Goal: Task Accomplishment & Management: Use online tool/utility

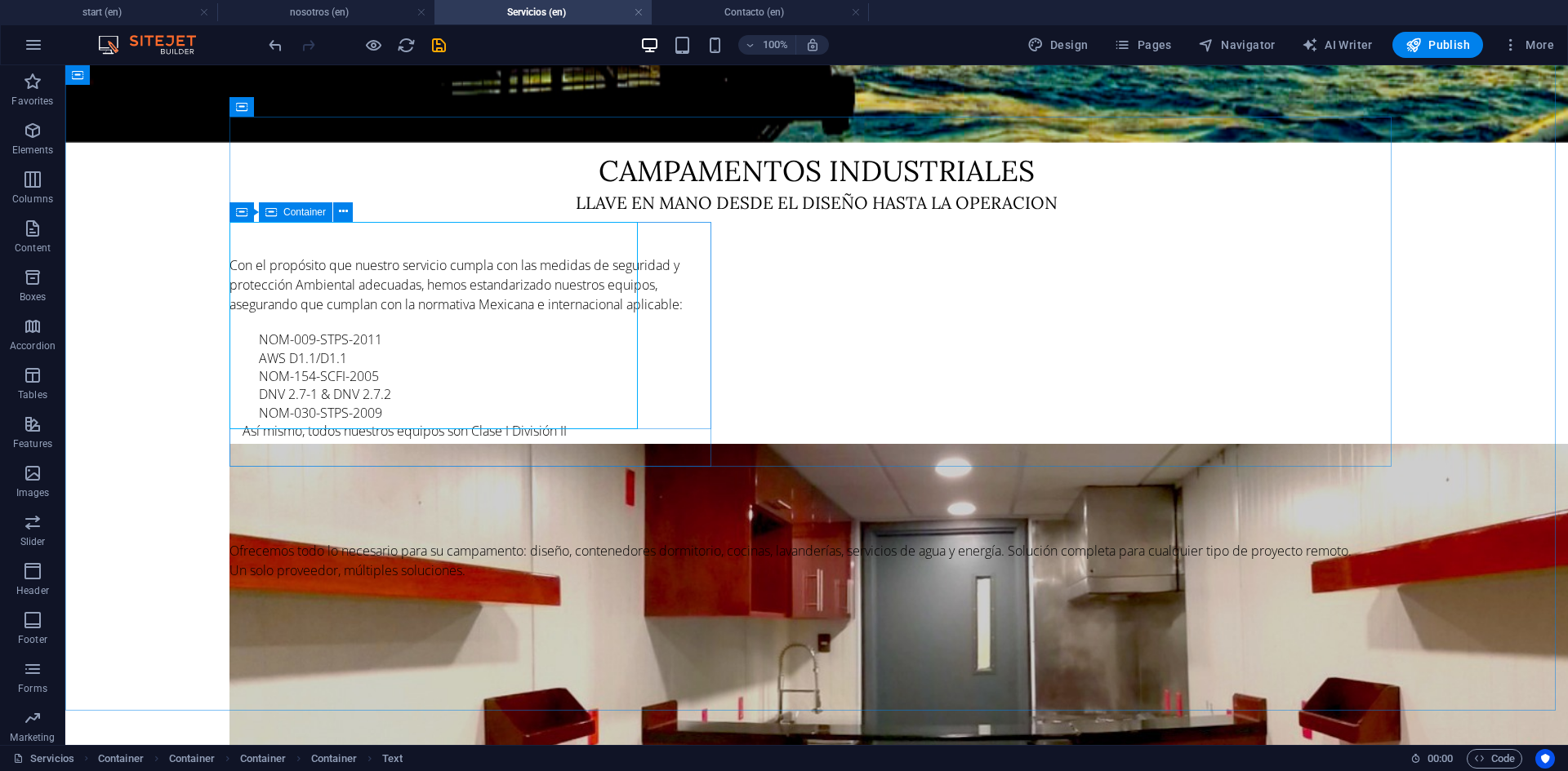
click at [315, 211] on span "Container" at bounding box center [304, 212] width 42 height 9
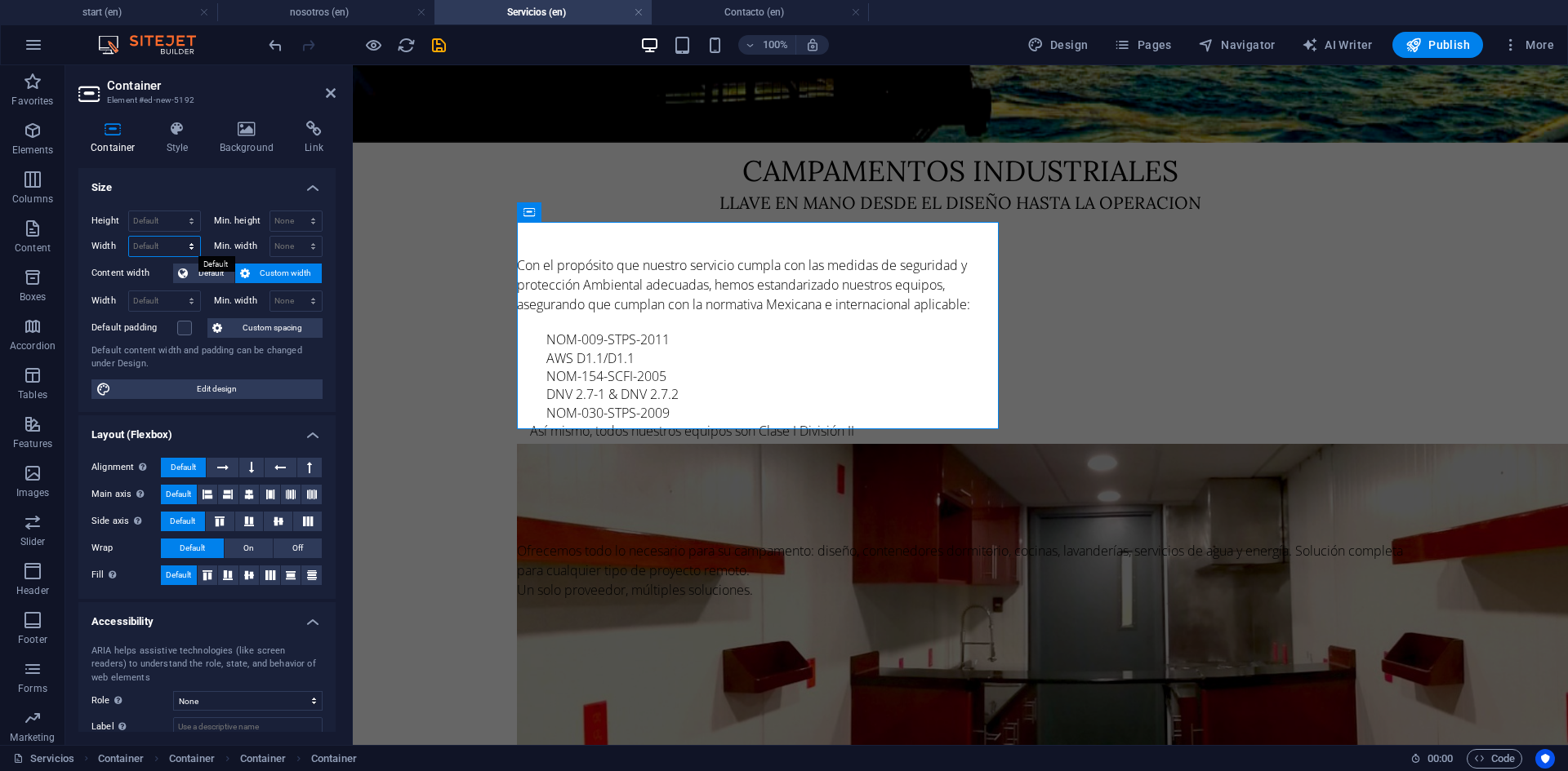
click at [164, 246] on select "Default px rem % em vh vw" at bounding box center [165, 246] width 71 height 20
select select "px"
click at [175, 237] on select "Default px rem % em vh vw" at bounding box center [165, 246] width 71 height 20
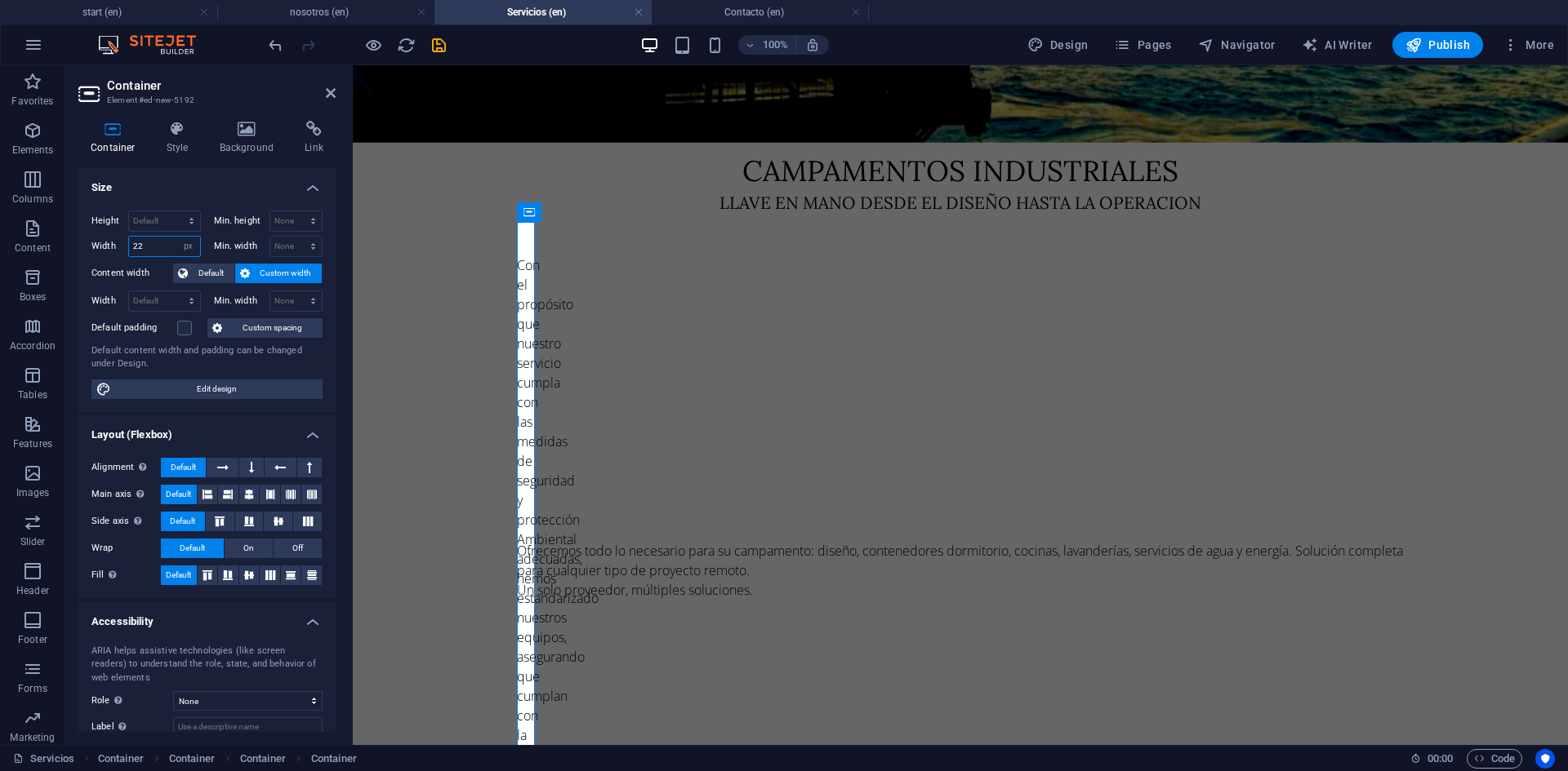
type input "2"
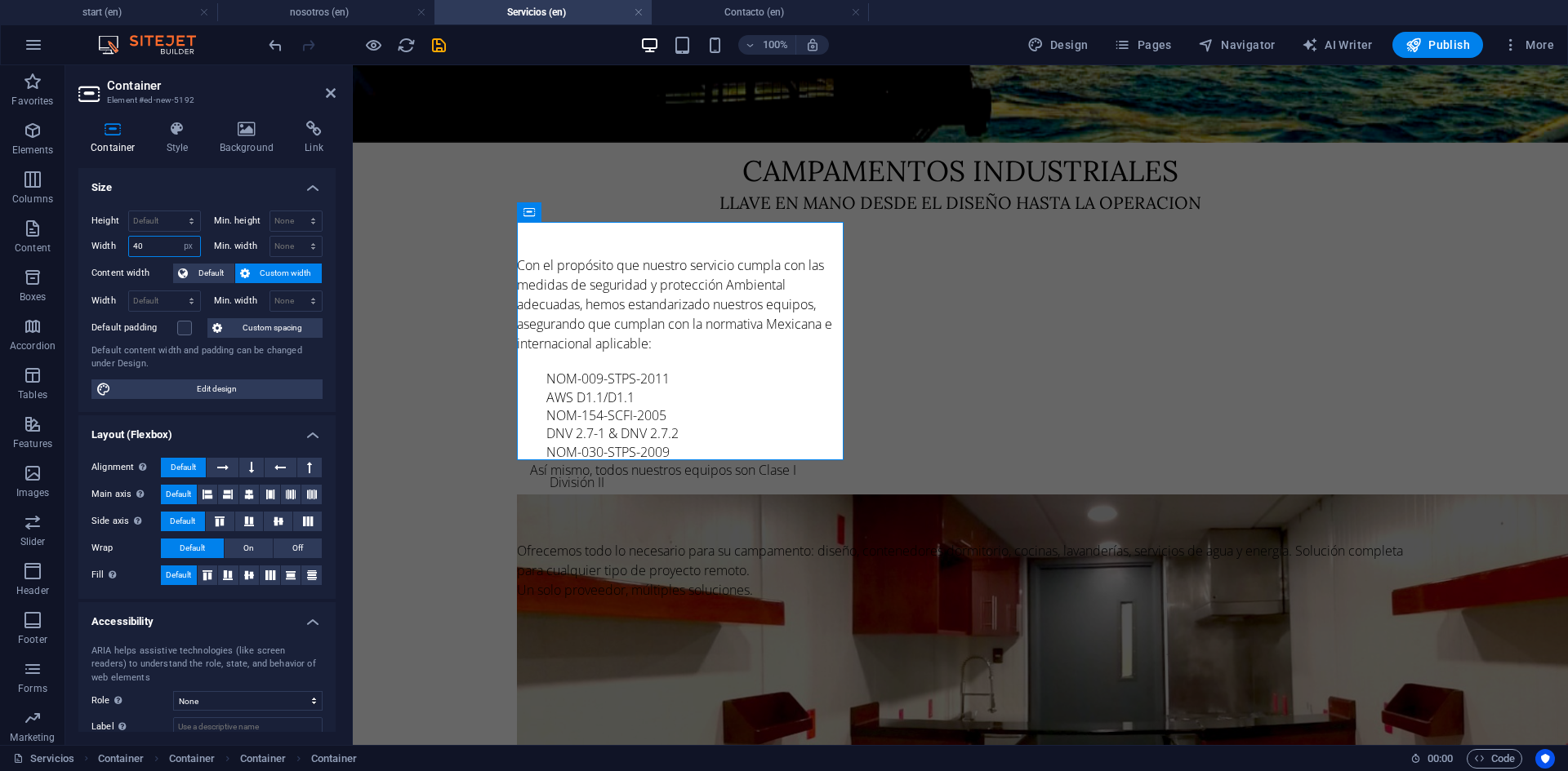
type input "4"
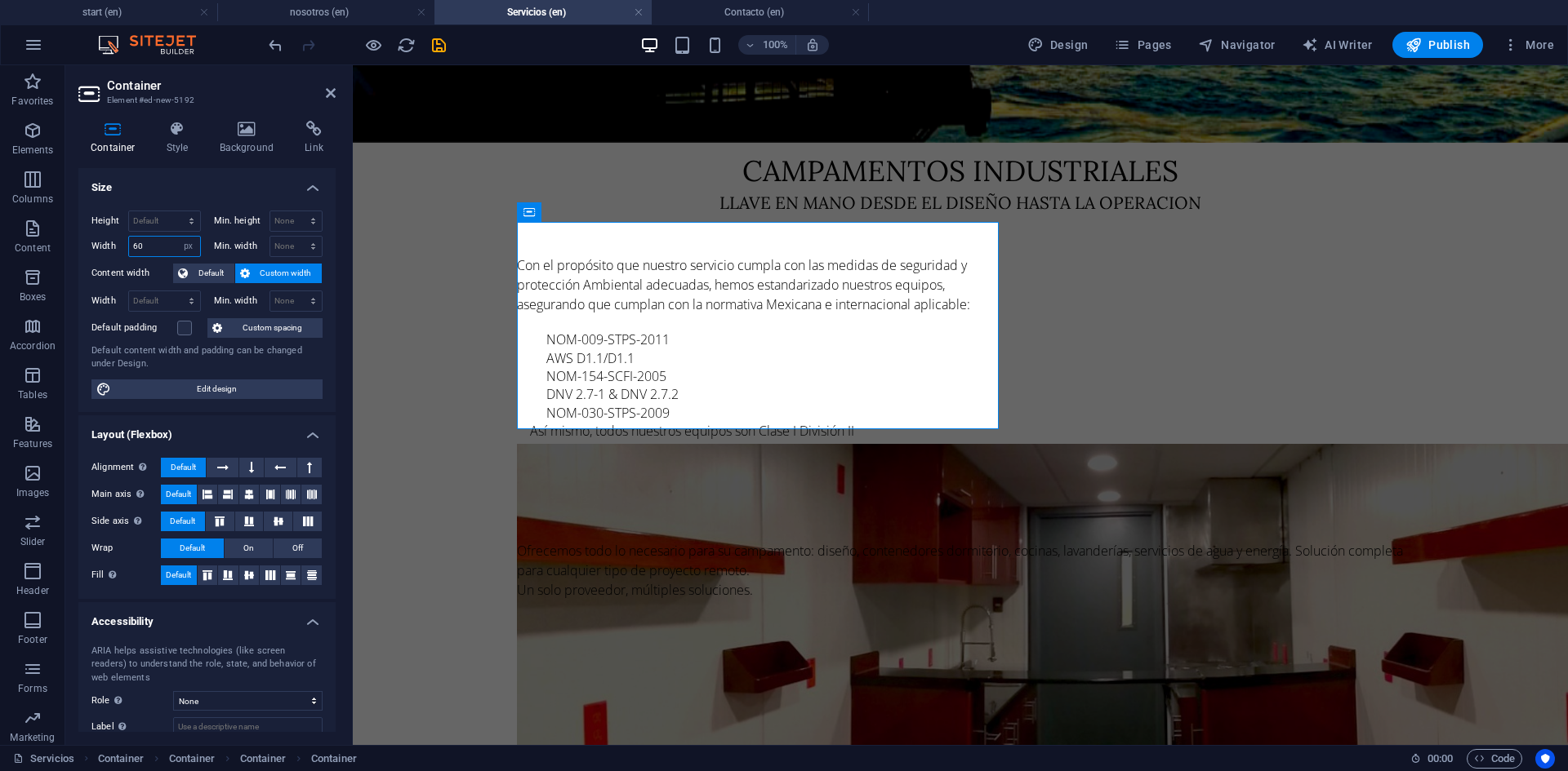
type input "6"
click at [151, 246] on input "number" at bounding box center [165, 246] width 71 height 20
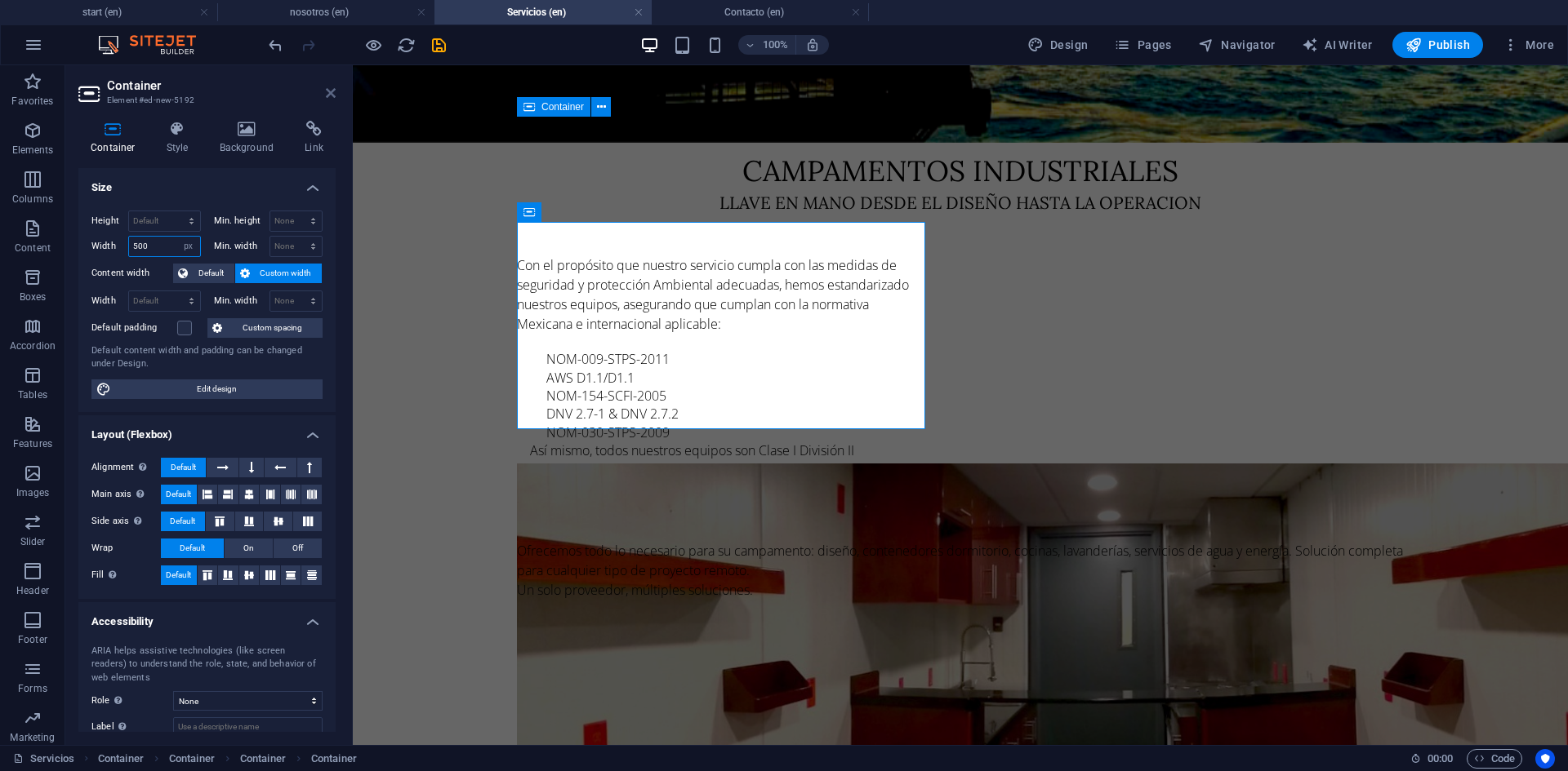
type input "500"
click at [330, 98] on icon at bounding box center [330, 93] width 9 height 13
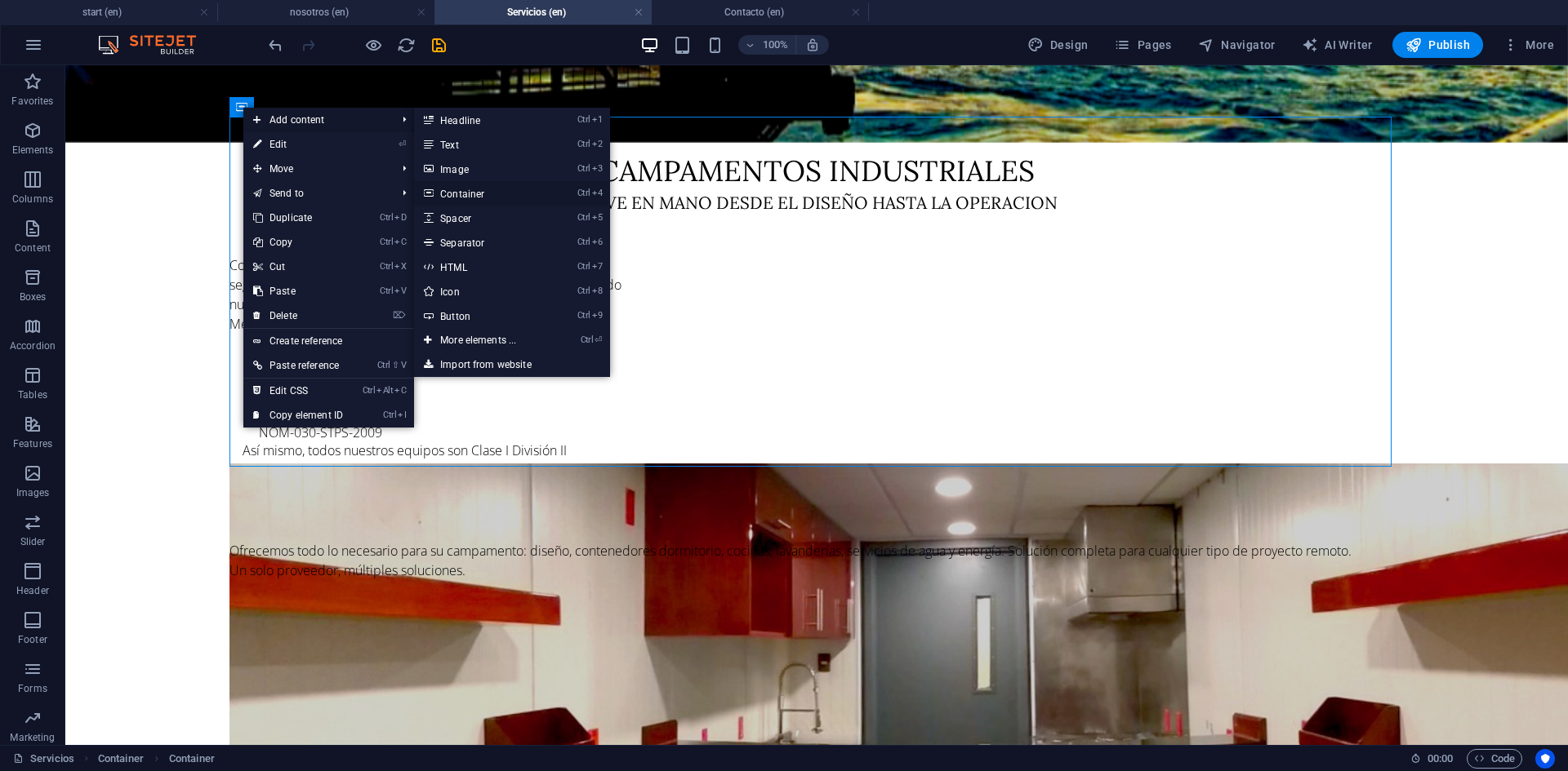
click at [472, 196] on link "Ctrl 4 Container" at bounding box center [481, 194] width 135 height 24
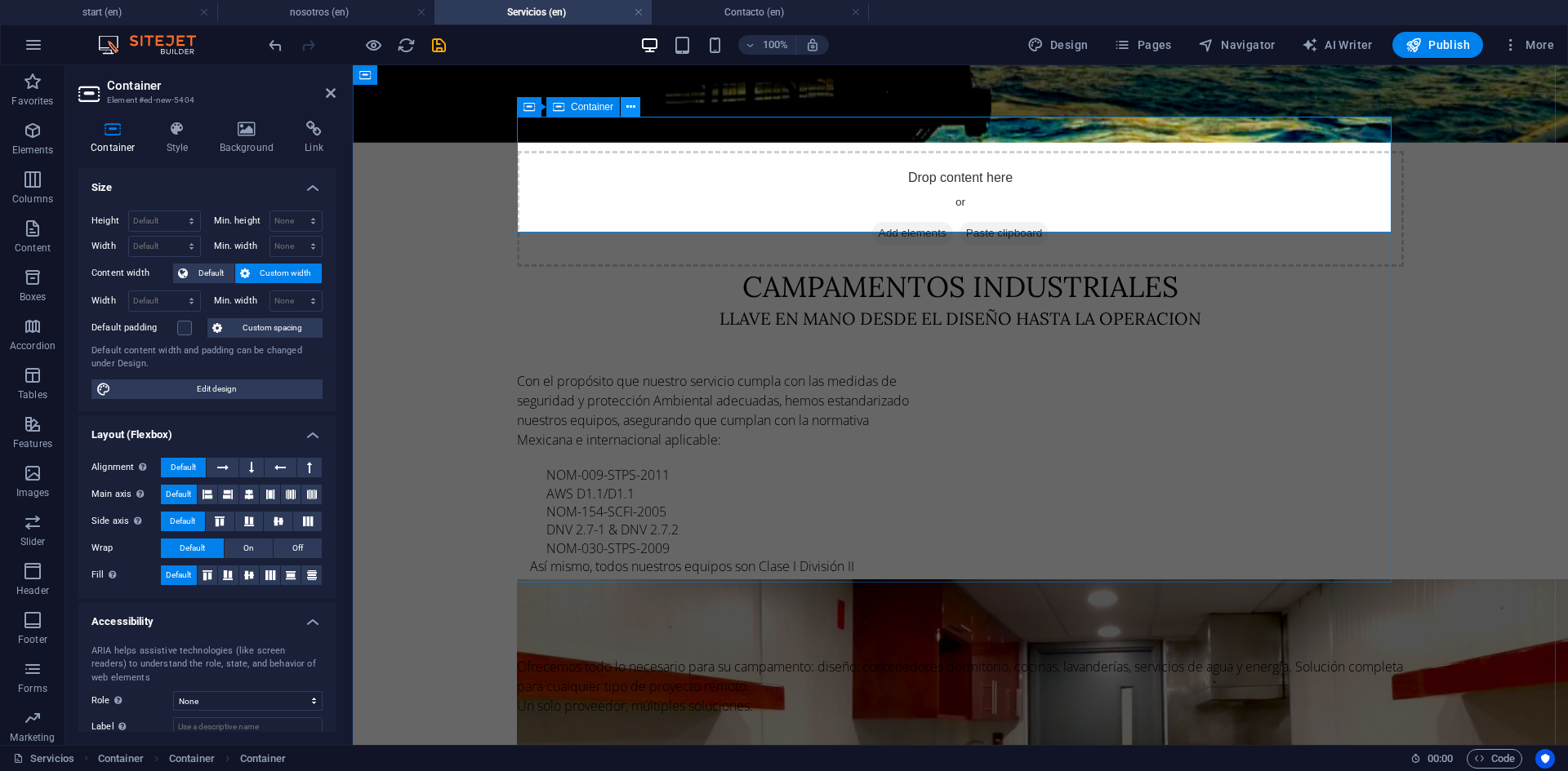
click at [624, 107] on button at bounding box center [630, 107] width 20 height 20
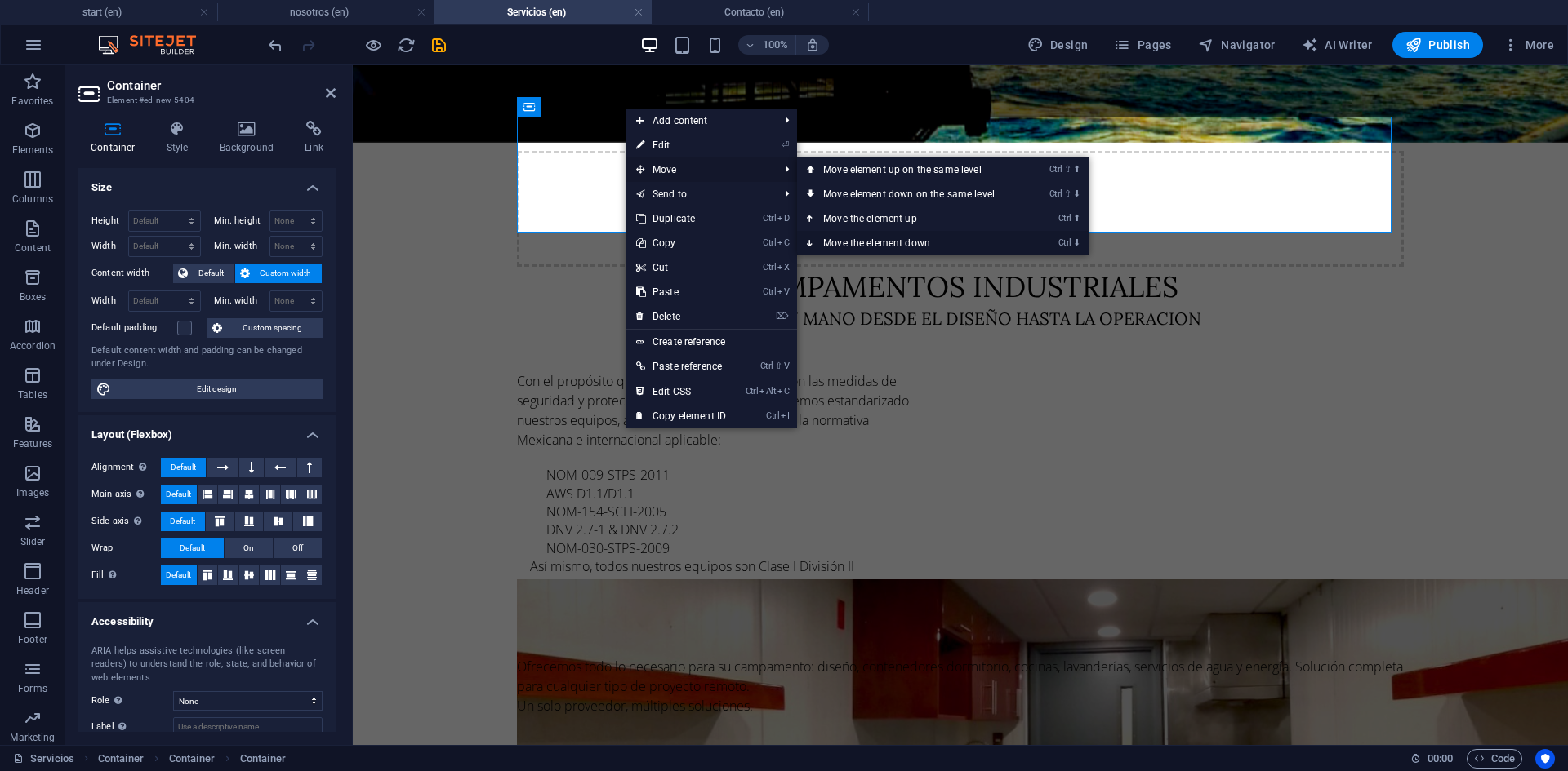
click at [860, 242] on link "Ctrl ⬇ Move the element down" at bounding box center [912, 243] width 230 height 24
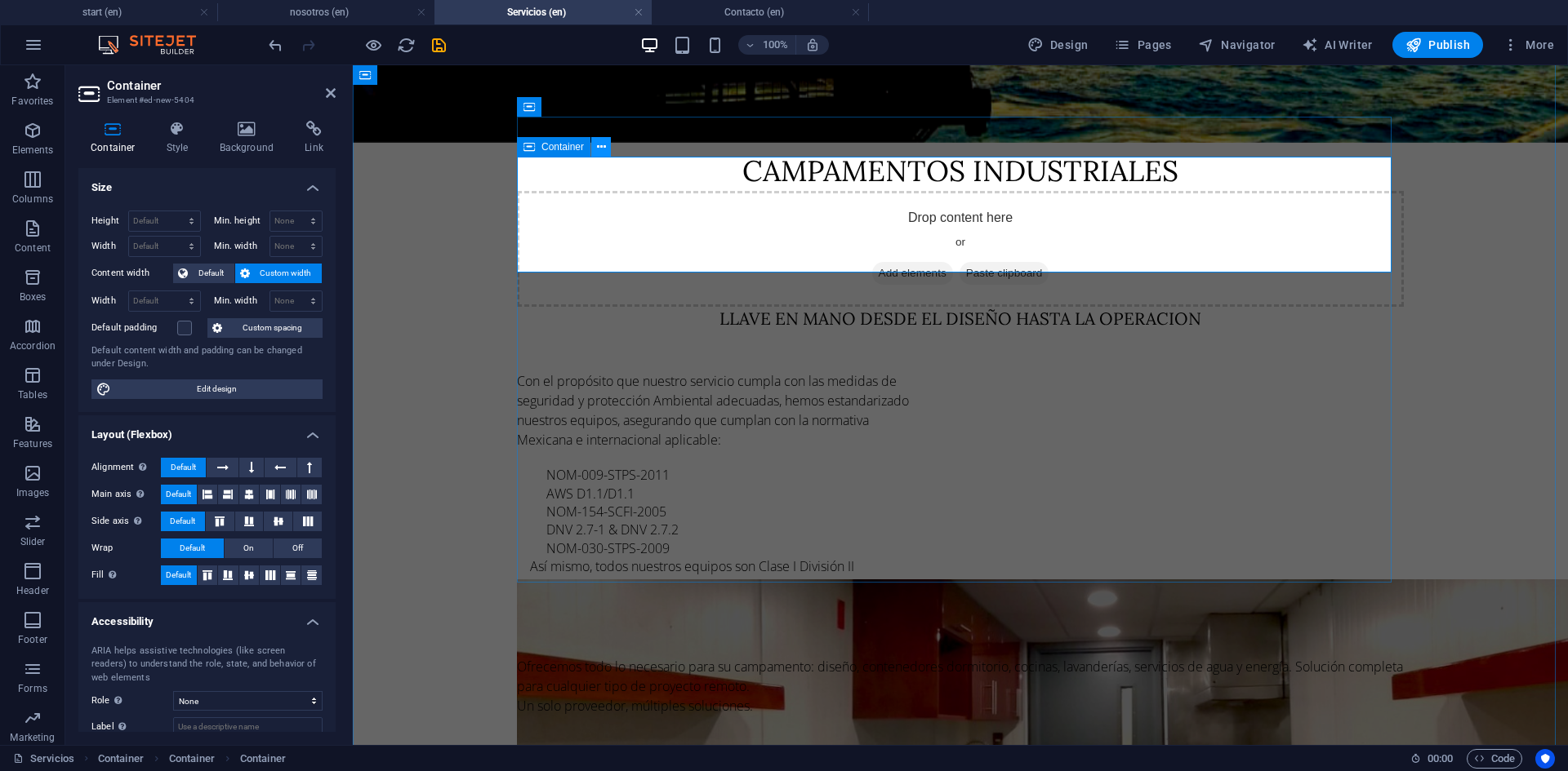
click at [599, 145] on icon at bounding box center [602, 147] width 9 height 17
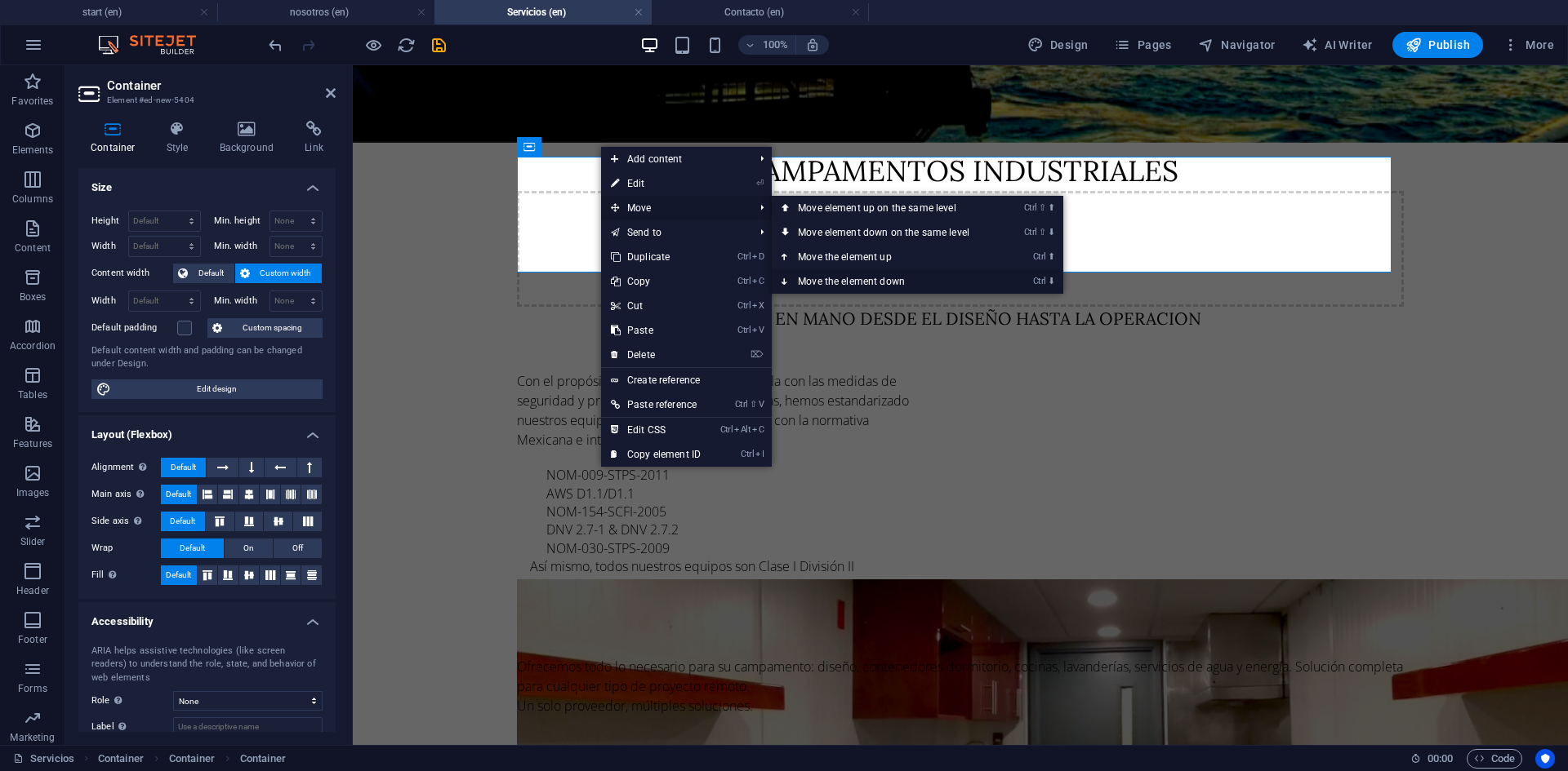
click at [844, 278] on link "Ctrl ⬇ Move the element down" at bounding box center [887, 282] width 230 height 24
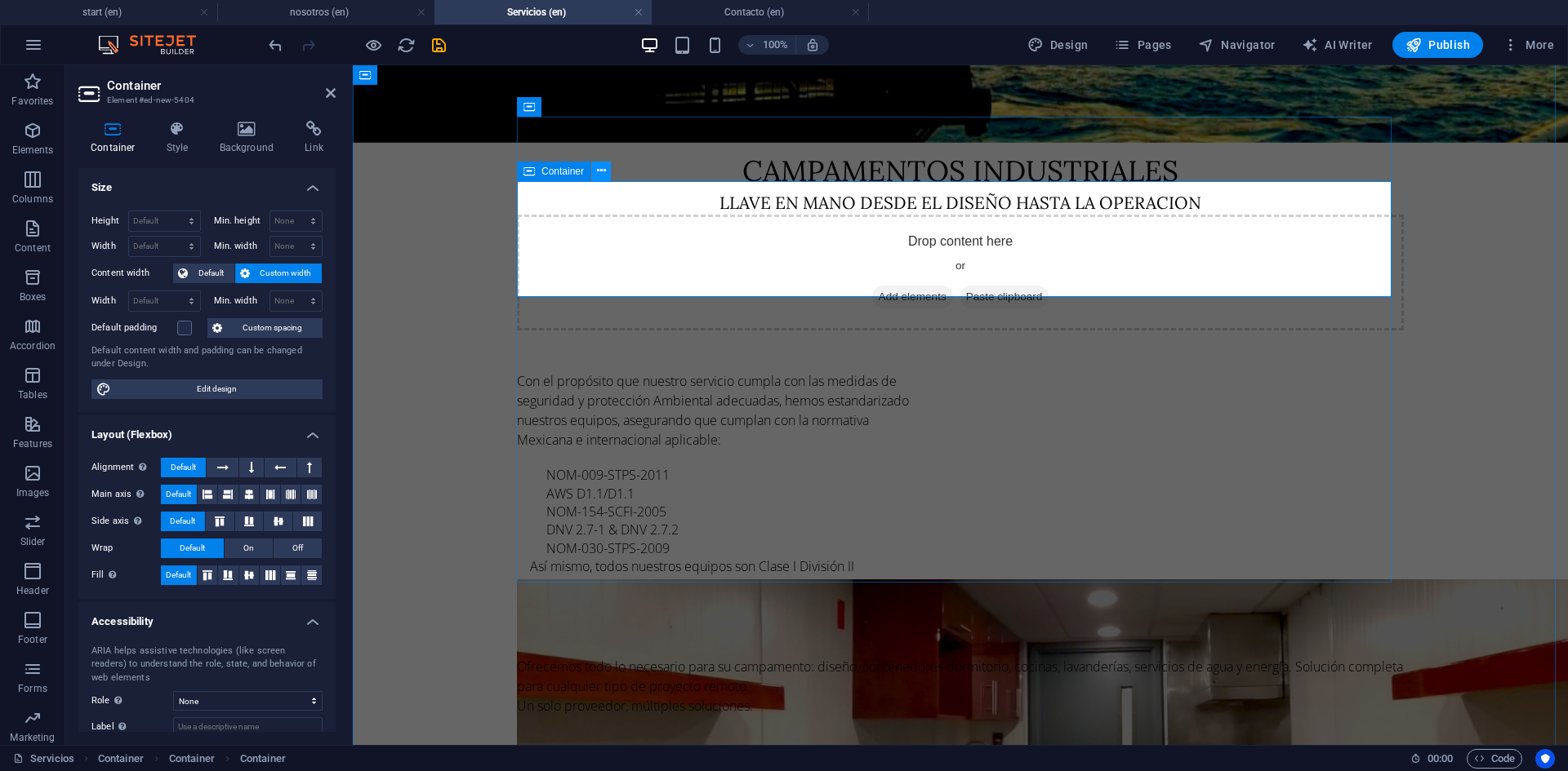
click at [599, 170] on icon at bounding box center [602, 171] width 9 height 17
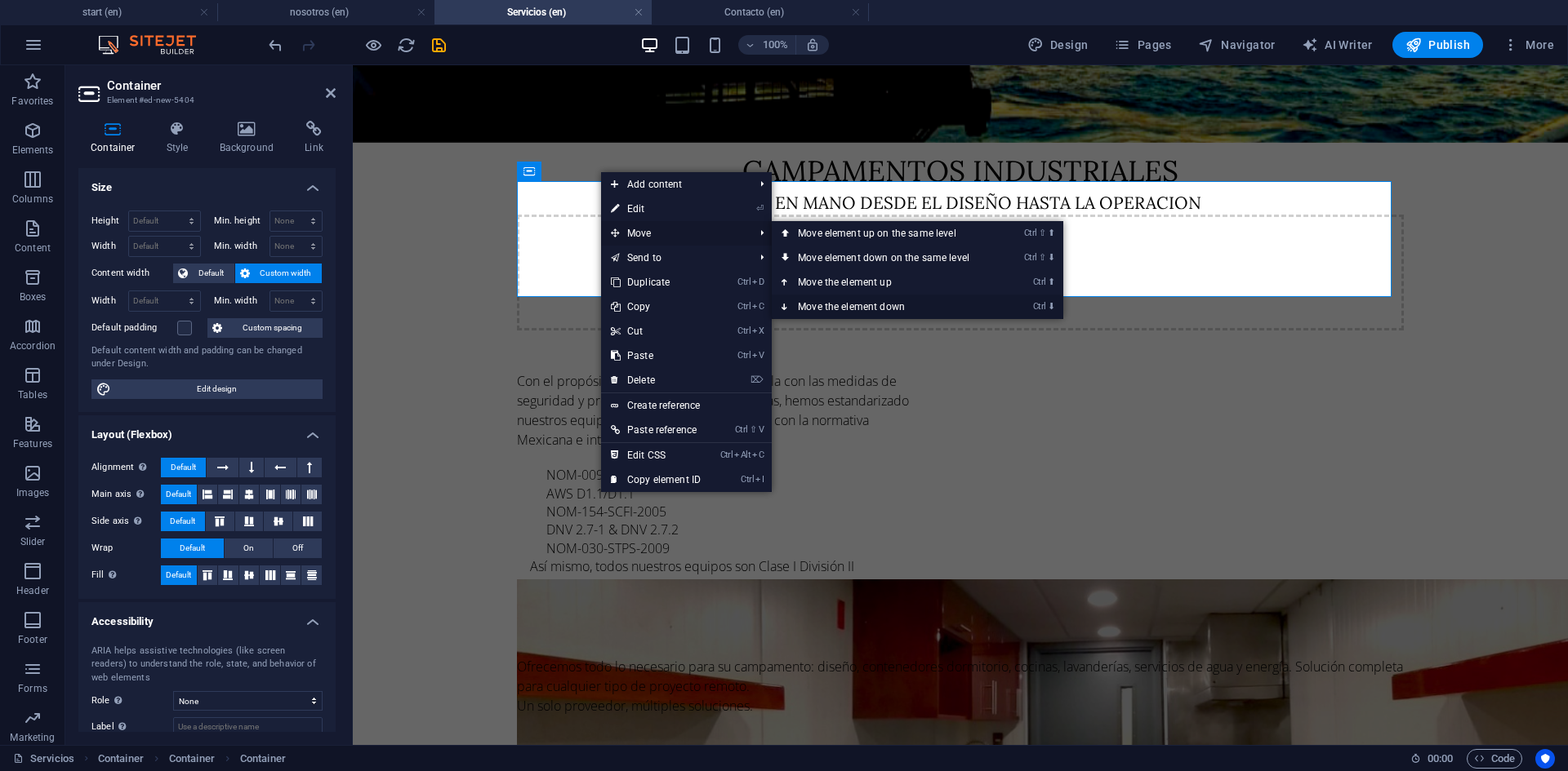
click at [797, 301] on link "Ctrl ⬇ Move the element down" at bounding box center [887, 307] width 230 height 24
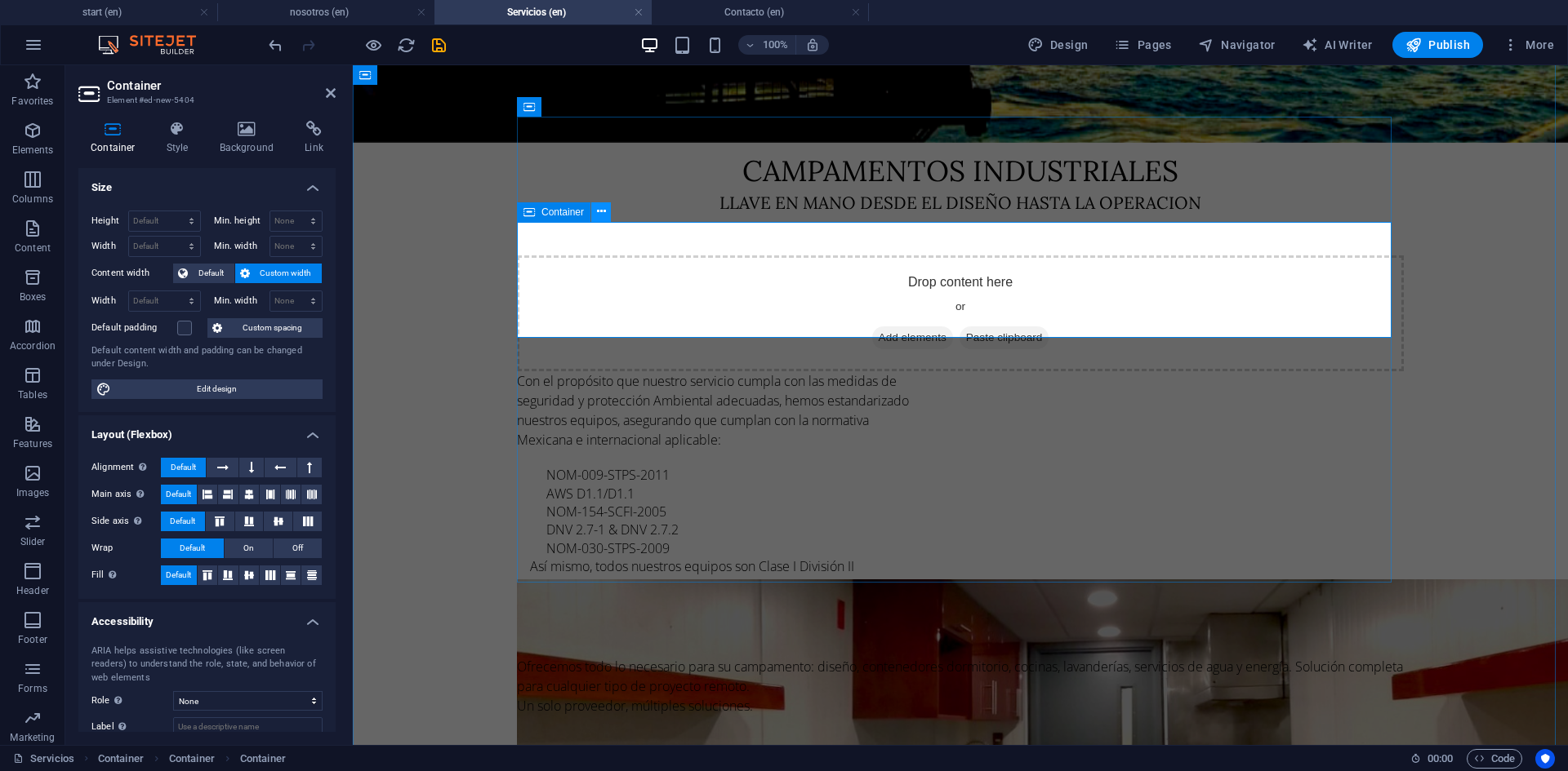
click at [597, 208] on icon at bounding box center [602, 211] width 9 height 17
click at [597, 331] on icon at bounding box center [602, 327] width 9 height 17
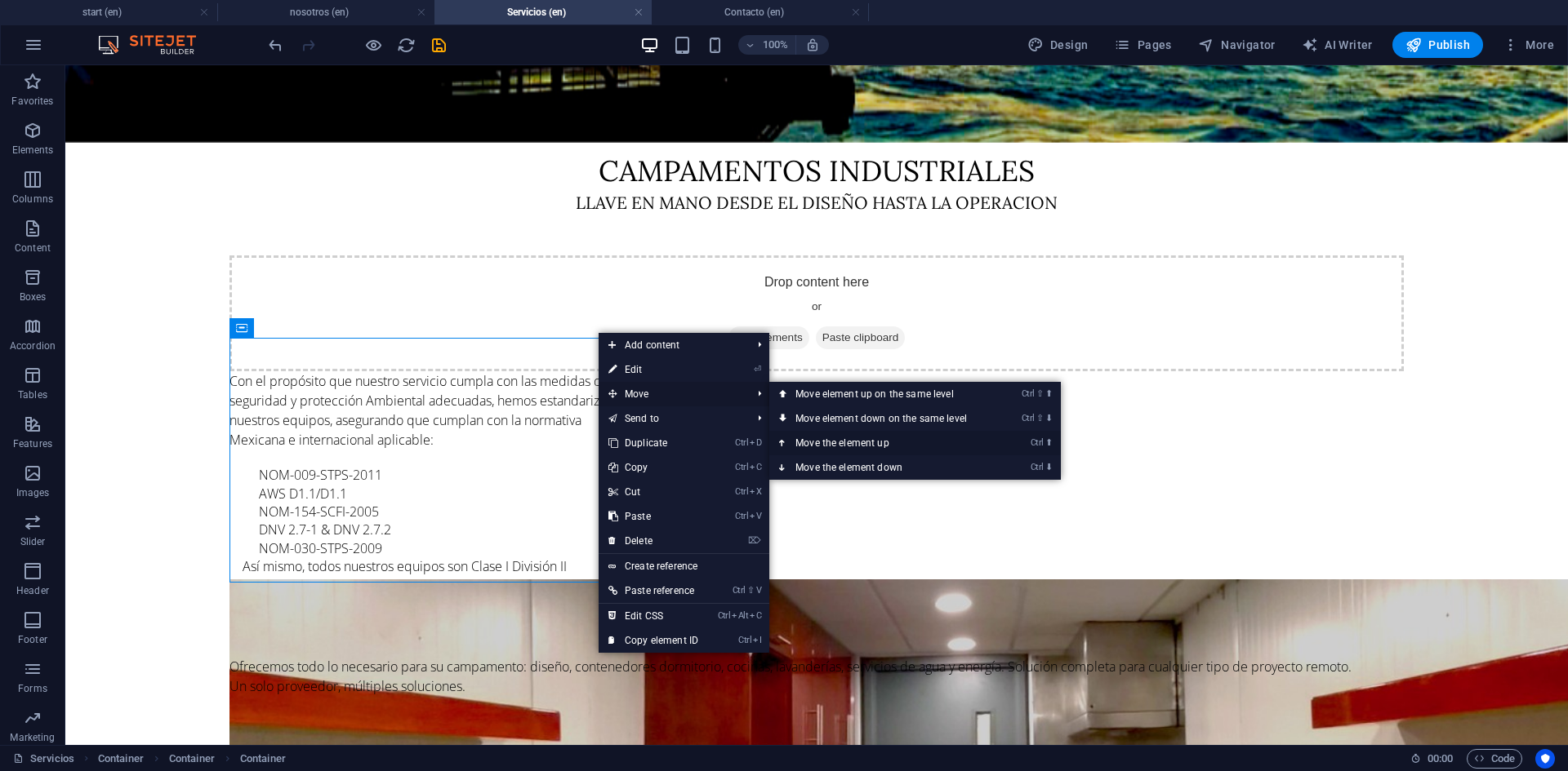
click at [815, 441] on link "Ctrl ⬆ Move the element up" at bounding box center [885, 443] width 230 height 24
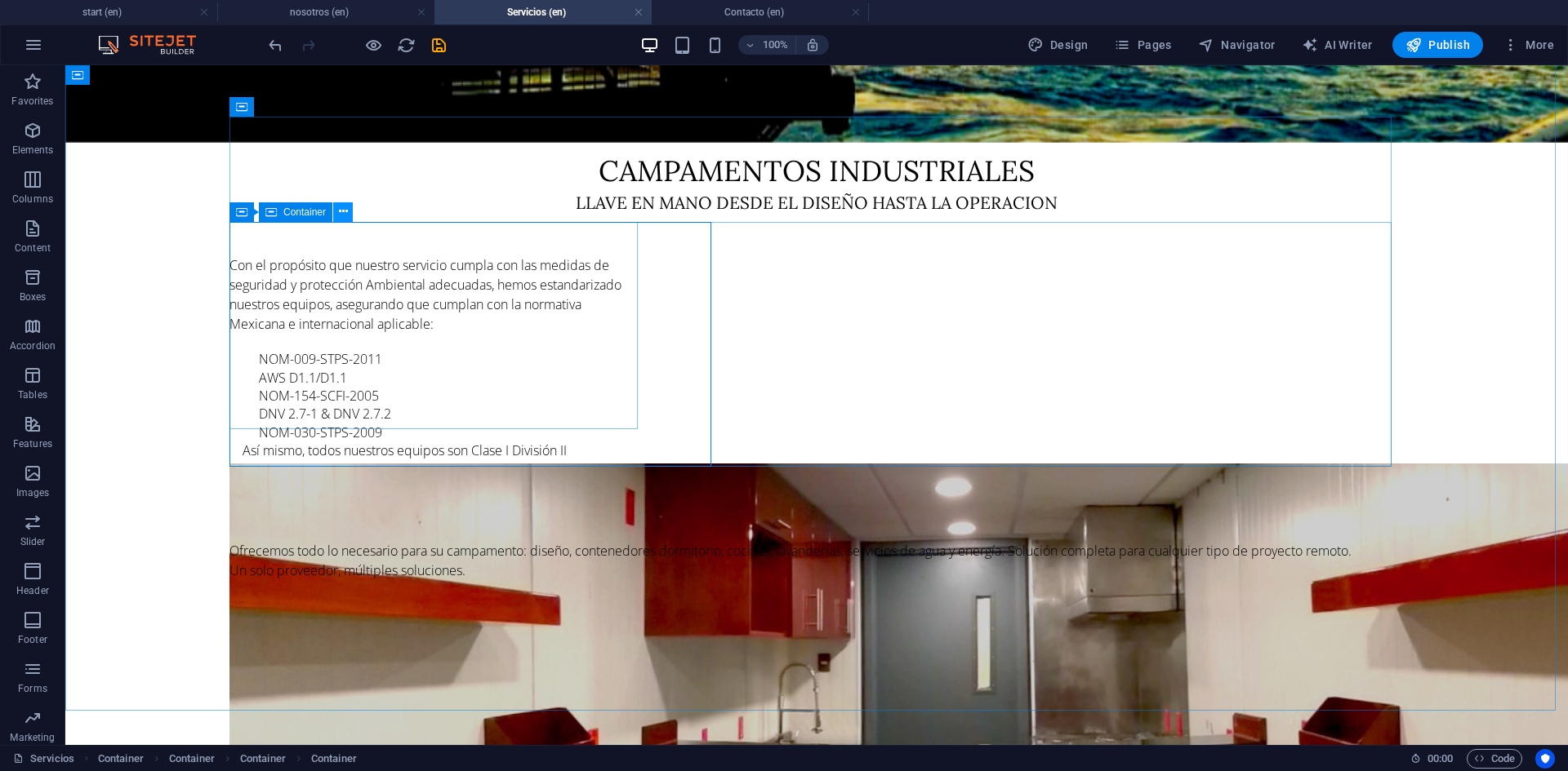
click at [342, 214] on icon at bounding box center [344, 211] width 9 height 17
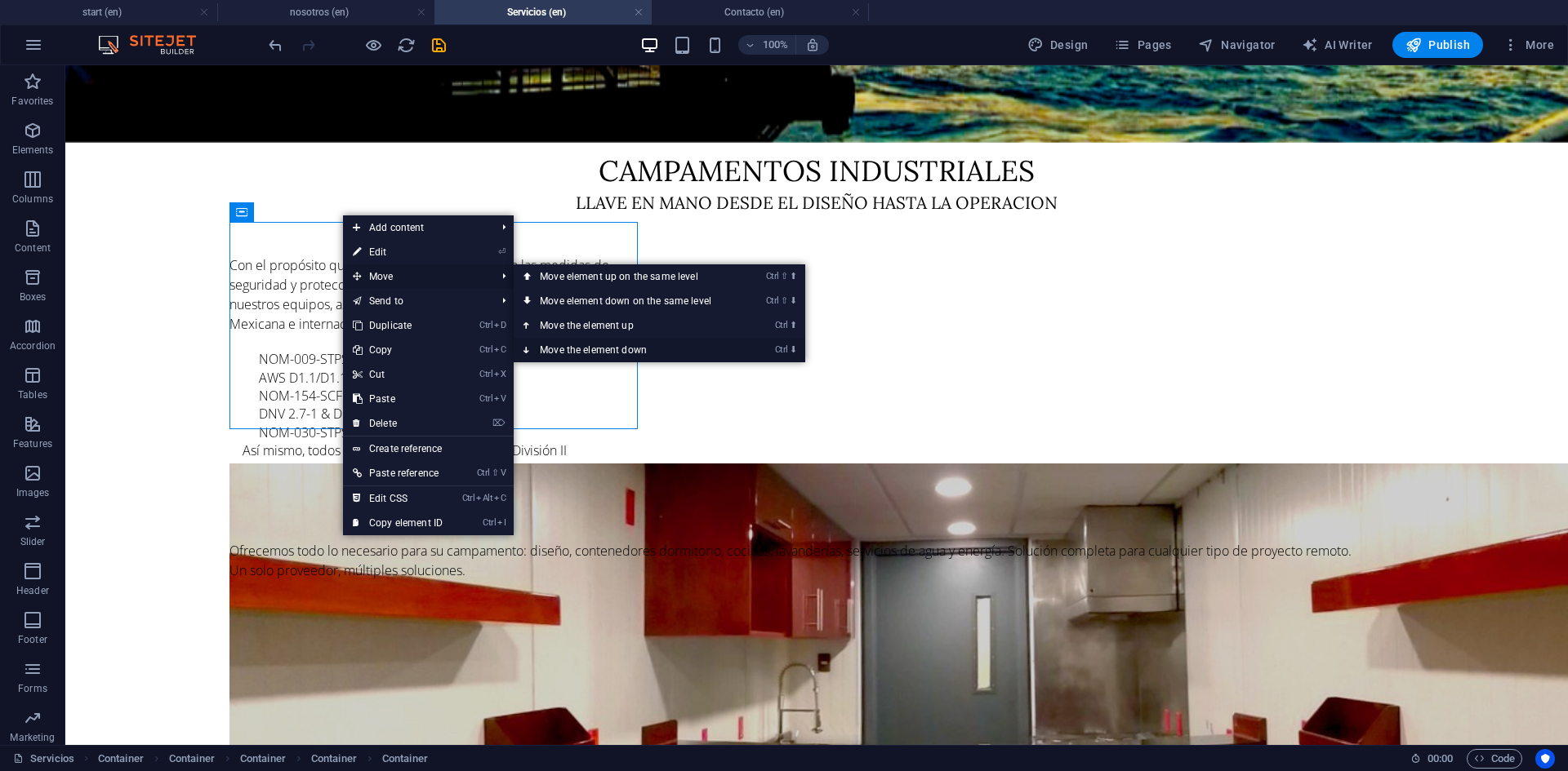
click at [603, 349] on link "Ctrl ⬇ Move the element down" at bounding box center [629, 350] width 230 height 24
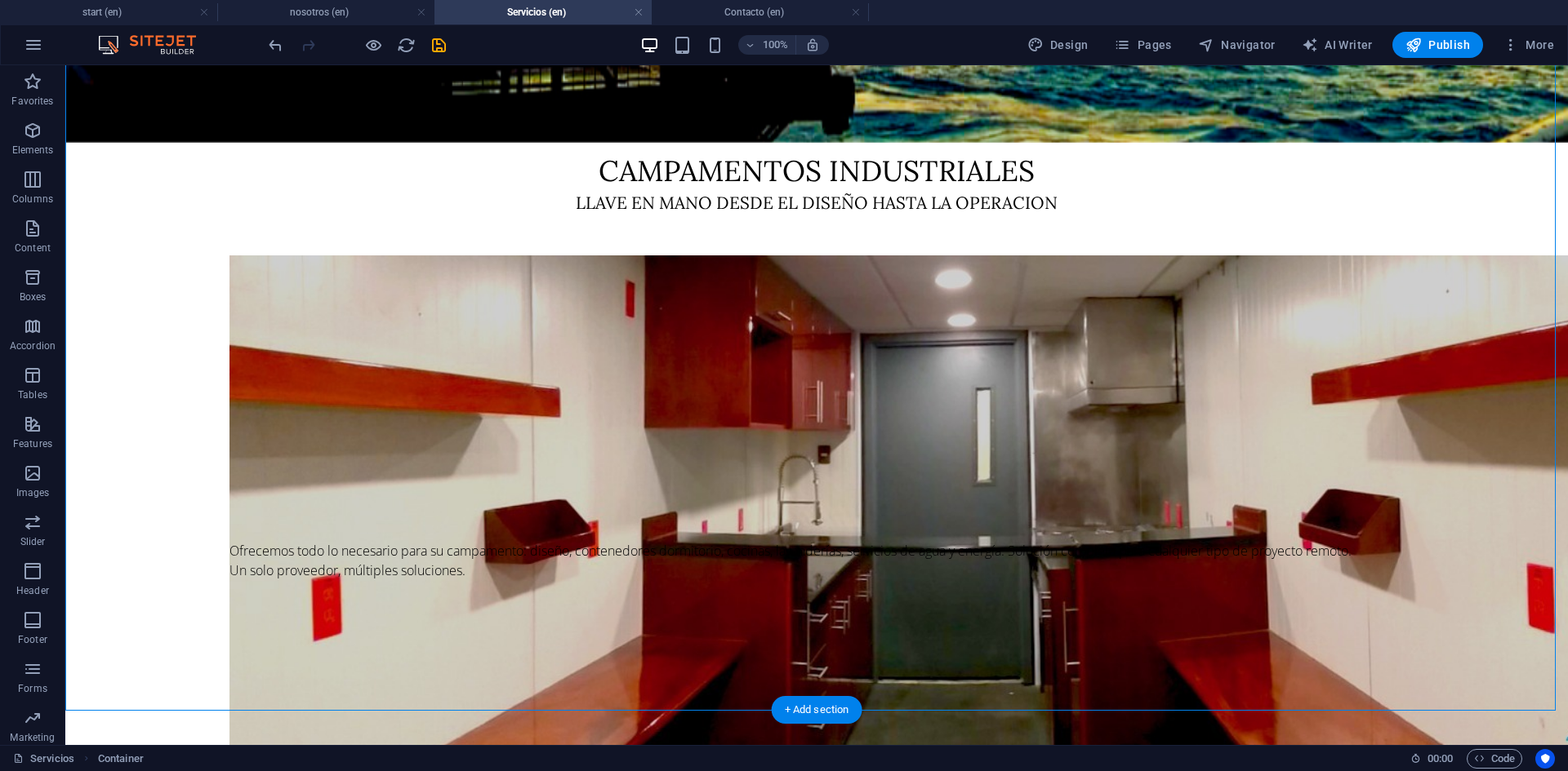
drag, startPoint x: 455, startPoint y: 87, endPoint x: 475, endPoint y: 313, distance: 226.9
click at [475, 313] on div "Campamentos industriales llave en mano desde el diseño hasta la operacion Con e…" at bounding box center [816, 365] width 1502 height 757
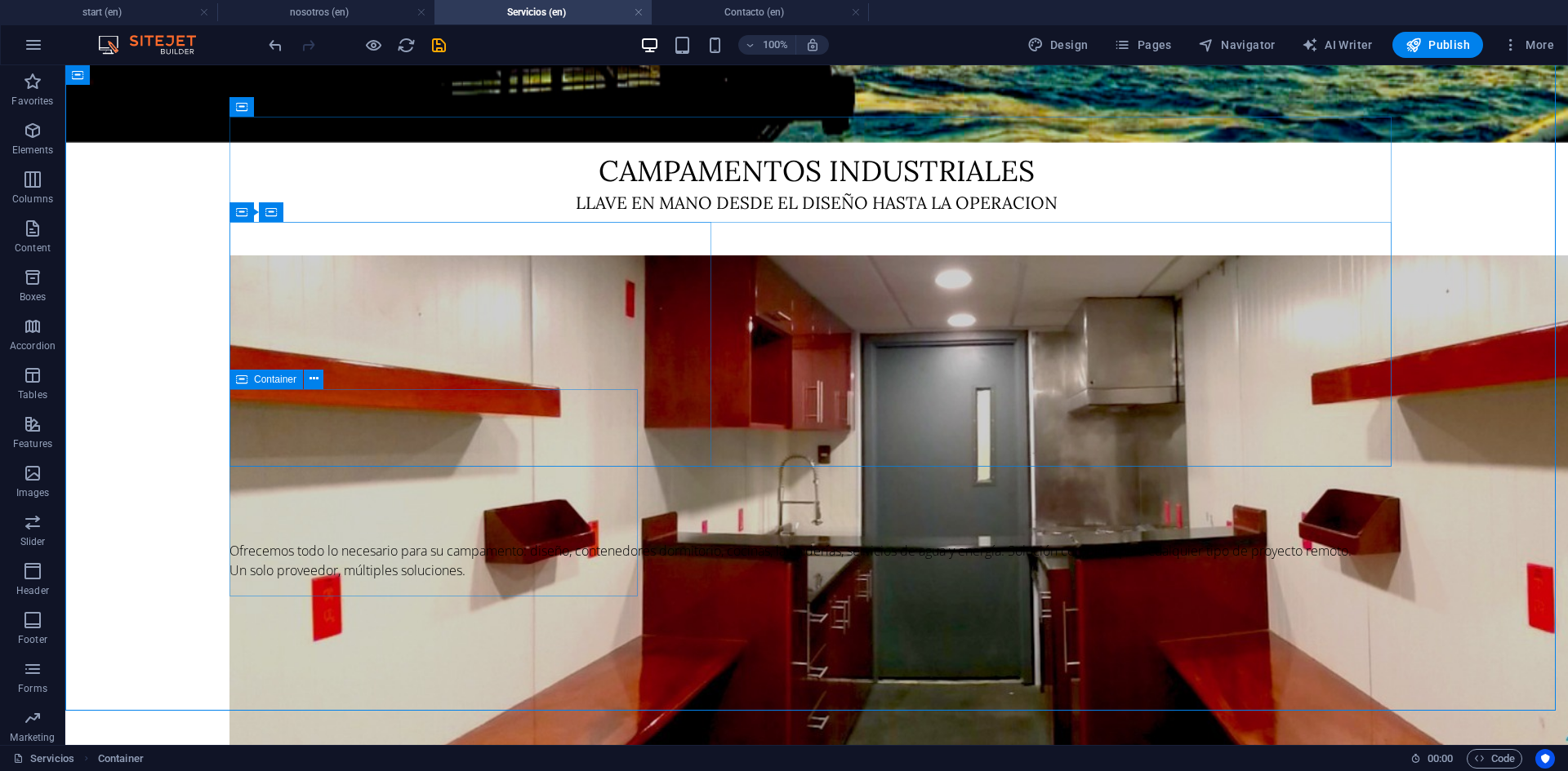
click at [242, 380] on icon at bounding box center [242, 379] width 11 height 20
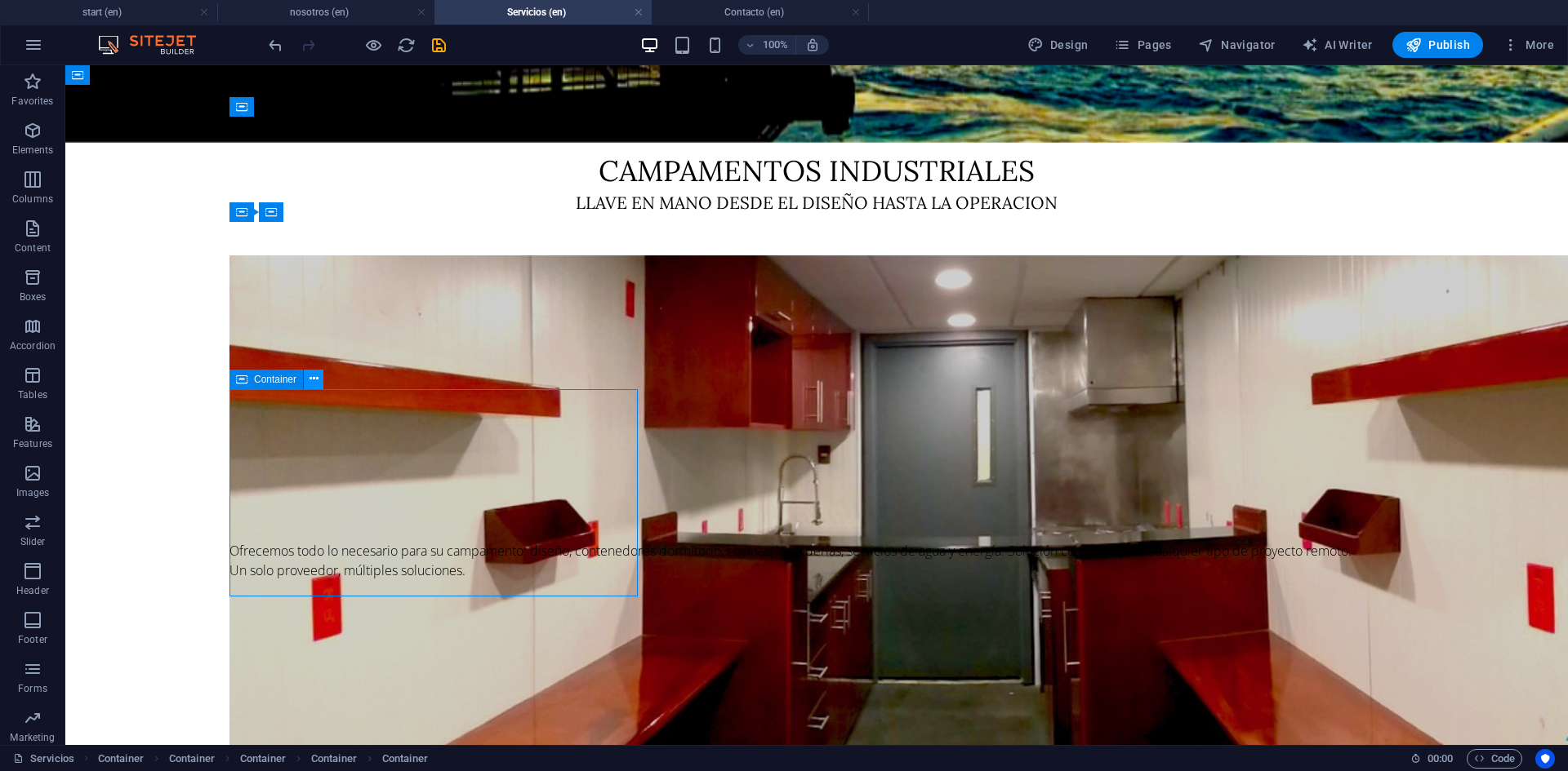
click at [310, 380] on icon at bounding box center [315, 379] width 9 height 17
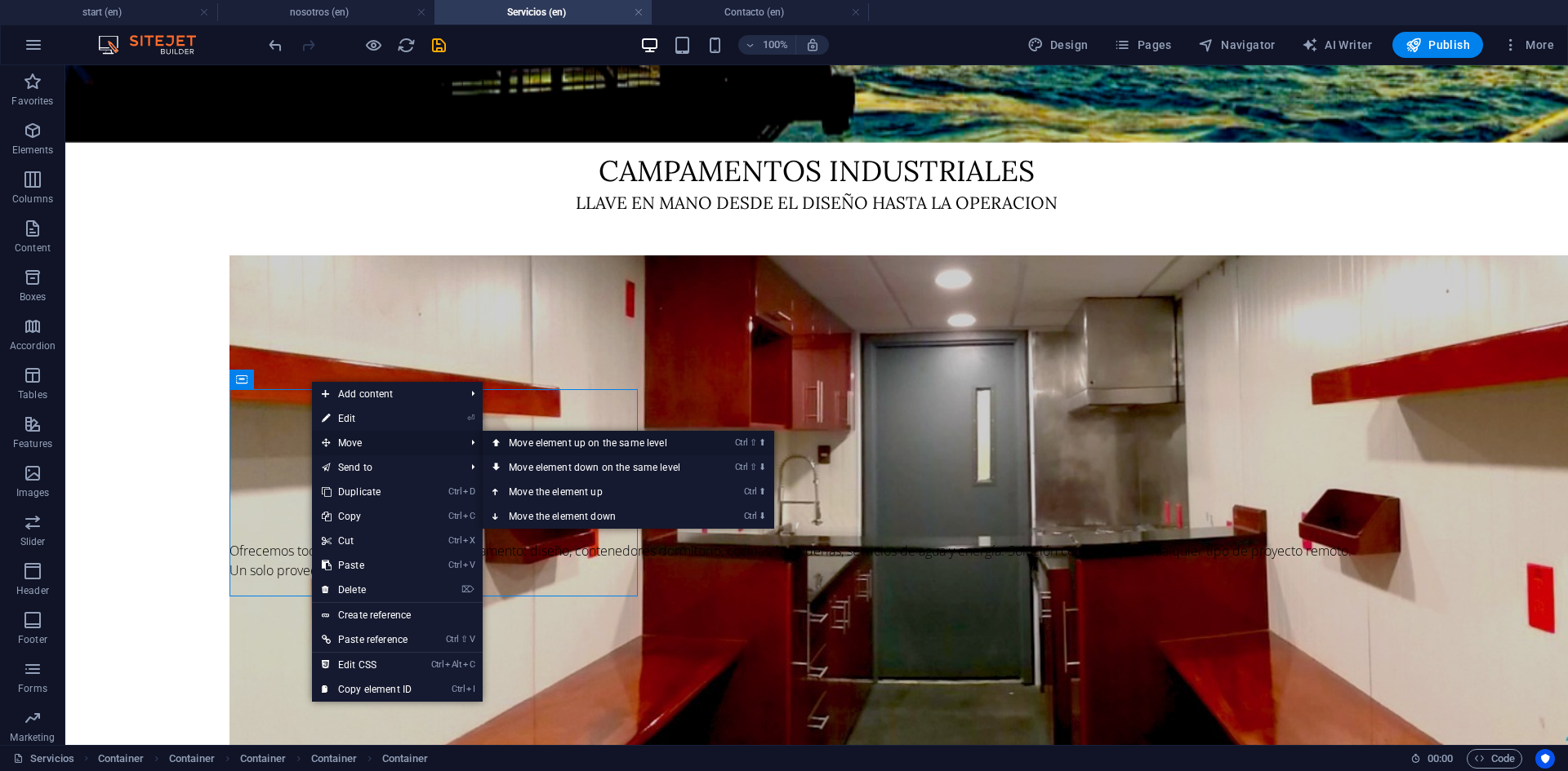
click at [583, 441] on link "Ctrl ⇧ ⬆ Move element up on the same level" at bounding box center [597, 443] width 230 height 24
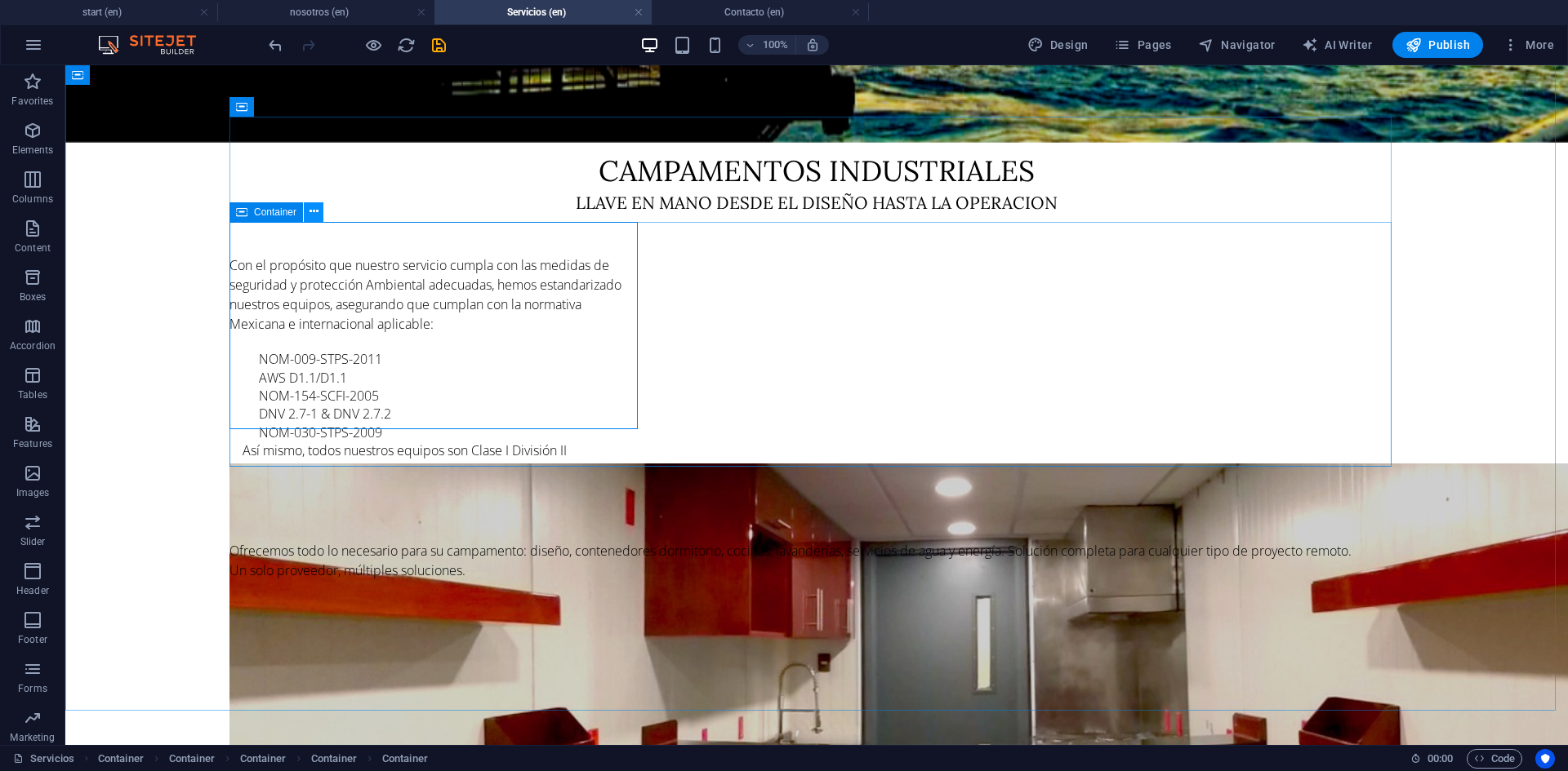
click at [310, 216] on icon at bounding box center [315, 211] width 9 height 17
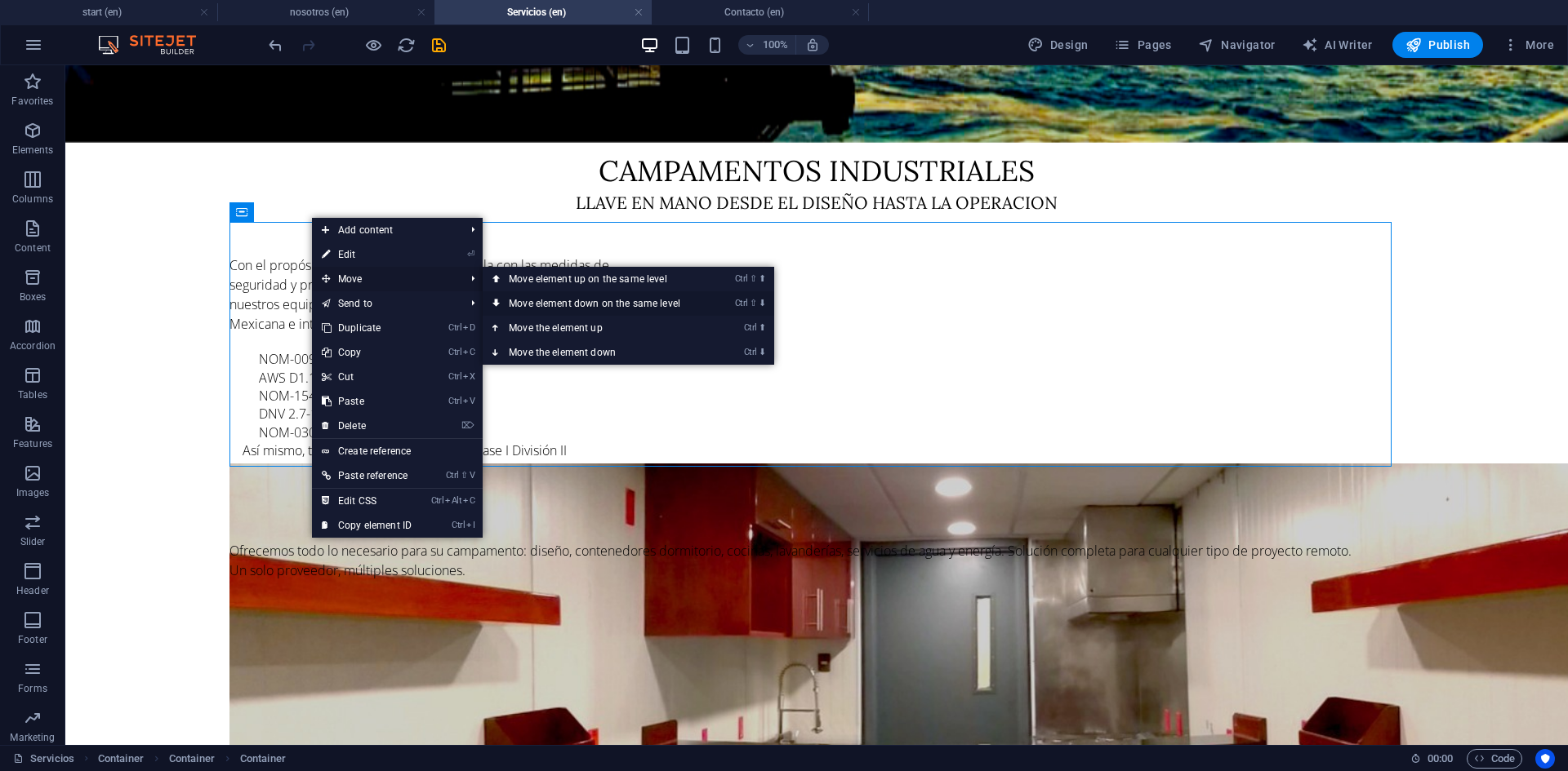
click at [565, 301] on link "Ctrl ⇧ ⬇ Move element down on the same level" at bounding box center [597, 303] width 230 height 24
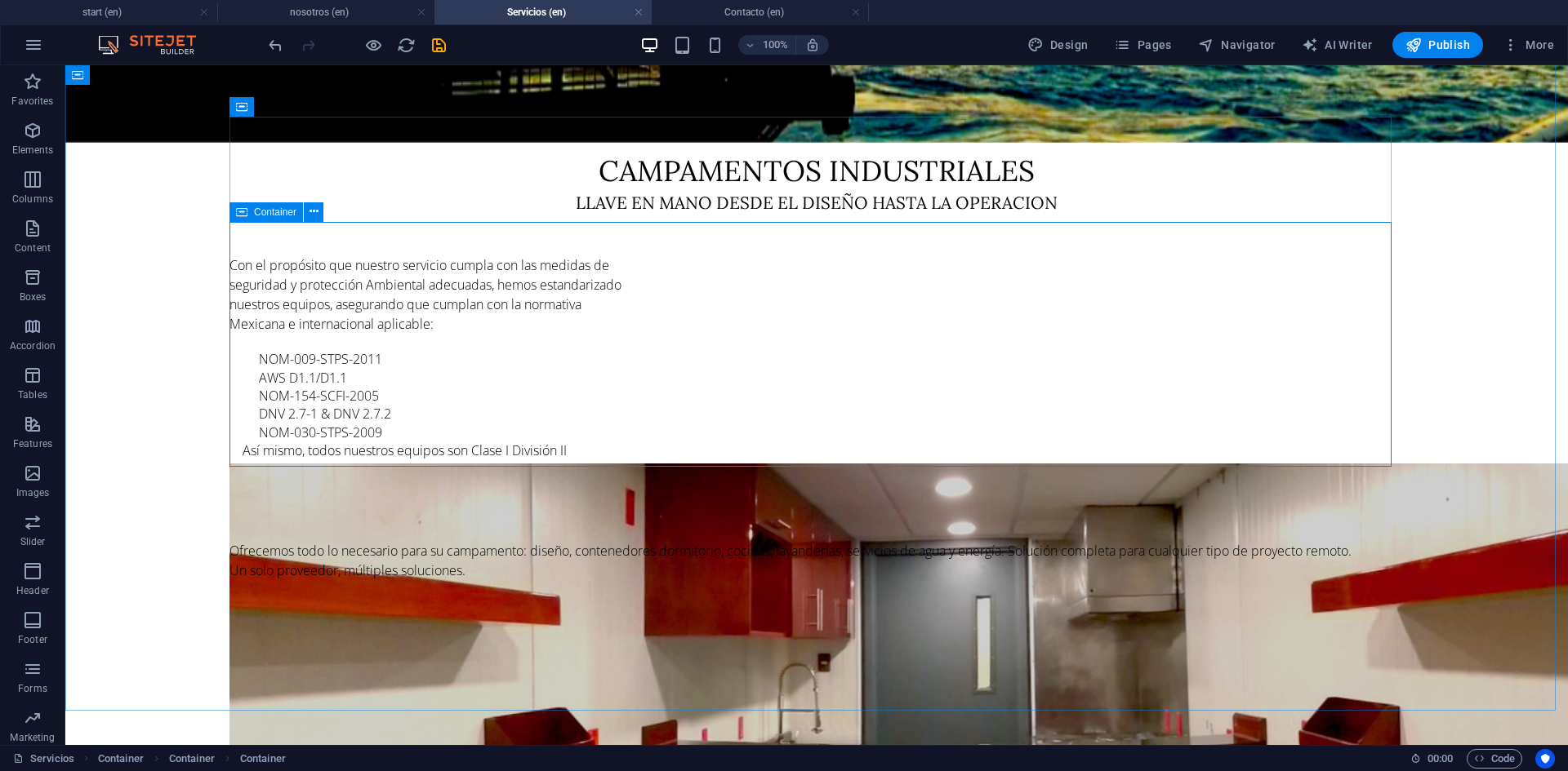
click at [240, 211] on icon at bounding box center [242, 211] width 11 height 20
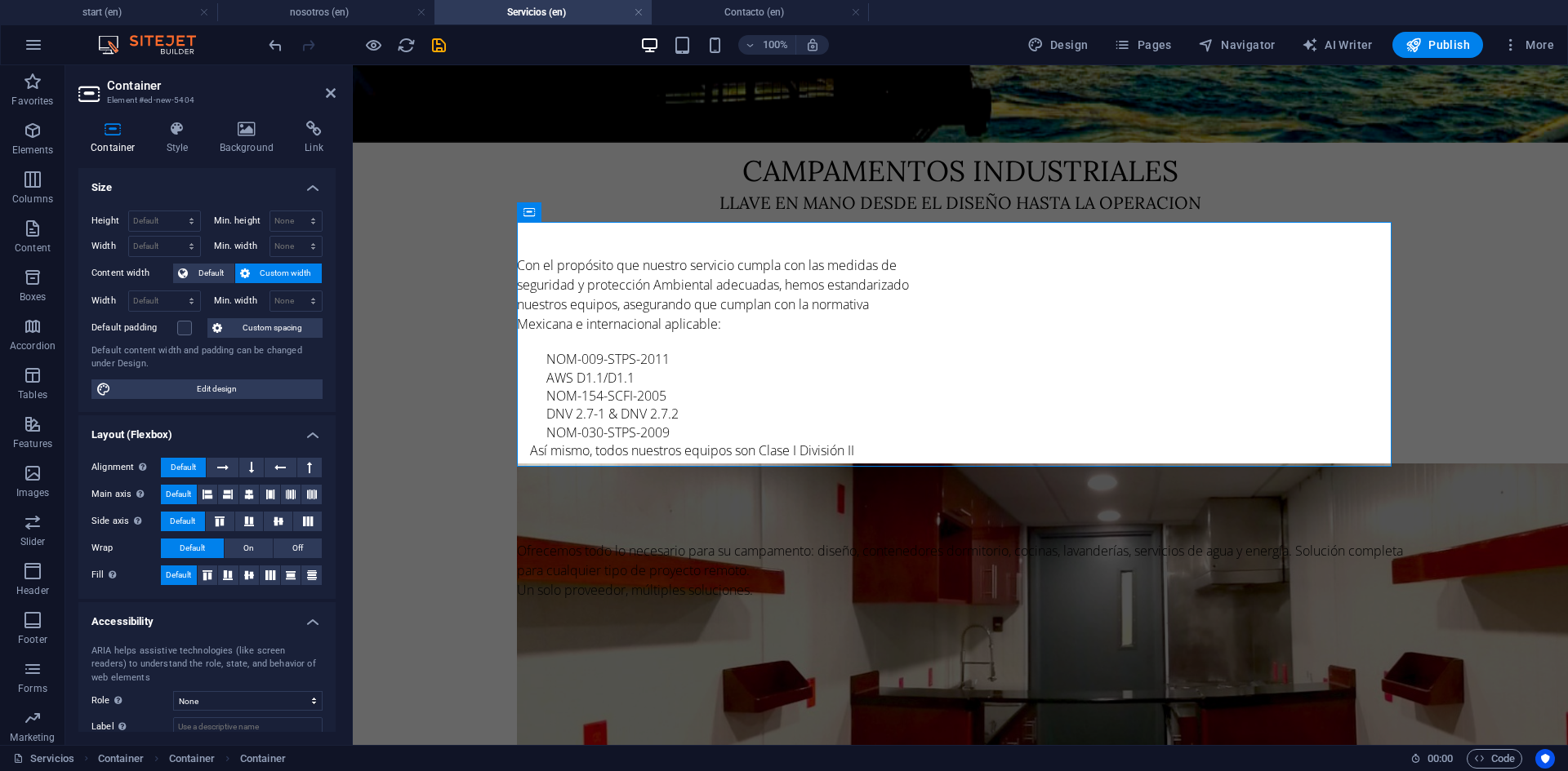
drag, startPoint x: 178, startPoint y: 337, endPoint x: 158, endPoint y: 273, distance: 67.1
click at [158, 273] on div "Height Default px rem % vh vw Min. height None px rem % vh vw Width Default px …" at bounding box center [207, 304] width 257 height 214
click at [141, 248] on select "Default px rem % em vh vw" at bounding box center [165, 246] width 71 height 20
select select "%"
click at [175, 237] on select "Default px rem % em vh vw" at bounding box center [165, 246] width 71 height 20
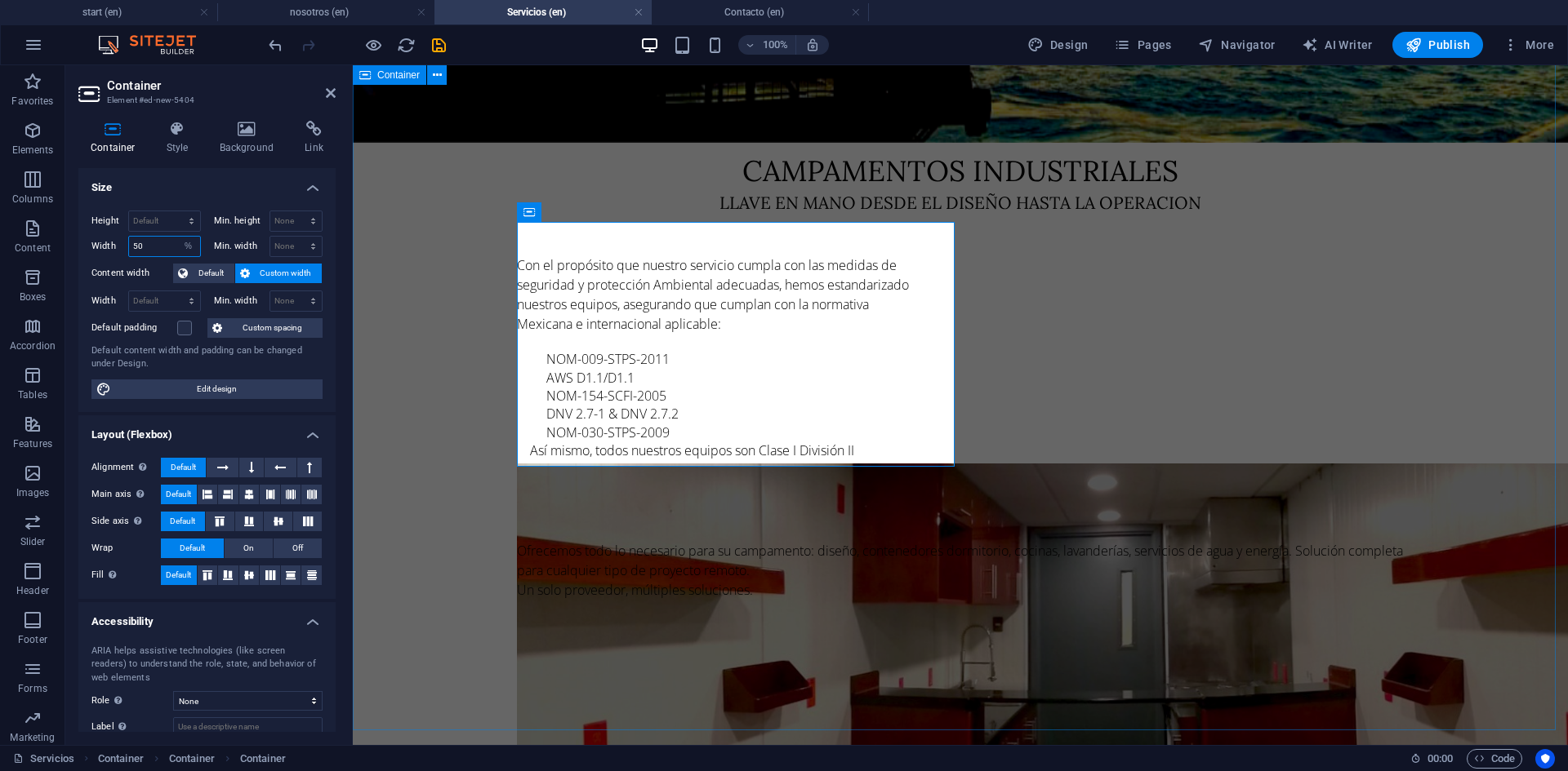
type input "50"
click at [413, 244] on div "Campamentos industriales llave en mano desde el diseño hasta la operacion Con e…" at bounding box center [960, 375] width 1215 height 777
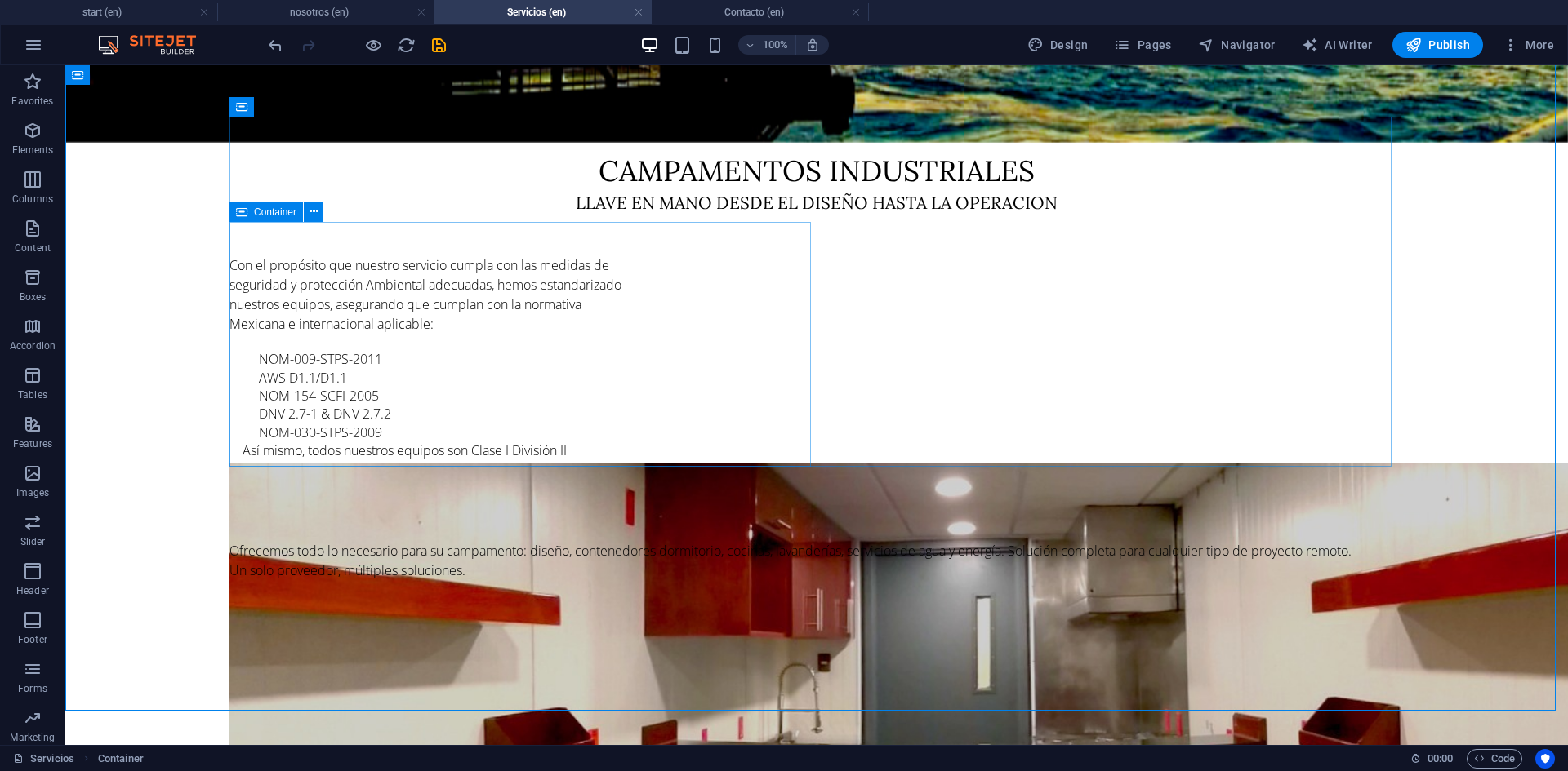
click at [240, 210] on icon at bounding box center [242, 211] width 11 height 20
select select "%"
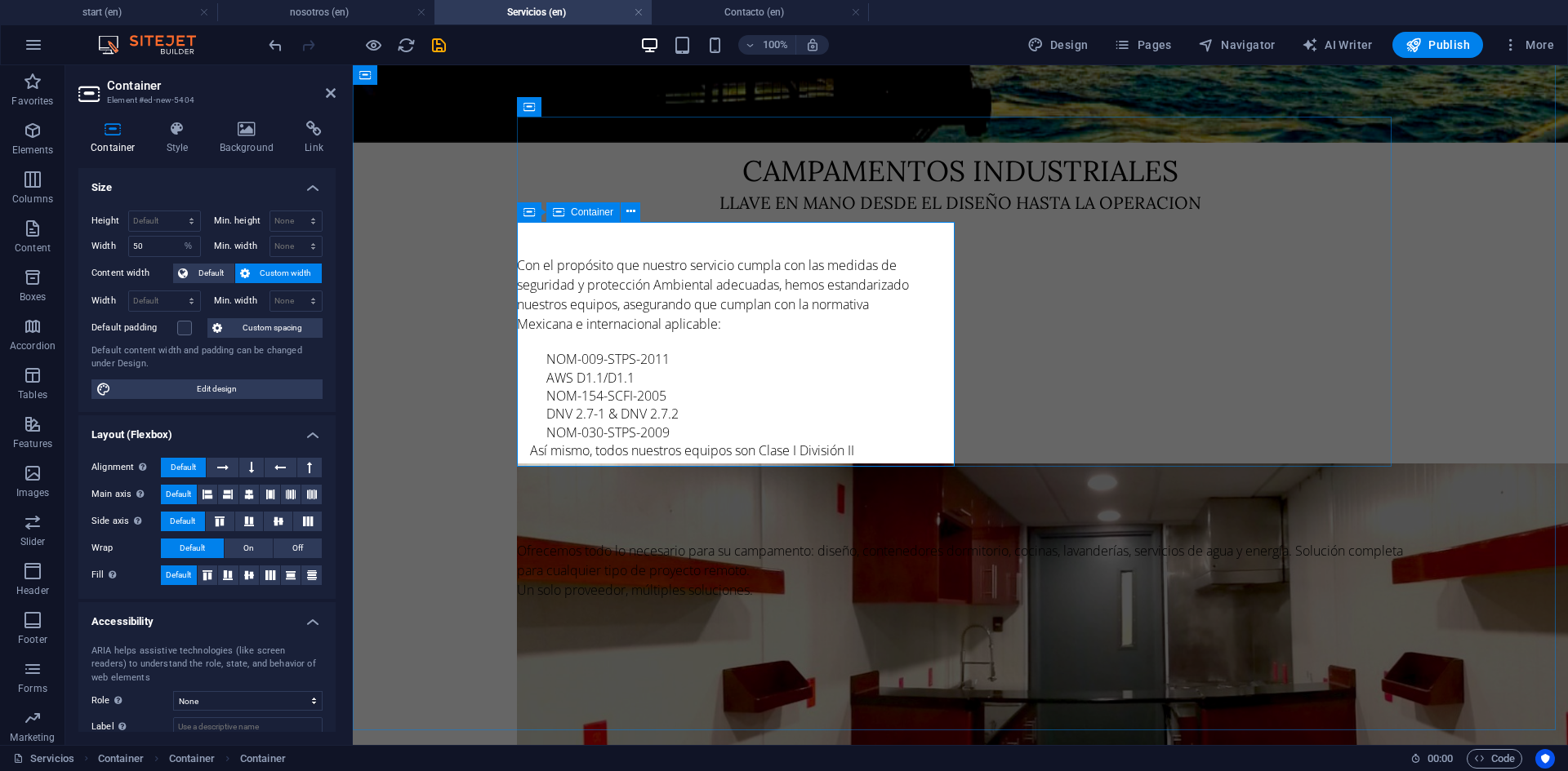
click at [553, 210] on icon at bounding box center [558, 211] width 11 height 20
select select "px"
click at [188, 244] on select "Default px rem % em vh vw" at bounding box center [188, 246] width 22 height 20
select select "%"
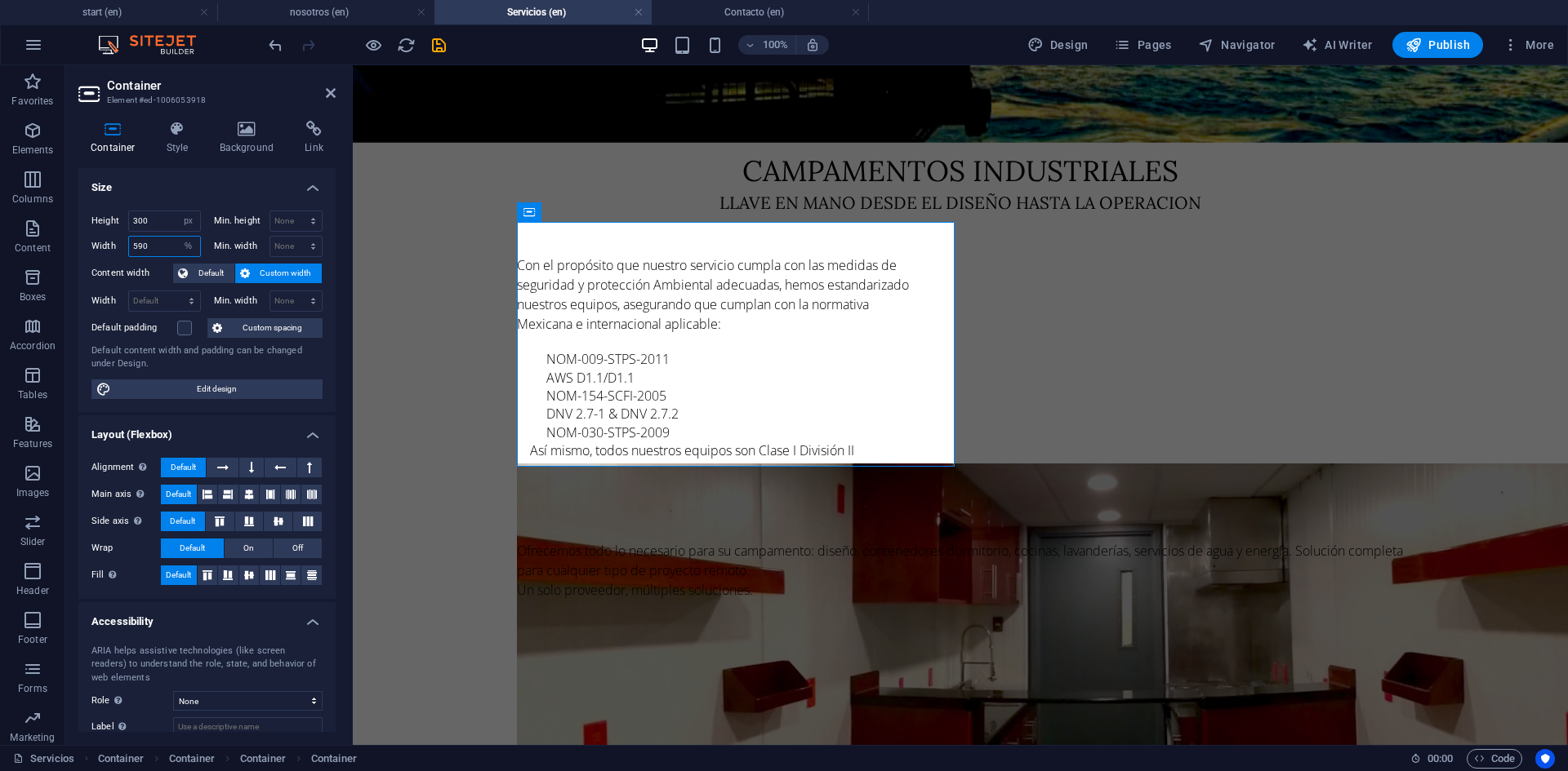
click at [177, 237] on select "Default px rem % em vh vw" at bounding box center [188, 246] width 22 height 20
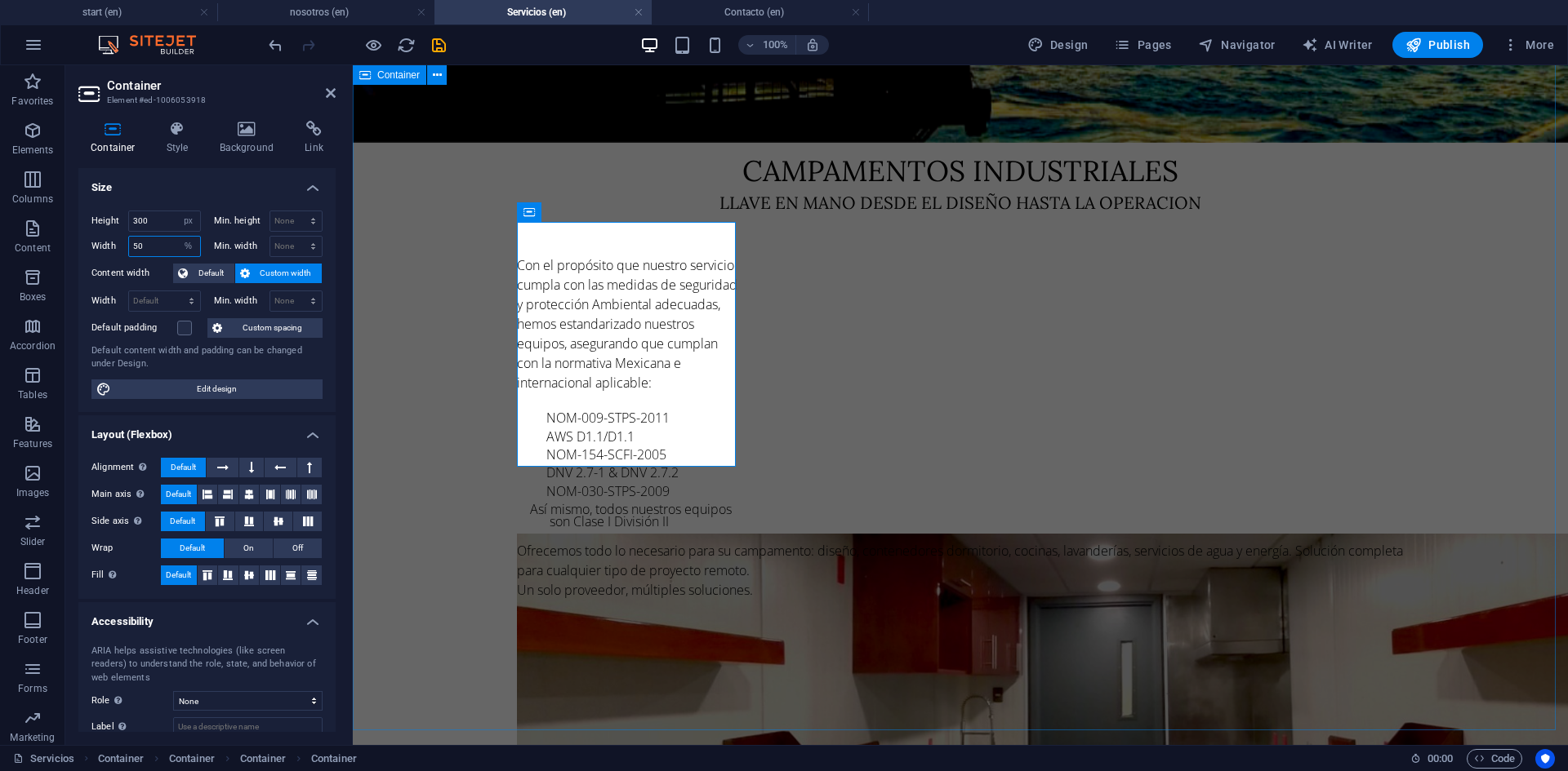
type input "50"
click at [405, 303] on div "Campamentos industriales llave en mano desde el diseño hasta la operacion Con e…" at bounding box center [960, 375] width 1215 height 777
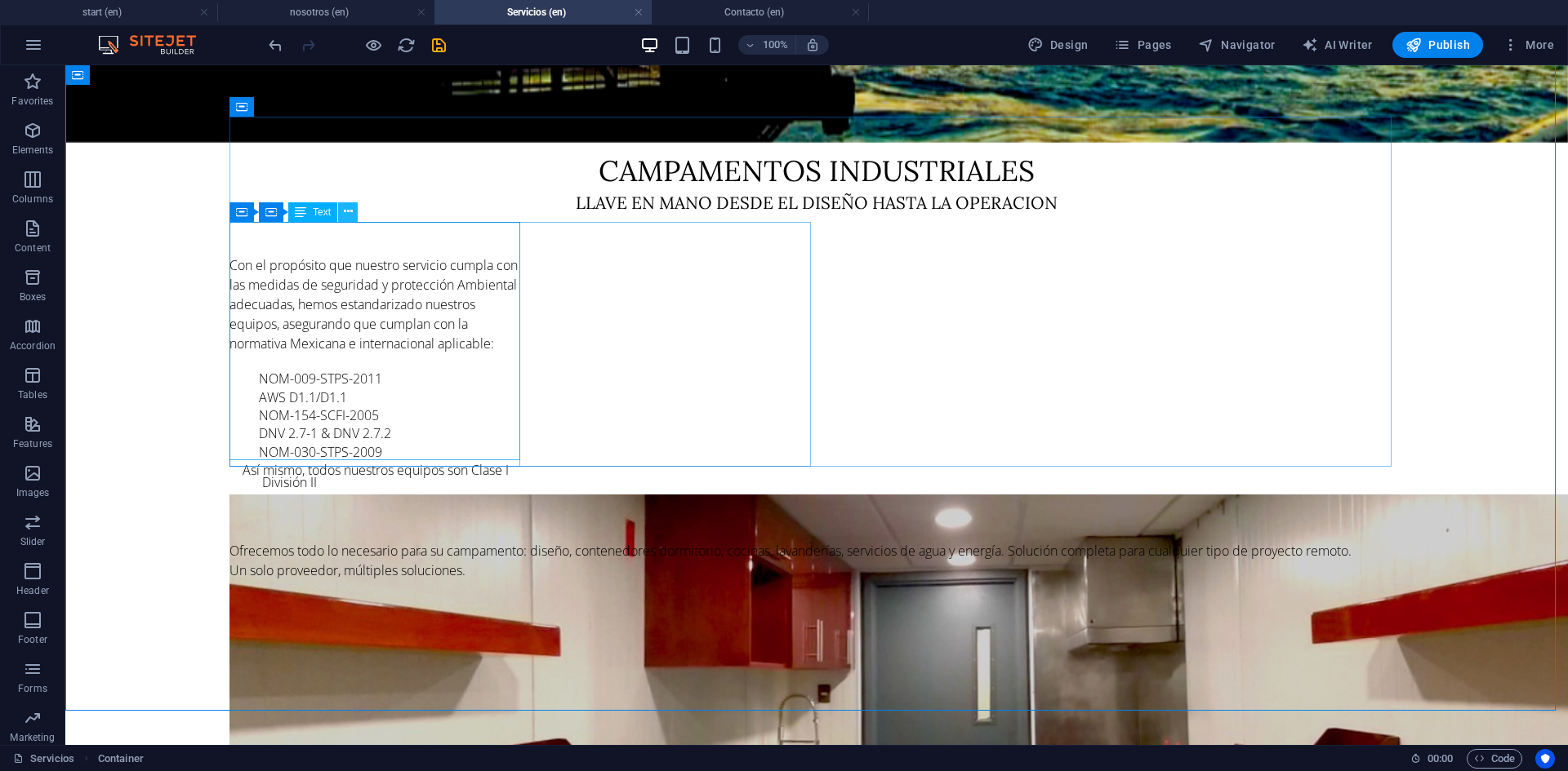
click at [342, 211] on button at bounding box center [347, 211] width 20 height 20
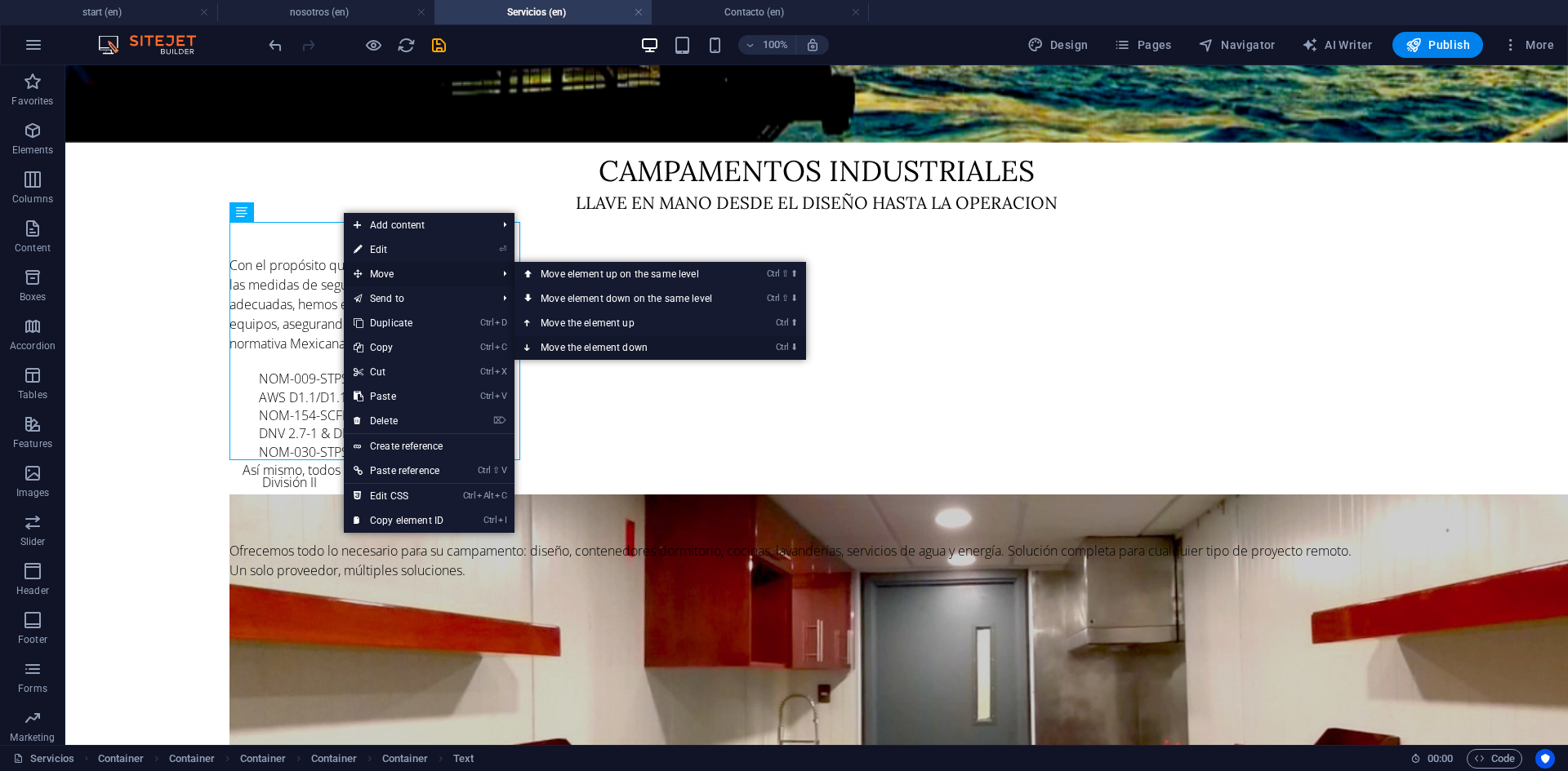
click at [589, 352] on link "Ctrl ⬇ Move the element down" at bounding box center [629, 347] width 230 height 24
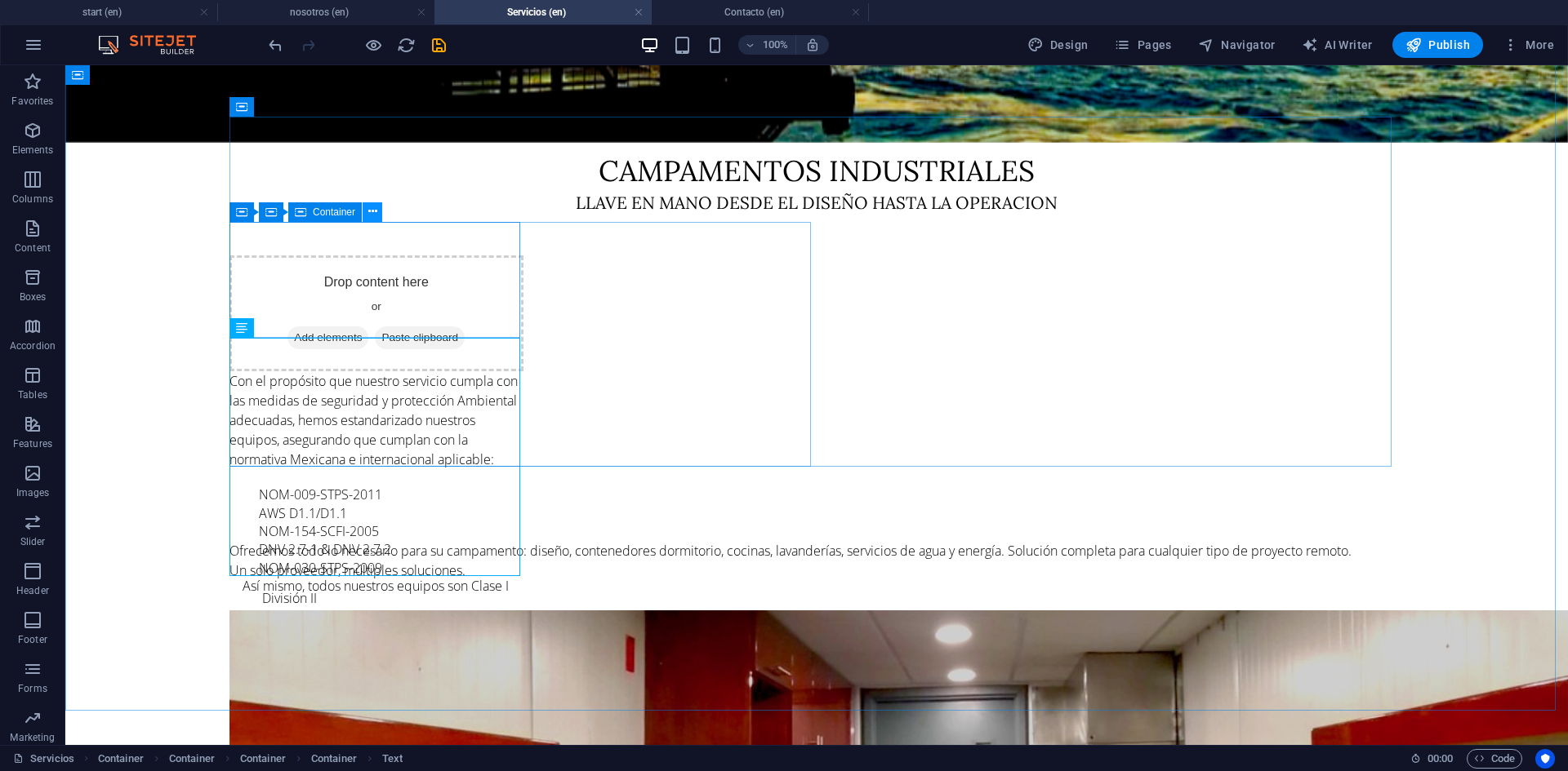
click at [370, 214] on icon at bounding box center [373, 211] width 9 height 17
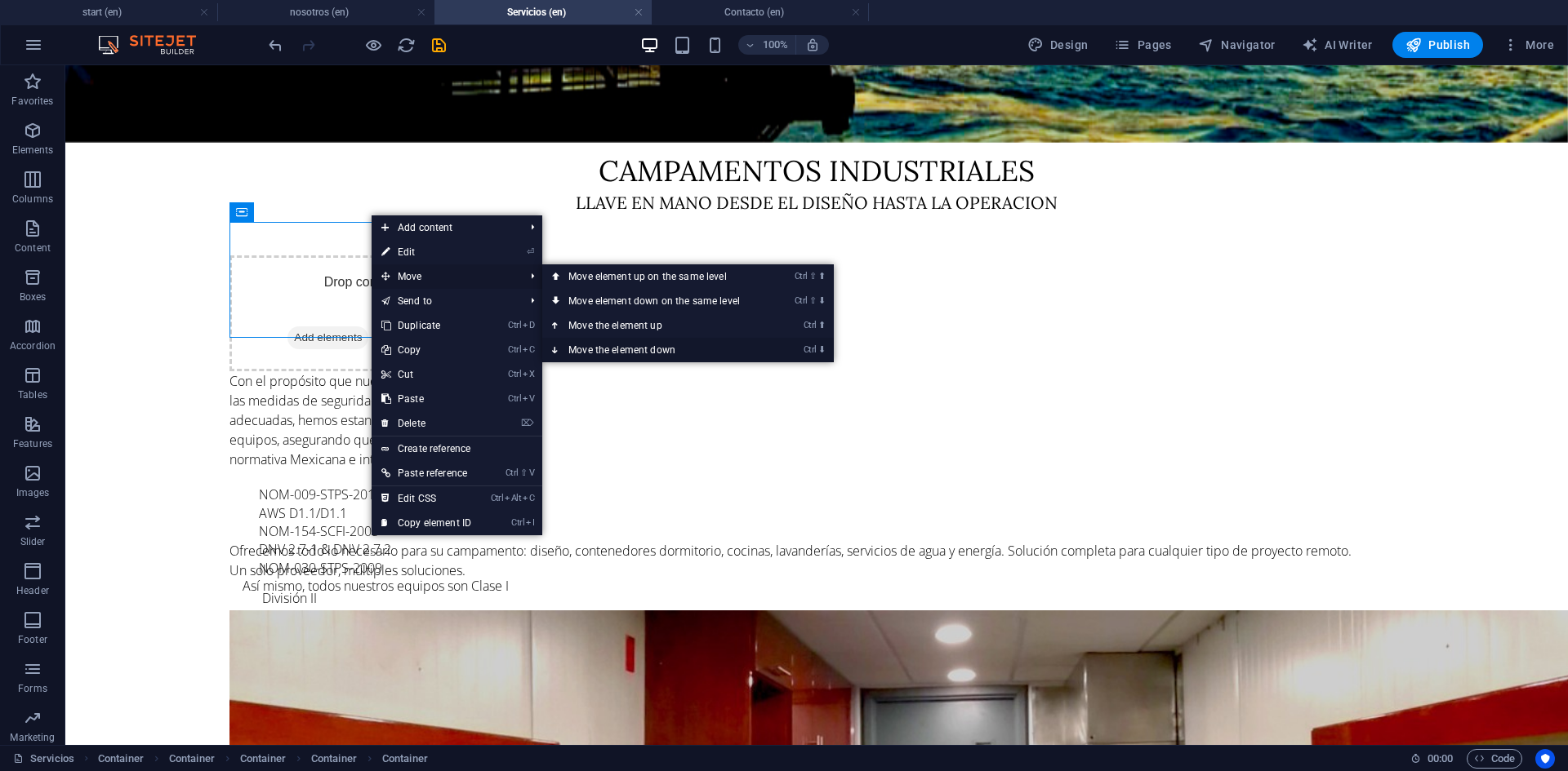
click at [613, 348] on link "Ctrl ⬇ Move the element down" at bounding box center [657, 350] width 230 height 24
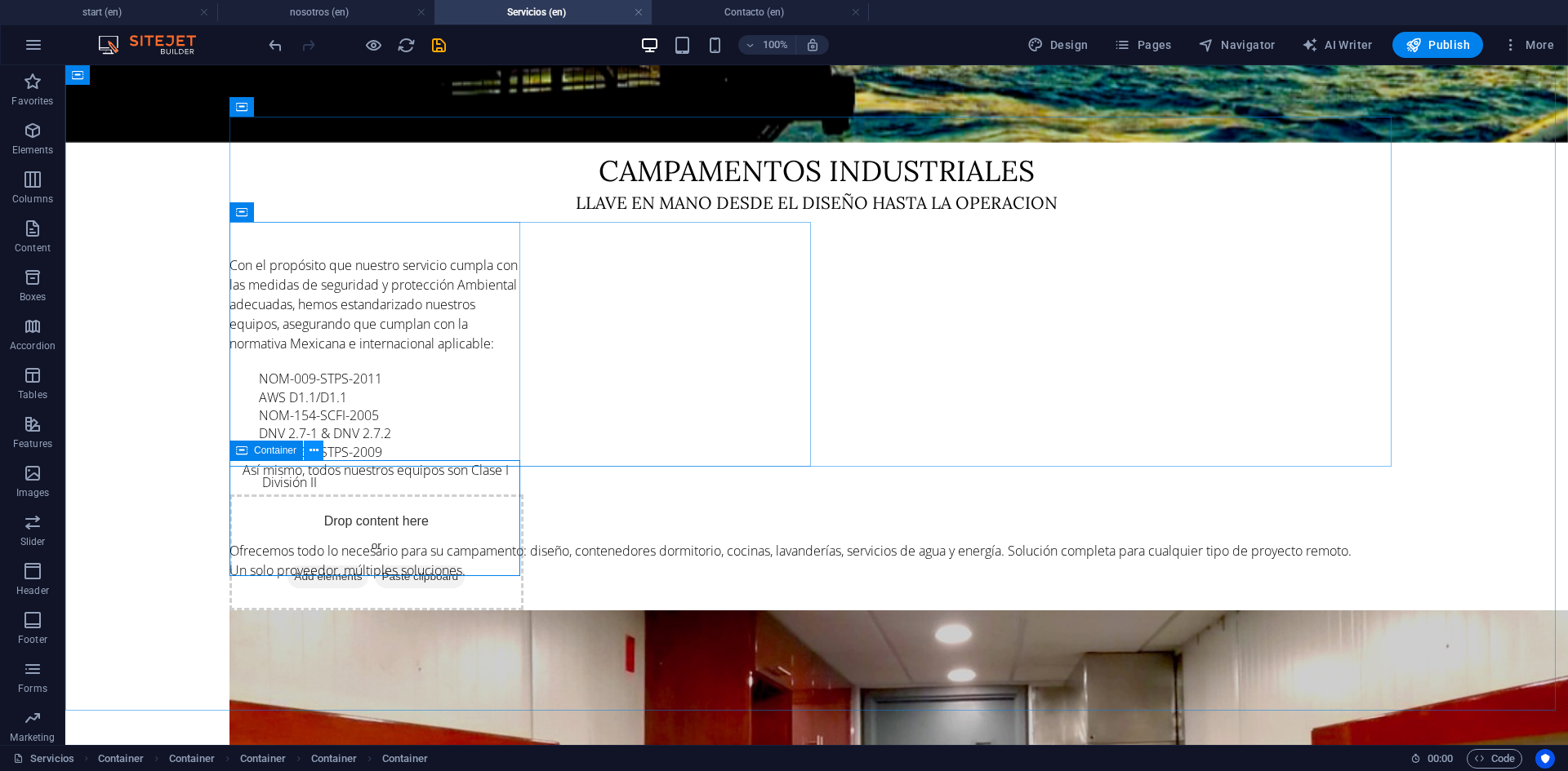
click at [316, 457] on icon at bounding box center [315, 451] width 9 height 17
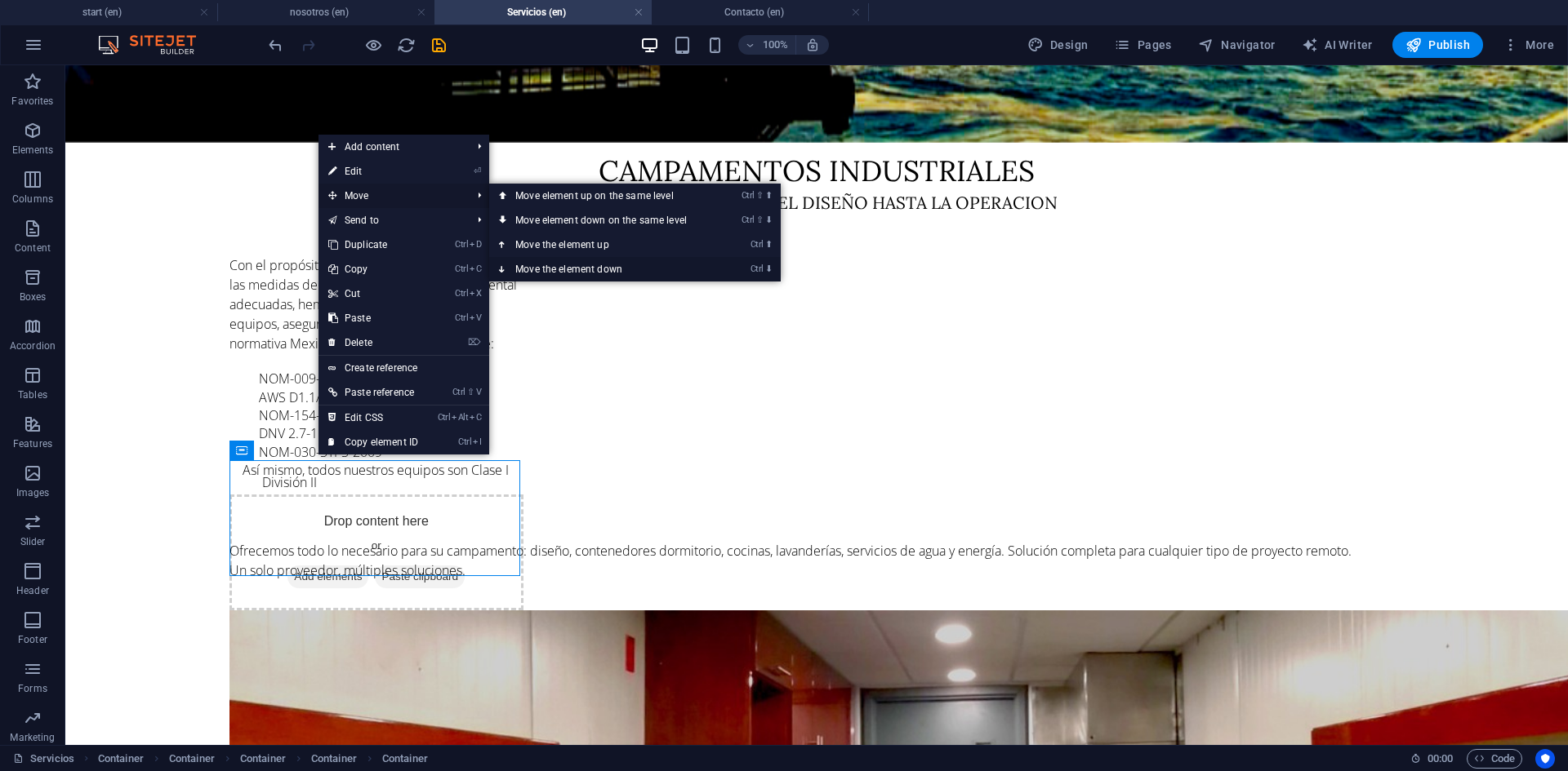
click at [540, 269] on link "Ctrl ⬇ Move the element down" at bounding box center [604, 269] width 230 height 24
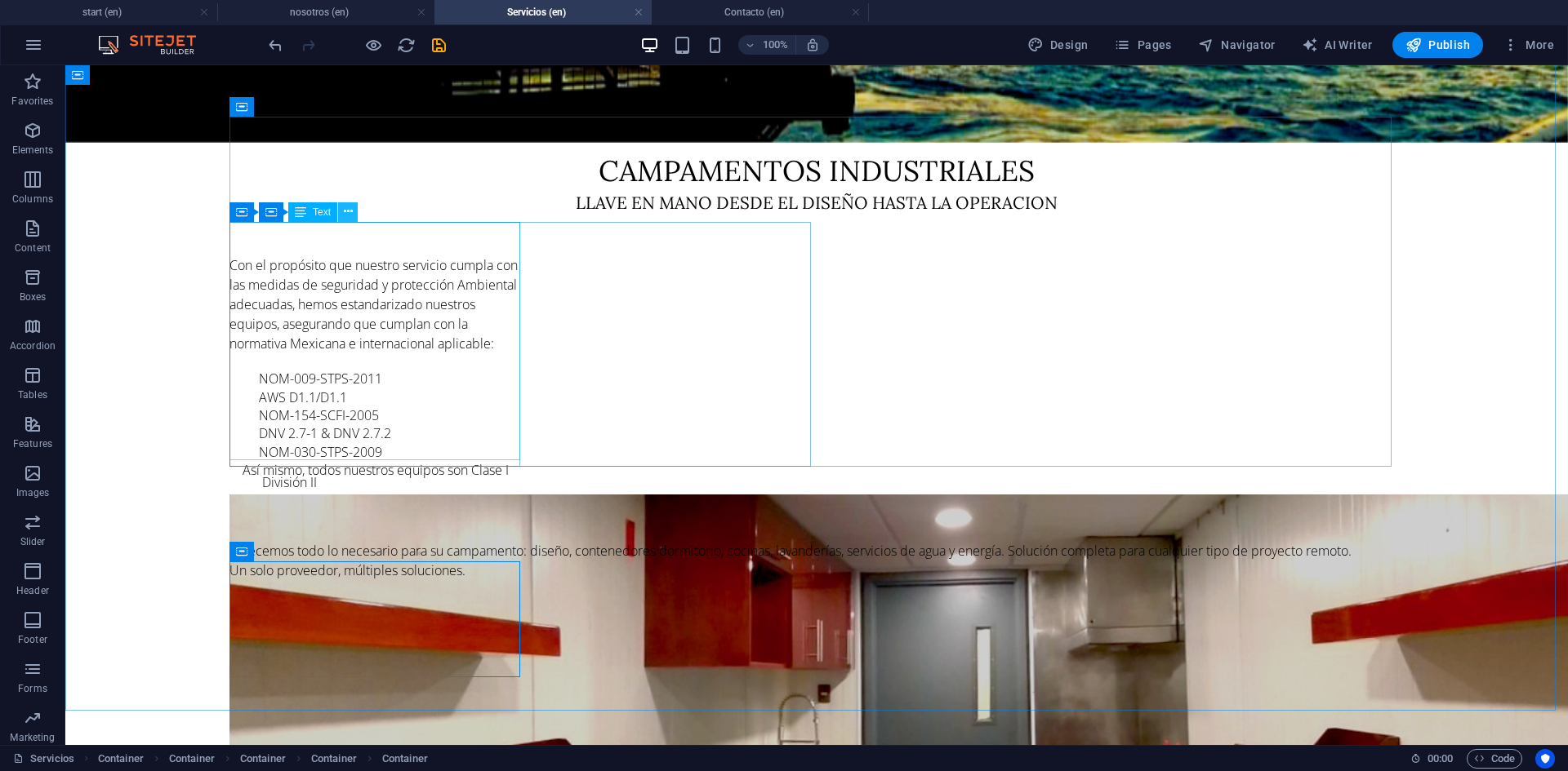
click at [345, 210] on icon at bounding box center [348, 211] width 9 height 17
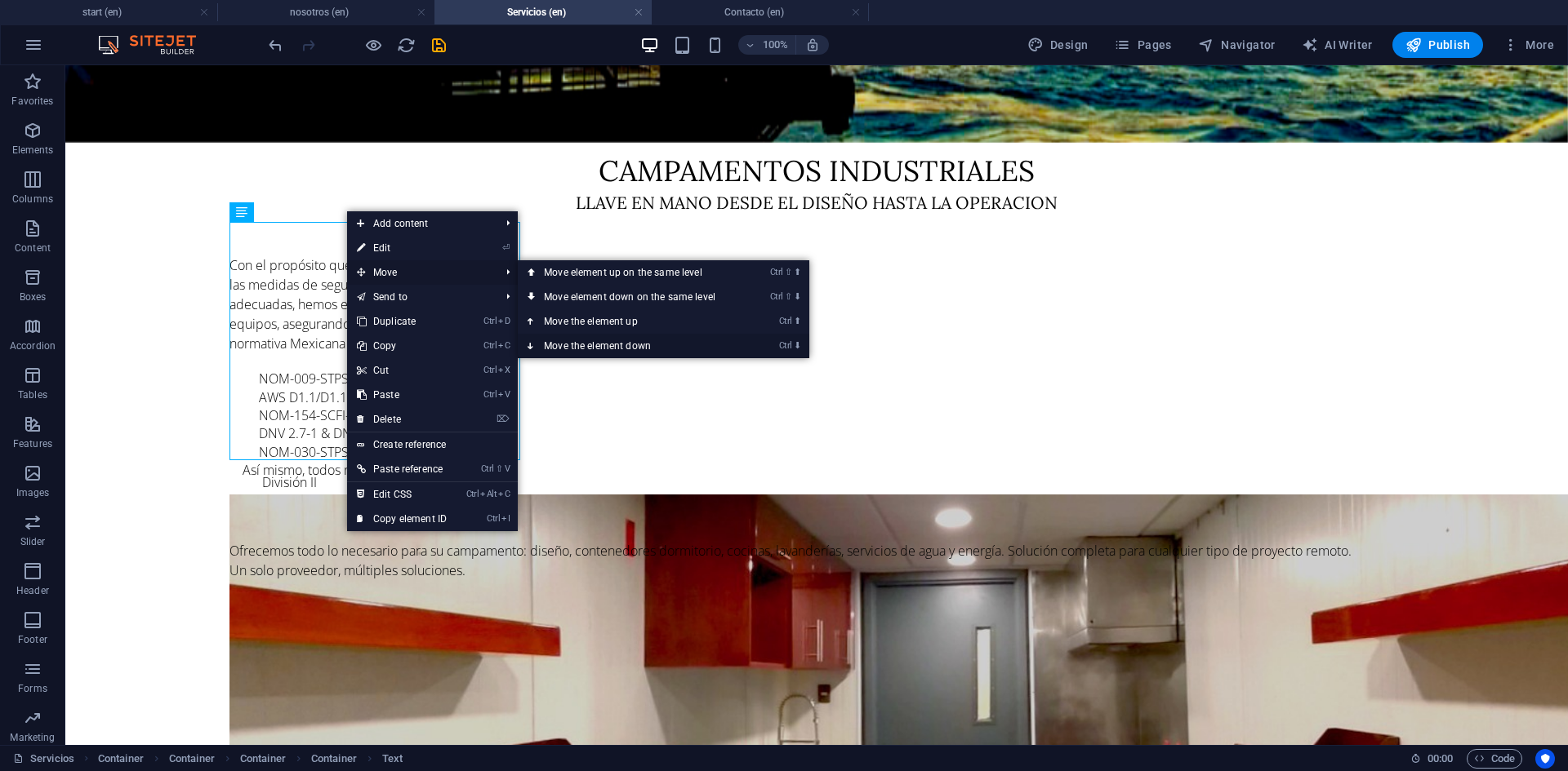
click at [584, 346] on link "Ctrl ⬇ Move the element down" at bounding box center [633, 346] width 230 height 24
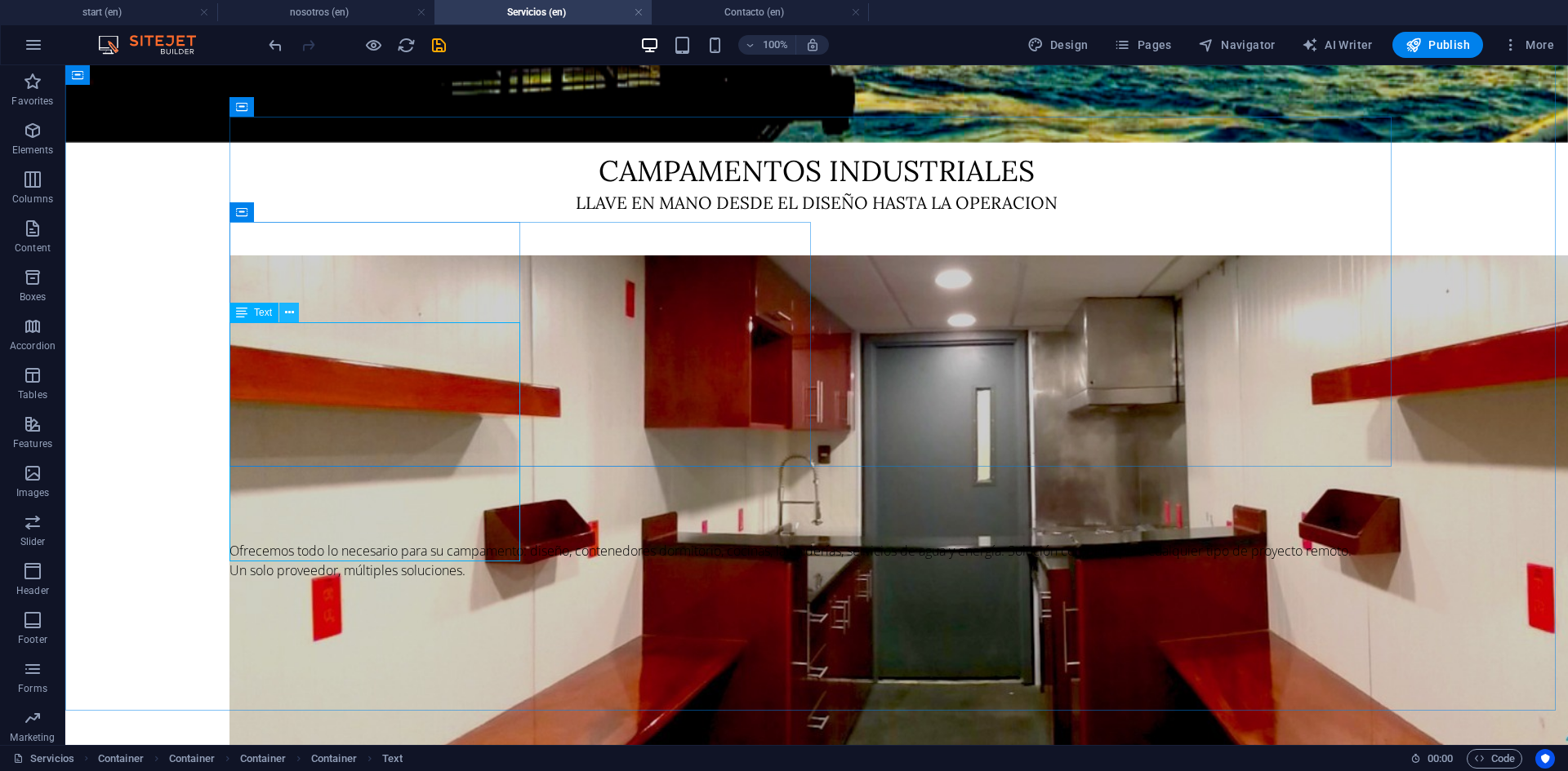
click at [291, 316] on icon at bounding box center [289, 313] width 9 height 17
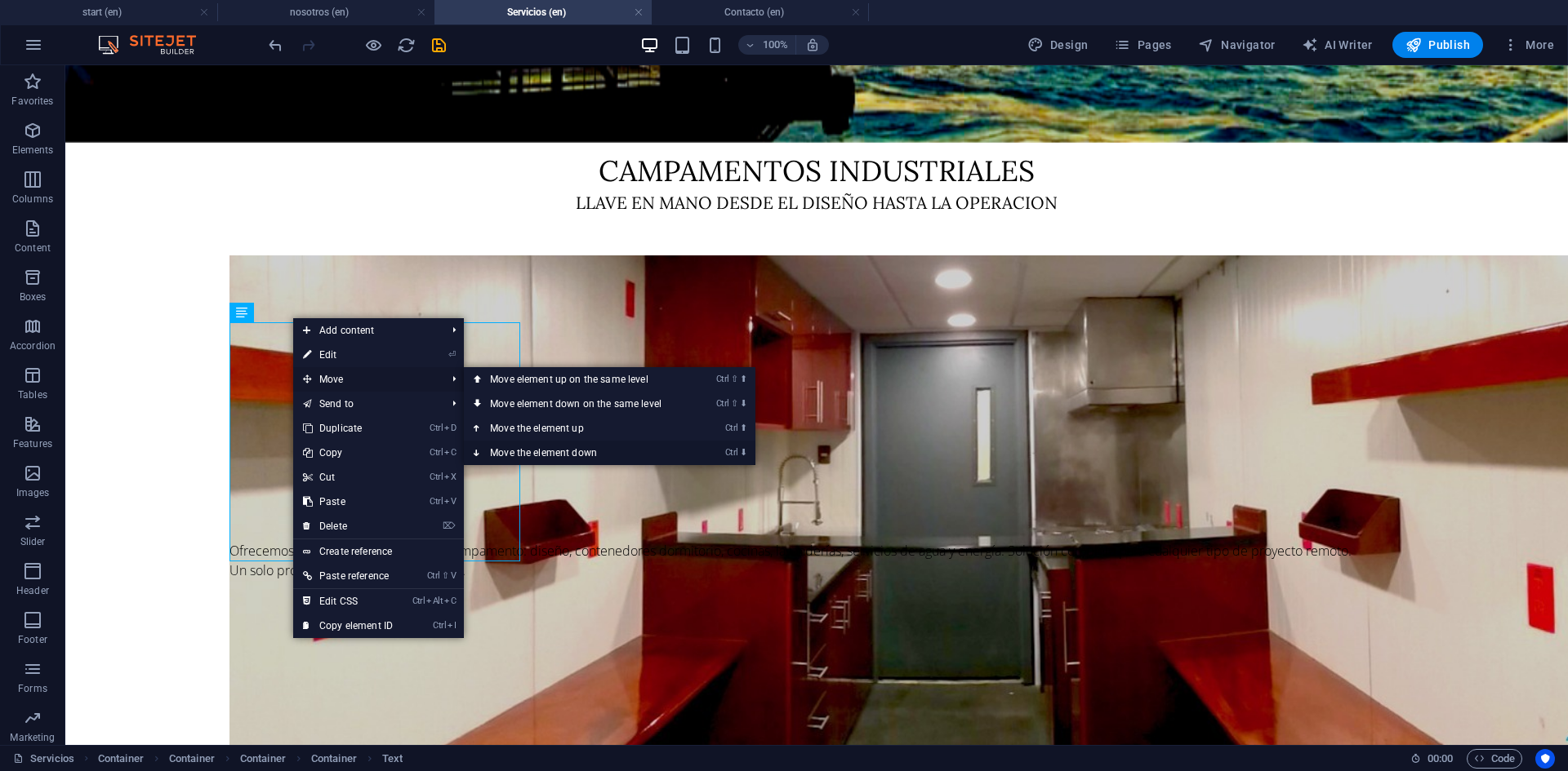
click at [564, 454] on link "Ctrl ⬇ Move the element down" at bounding box center [579, 453] width 230 height 24
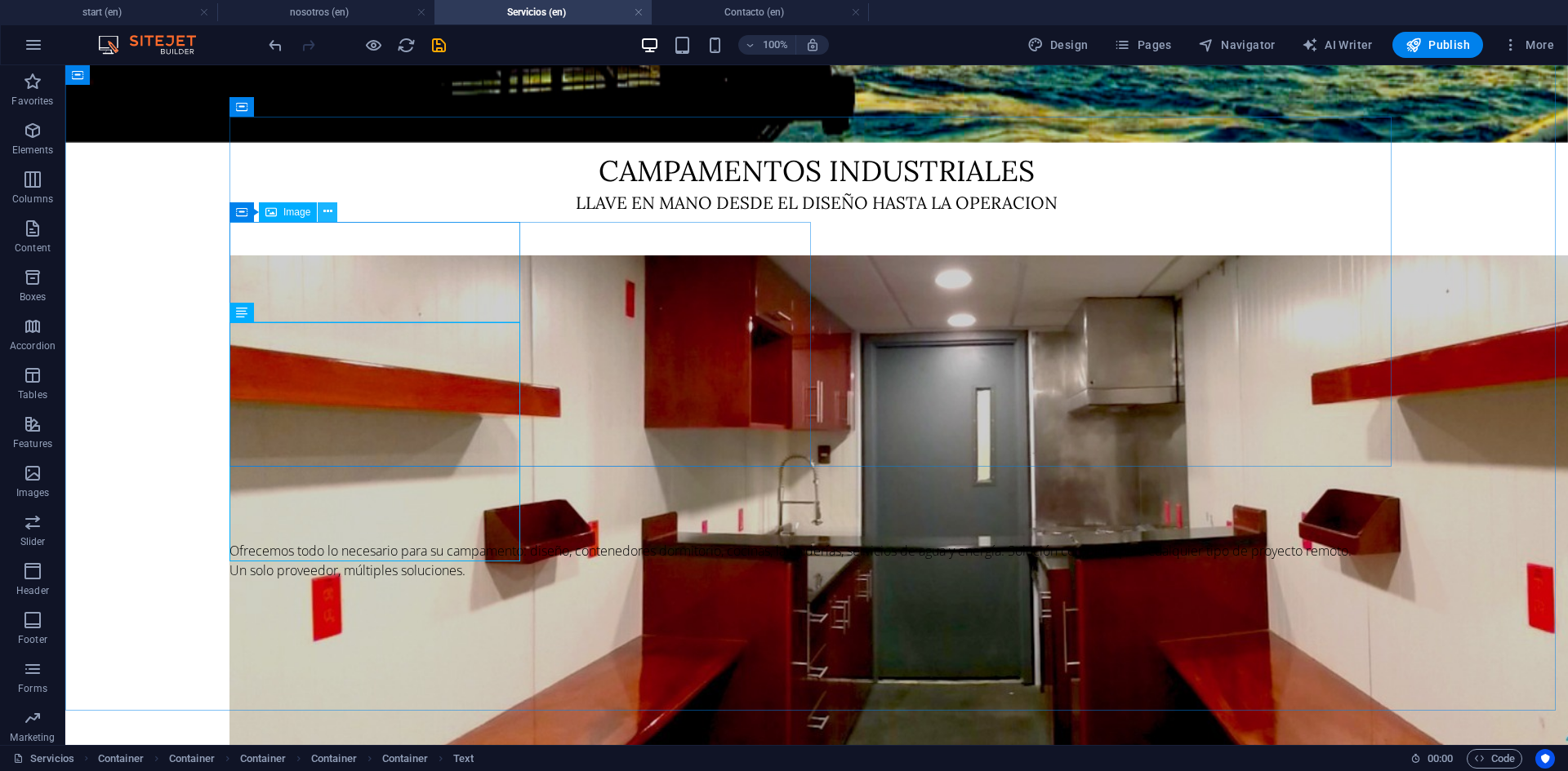
click at [329, 213] on icon at bounding box center [328, 211] width 9 height 17
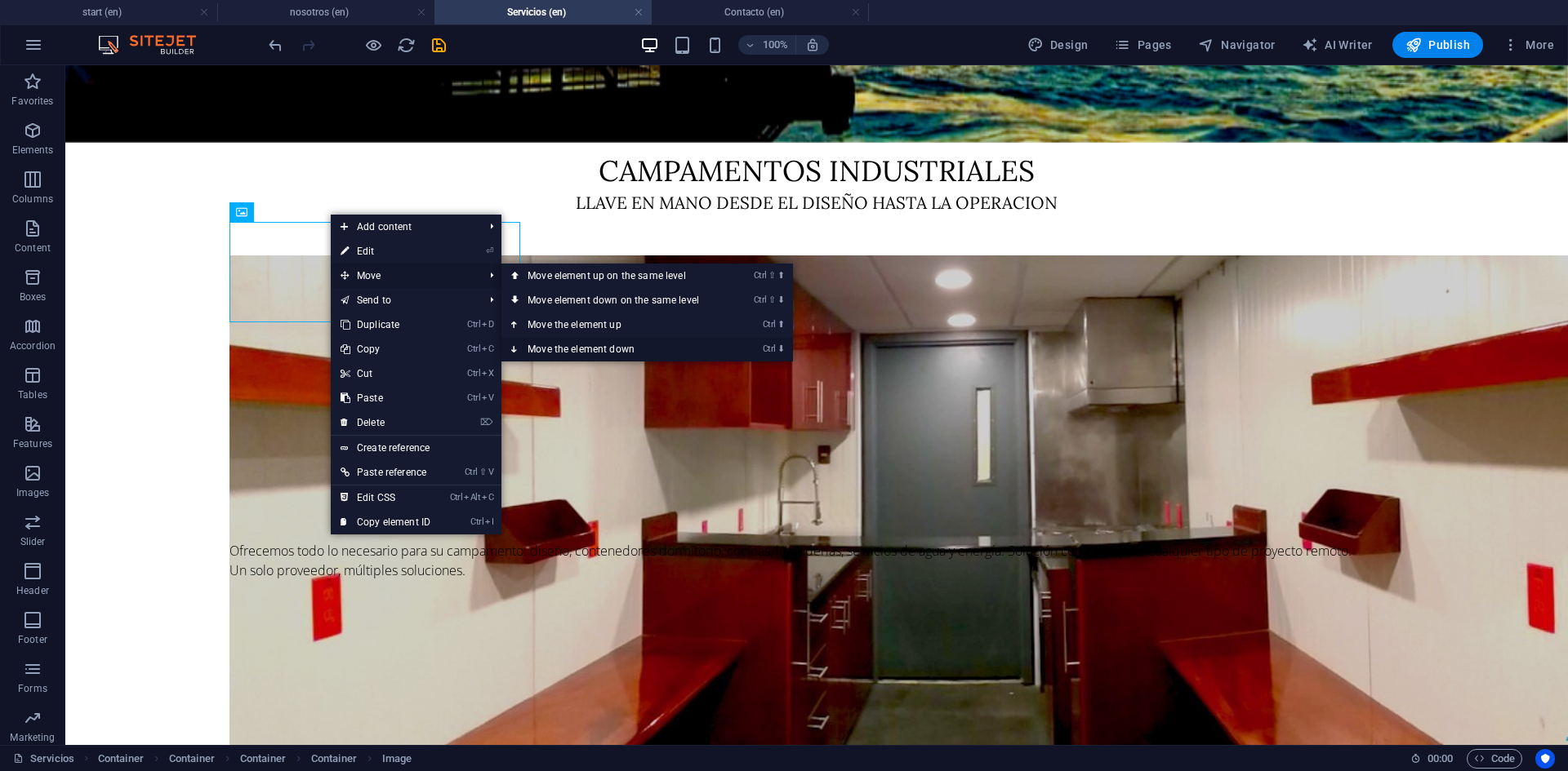
click at [562, 348] on link "Ctrl ⬇ Move the element down" at bounding box center [616, 349] width 230 height 24
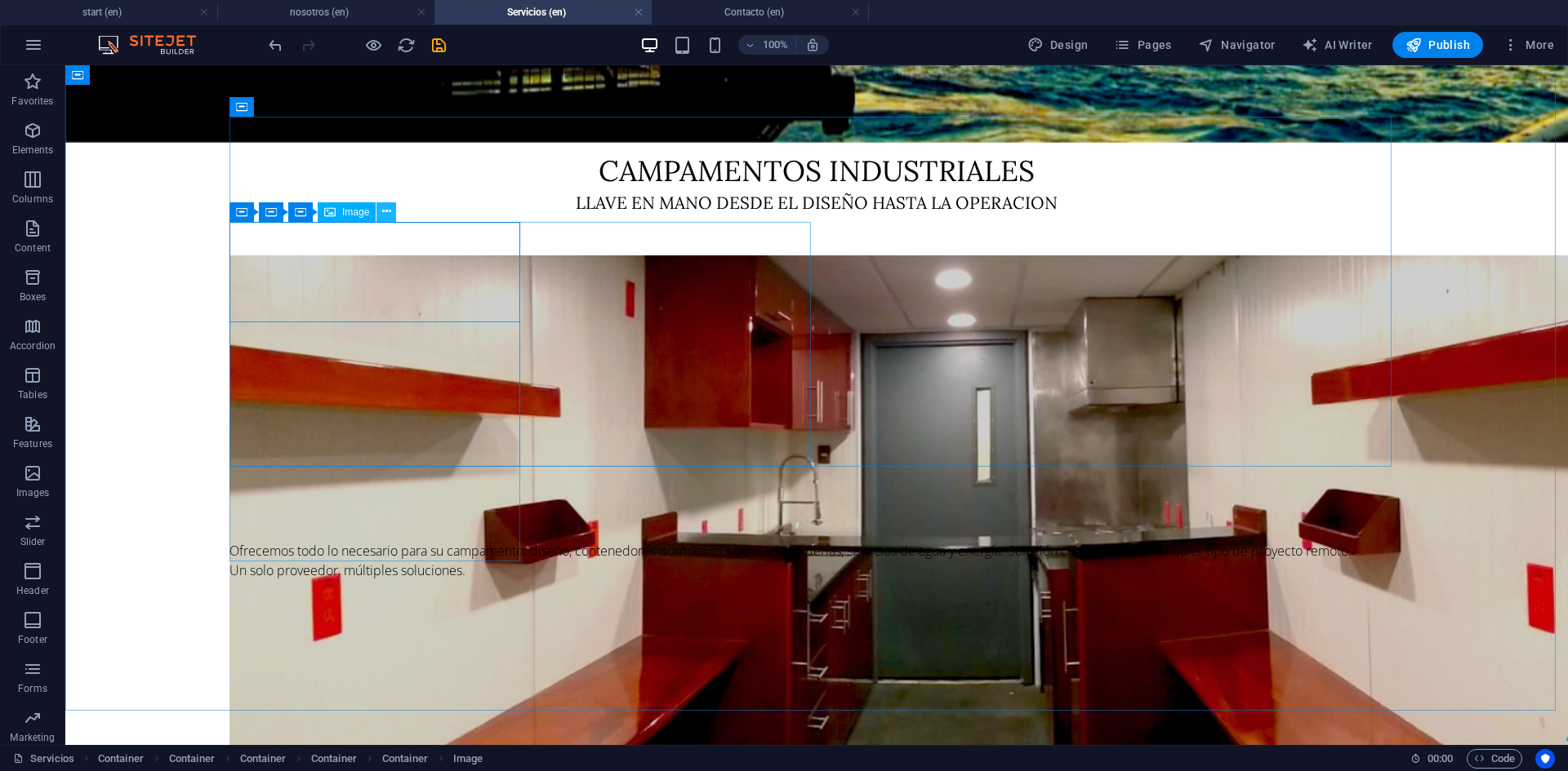
click at [387, 214] on icon at bounding box center [387, 211] width 9 height 17
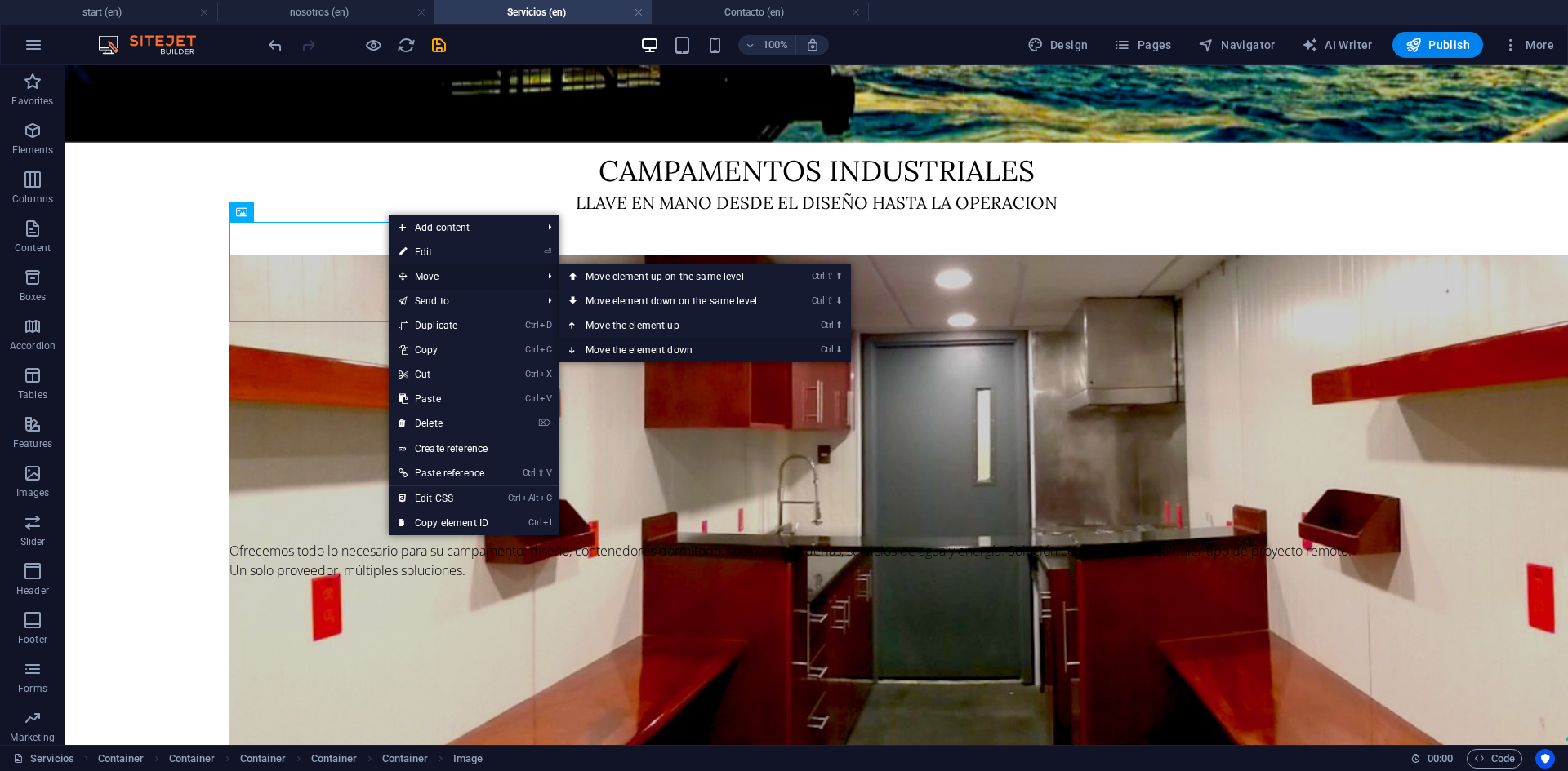
click at [593, 352] on link "Ctrl ⬇ Move the element down" at bounding box center [674, 350] width 230 height 24
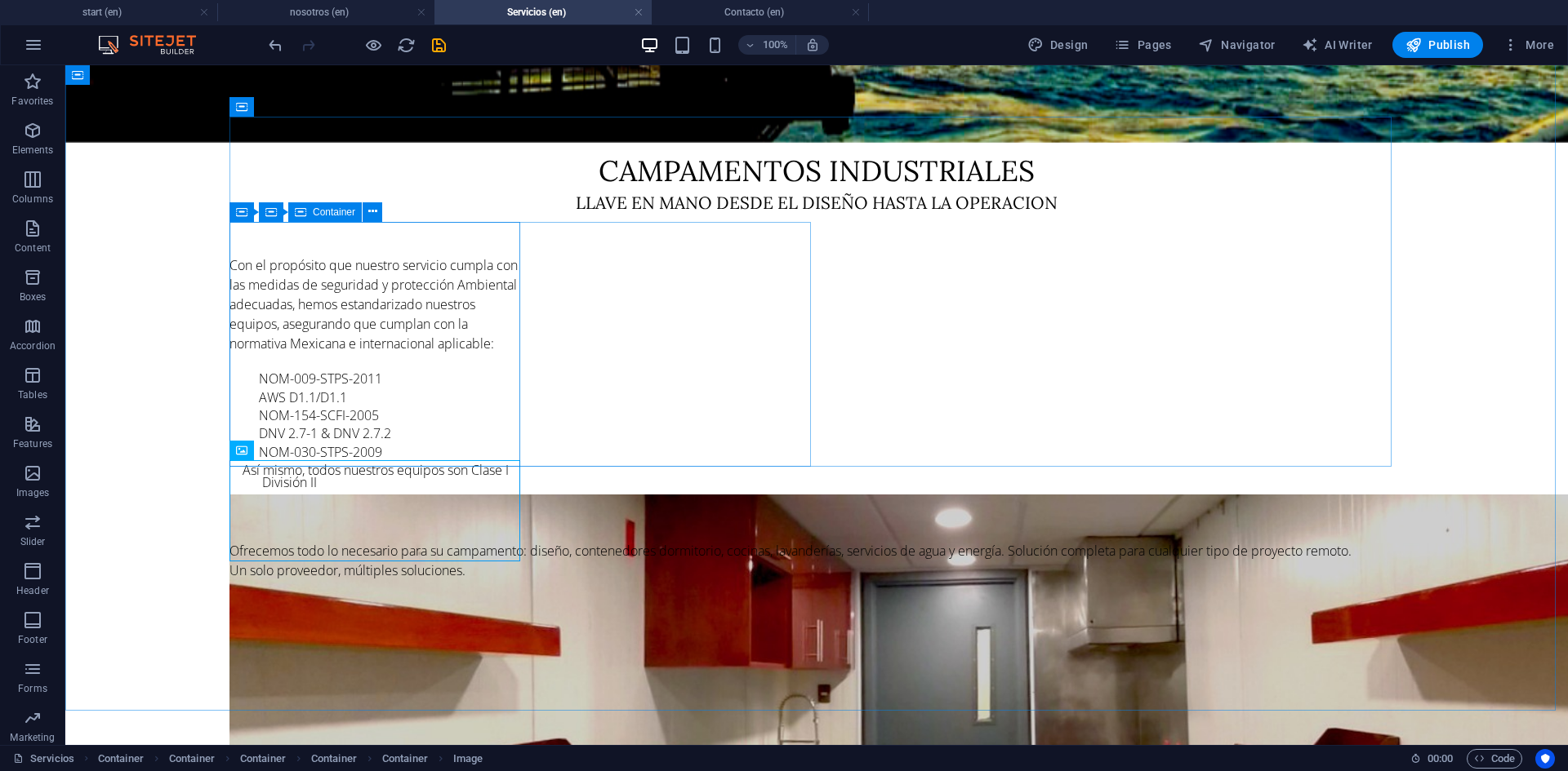
click at [297, 208] on icon at bounding box center [300, 211] width 11 height 20
click at [371, 214] on icon at bounding box center [373, 211] width 9 height 17
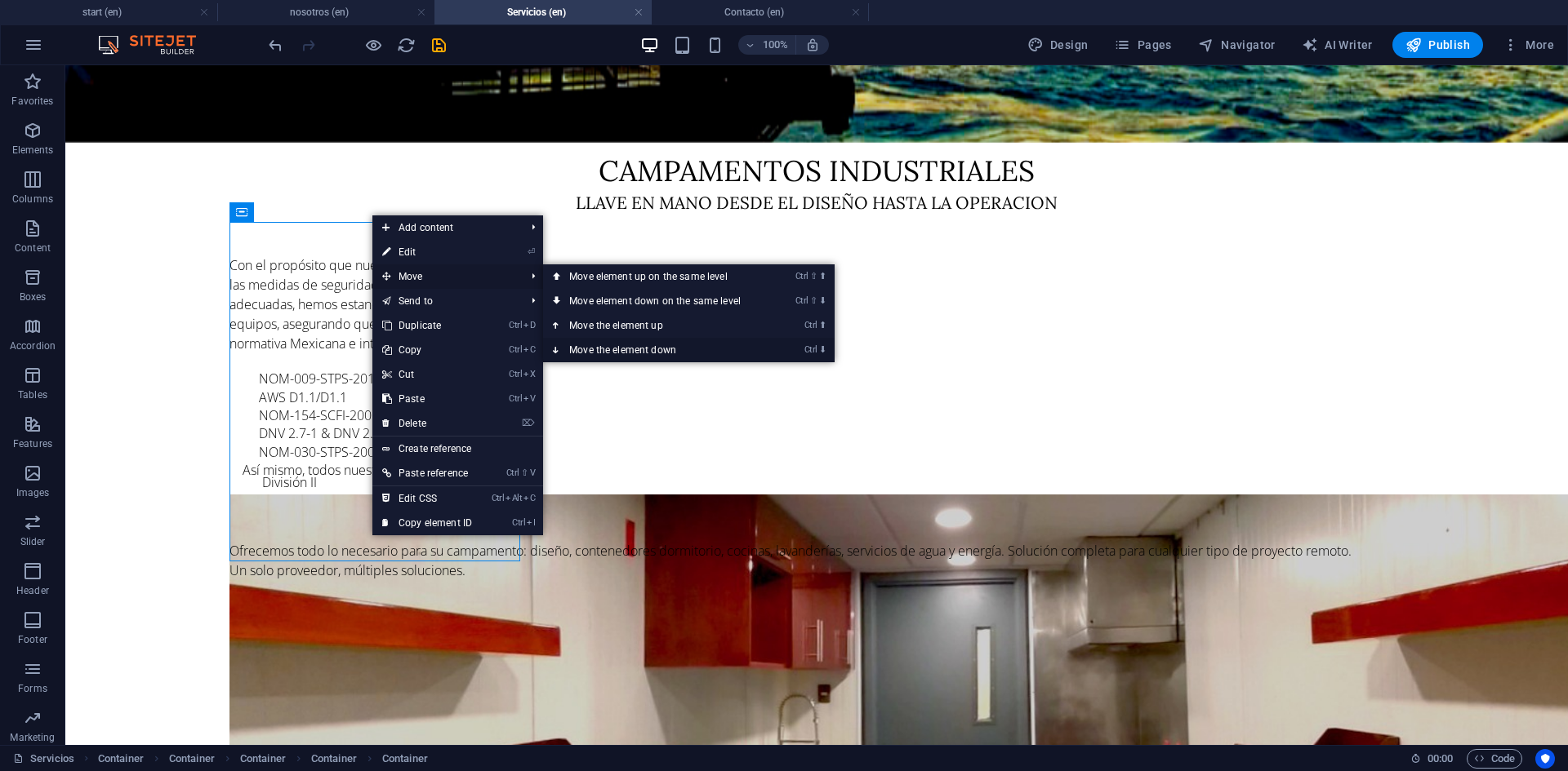
click at [593, 343] on link "Ctrl ⬇ Move the element down" at bounding box center [658, 350] width 230 height 24
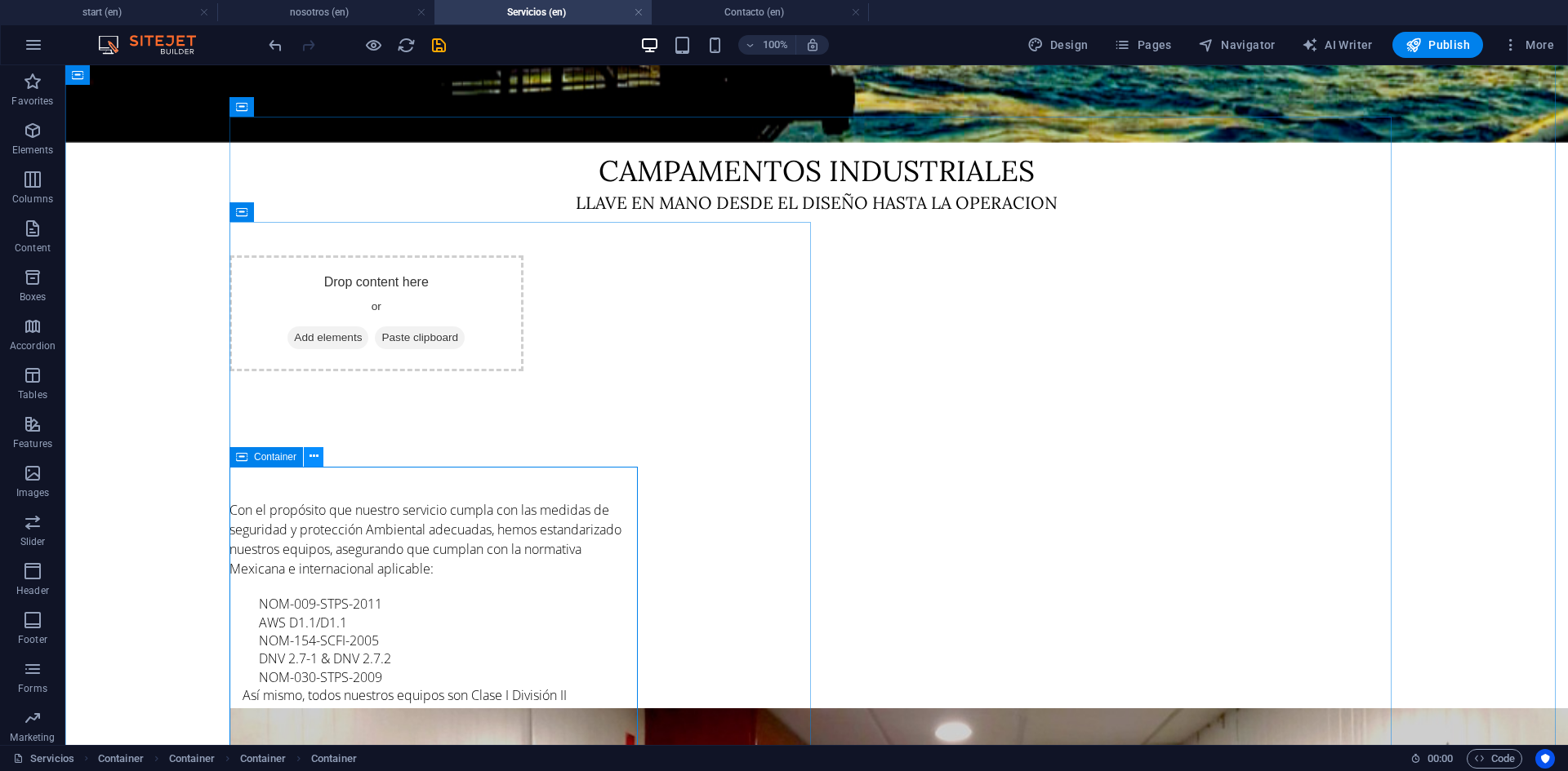
click at [317, 458] on icon at bounding box center [315, 457] width 9 height 17
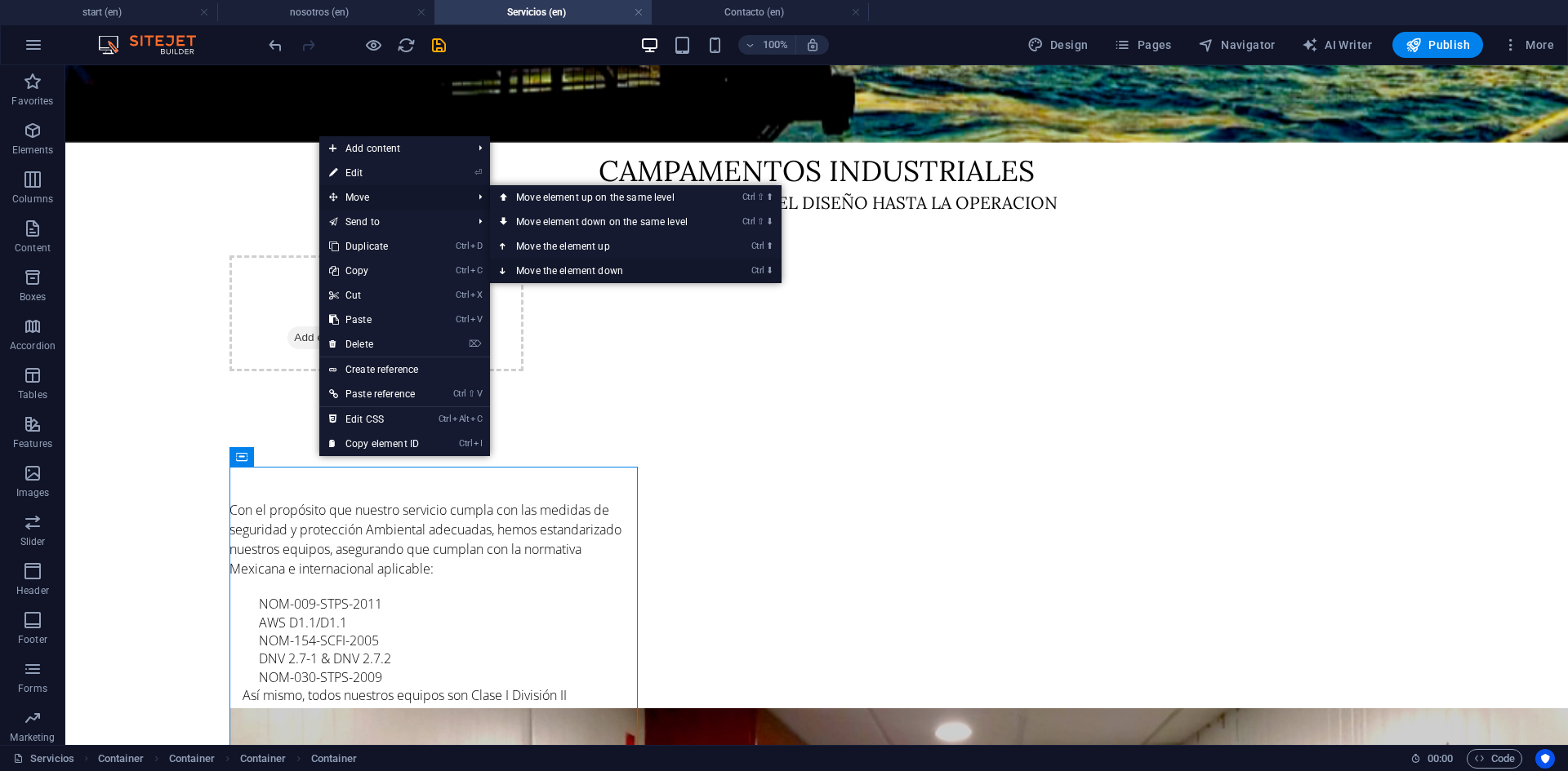
click at [565, 271] on link "Ctrl ⬇ Move the element down" at bounding box center [605, 270] width 230 height 24
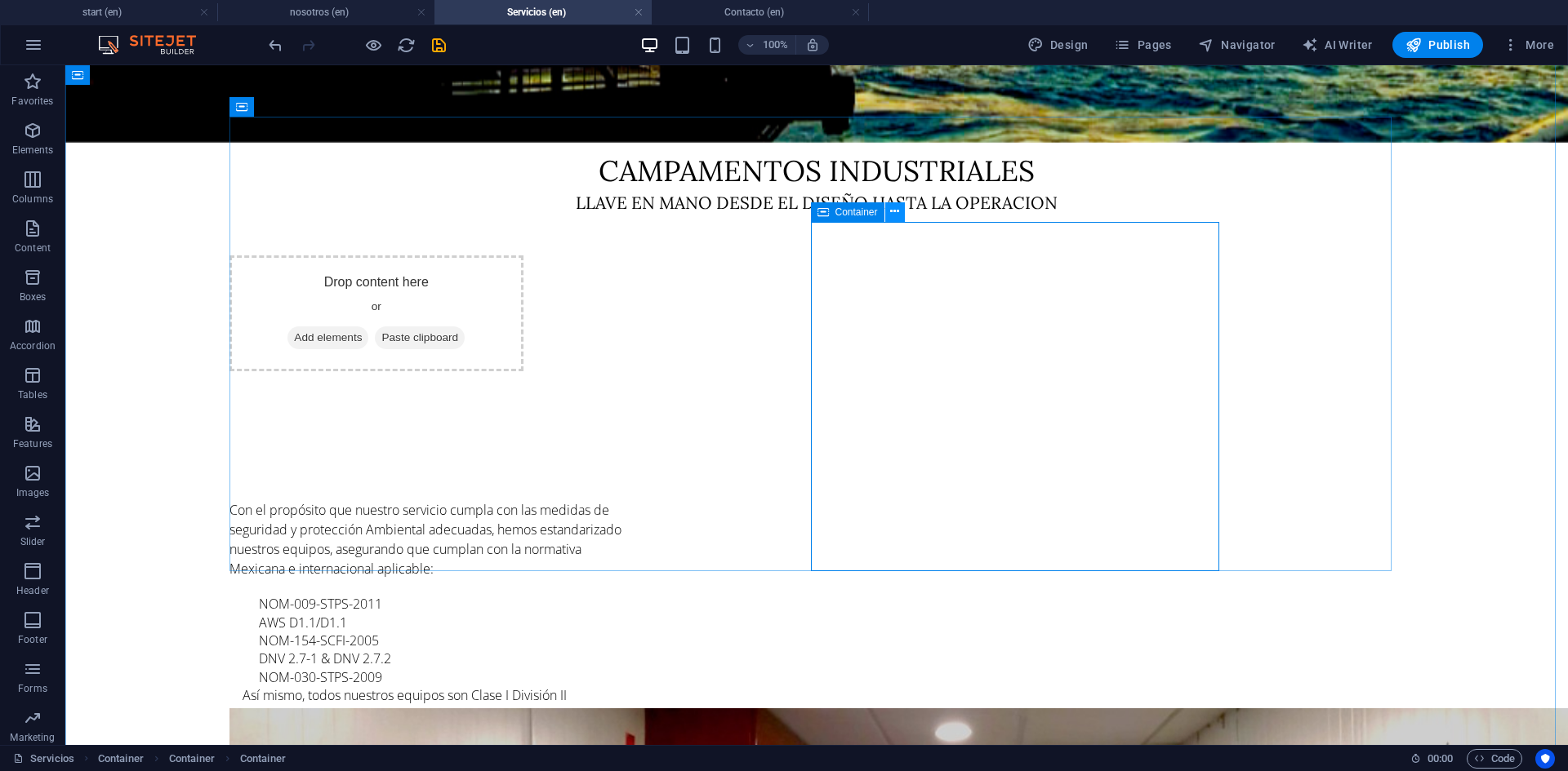
click at [892, 213] on icon at bounding box center [895, 211] width 9 height 17
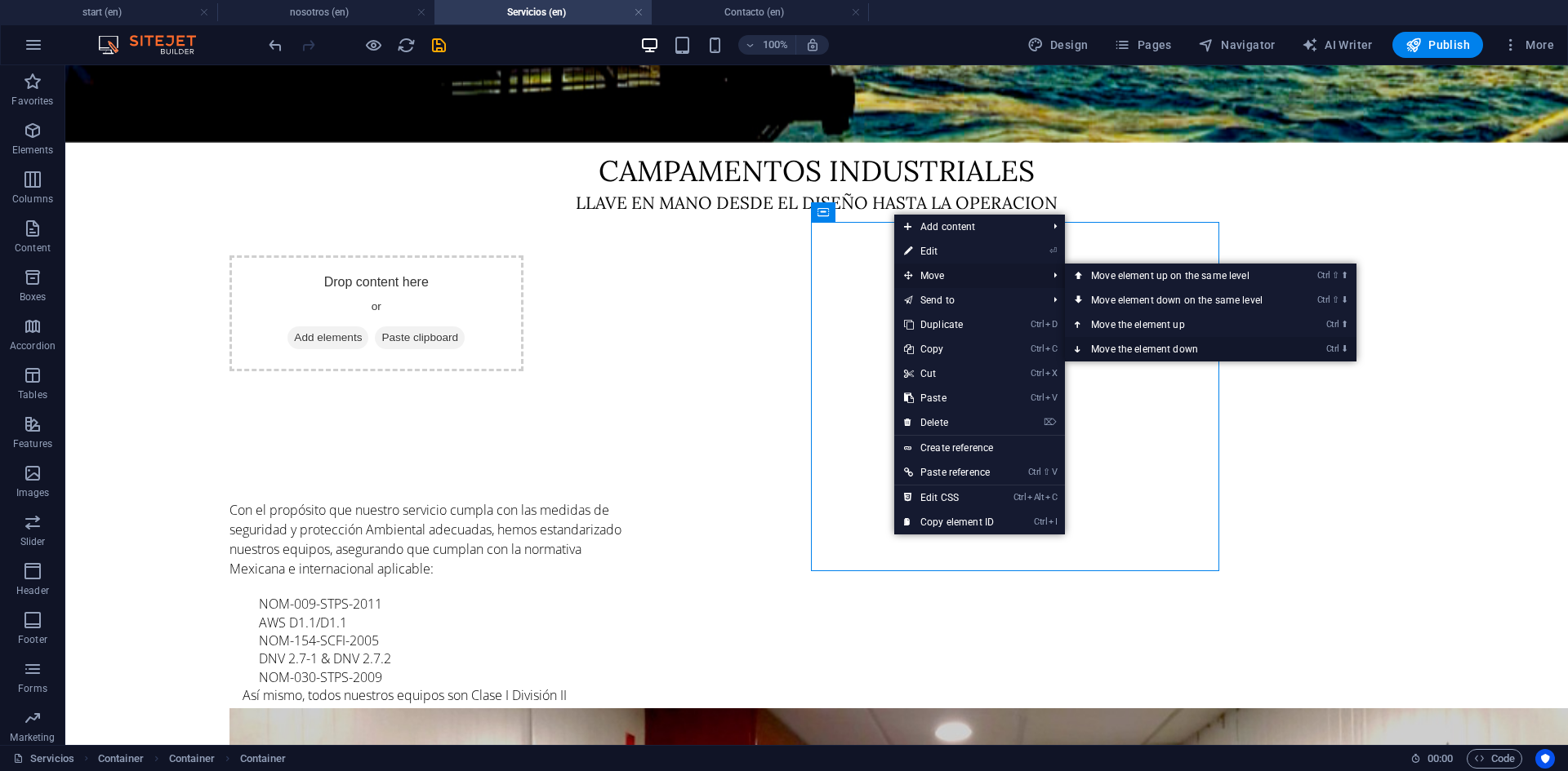
click at [1136, 346] on link "Ctrl ⬇ Move the element down" at bounding box center [1180, 349] width 230 height 24
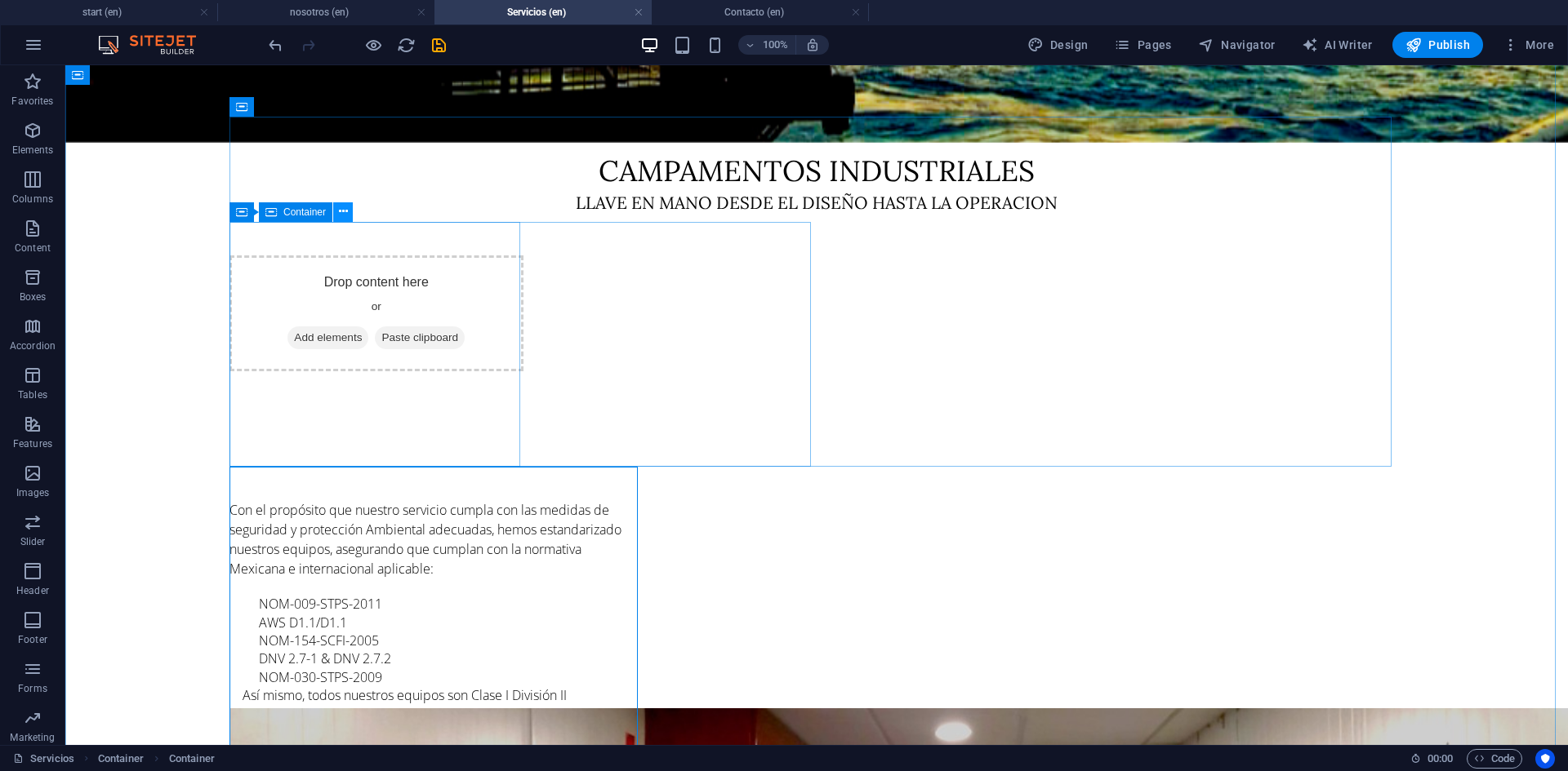
click at [342, 210] on icon at bounding box center [344, 211] width 9 height 17
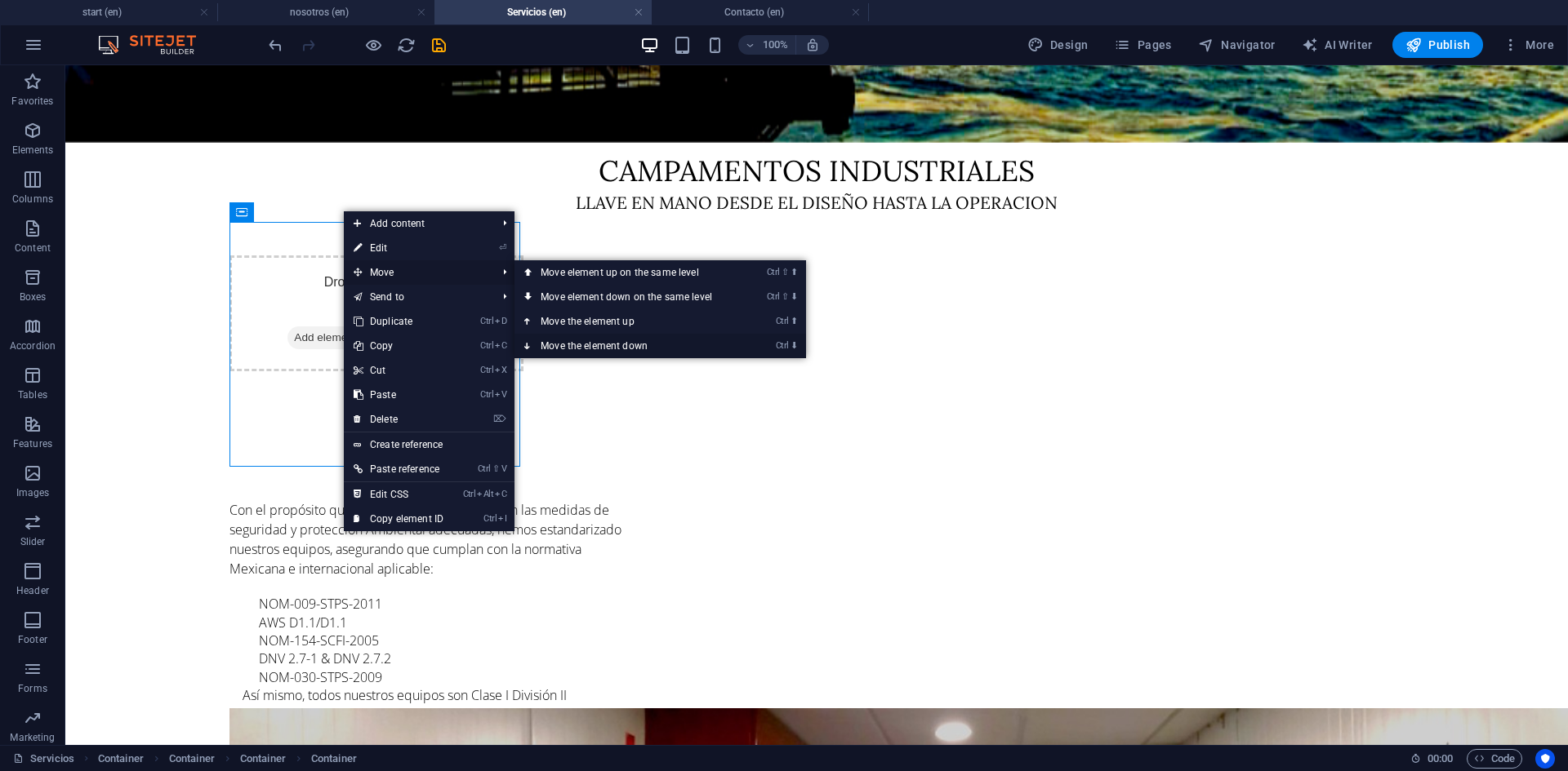
click at [624, 341] on link "Ctrl ⬇ Move the element down" at bounding box center [629, 346] width 230 height 24
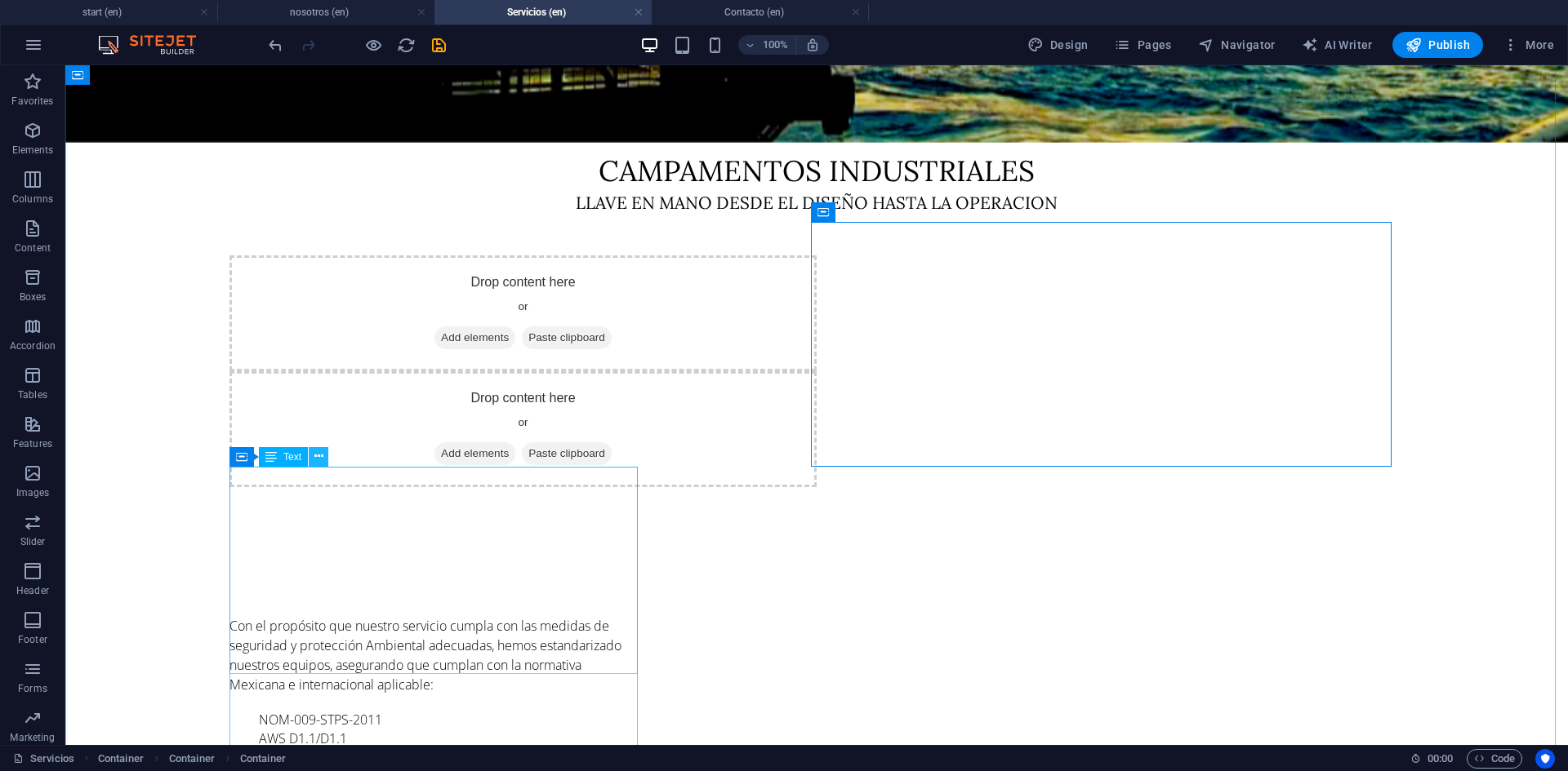
click at [317, 458] on icon at bounding box center [319, 457] width 9 height 17
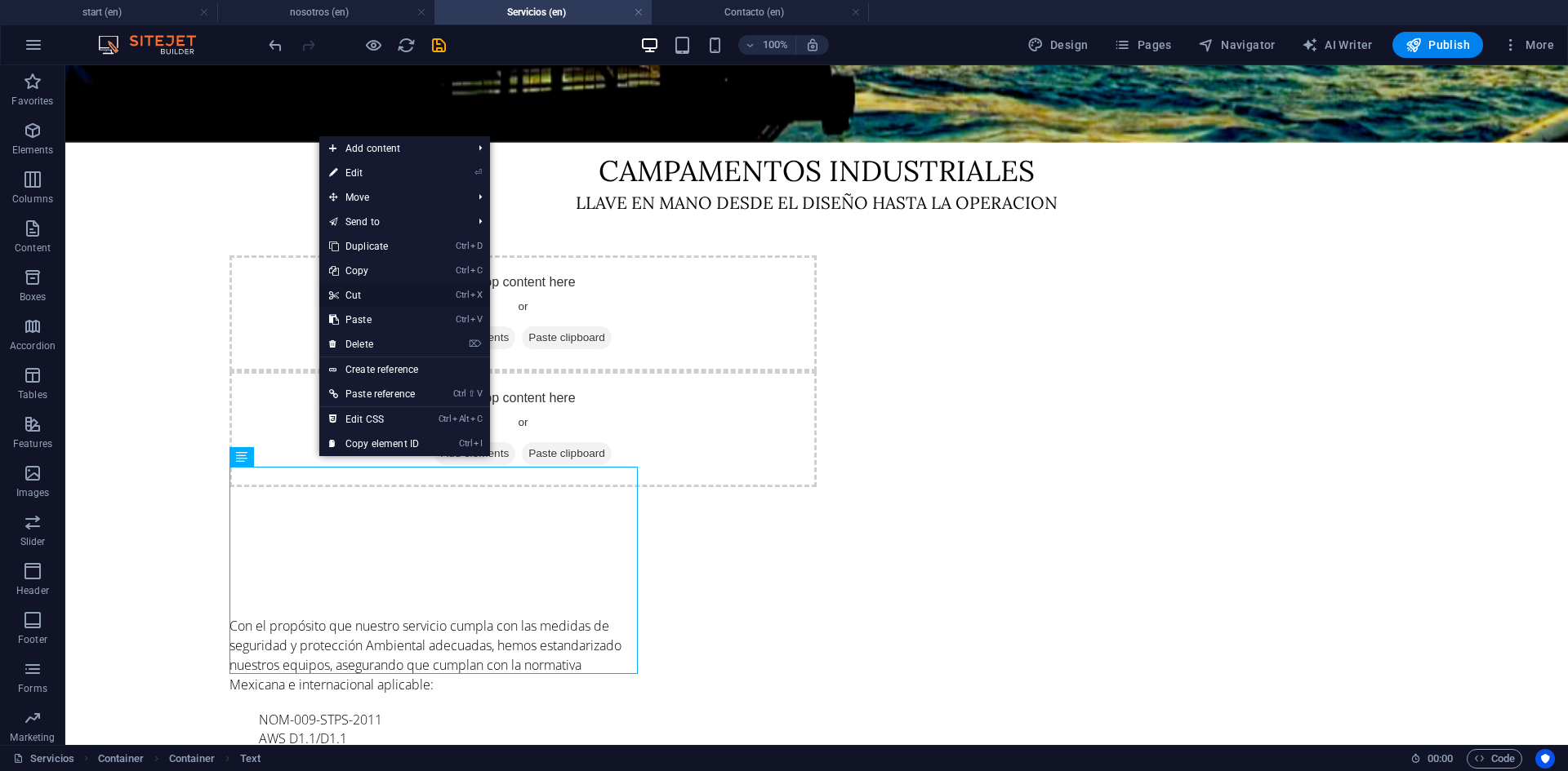
click at [375, 293] on link "Ctrl X Cut" at bounding box center [374, 296] width 110 height 24
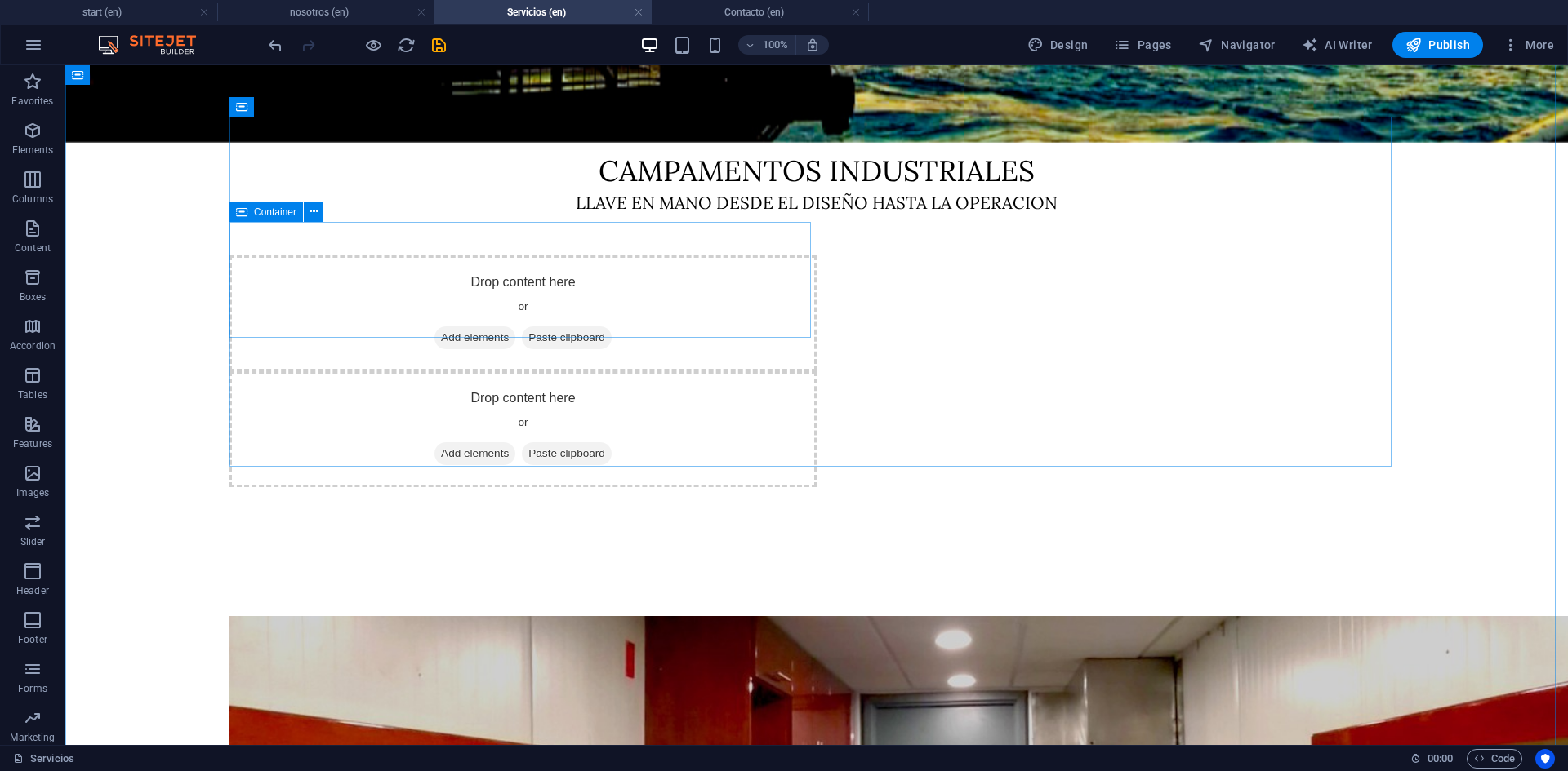
click at [556, 327] on span "Paste clipboard" at bounding box center [566, 338] width 90 height 22
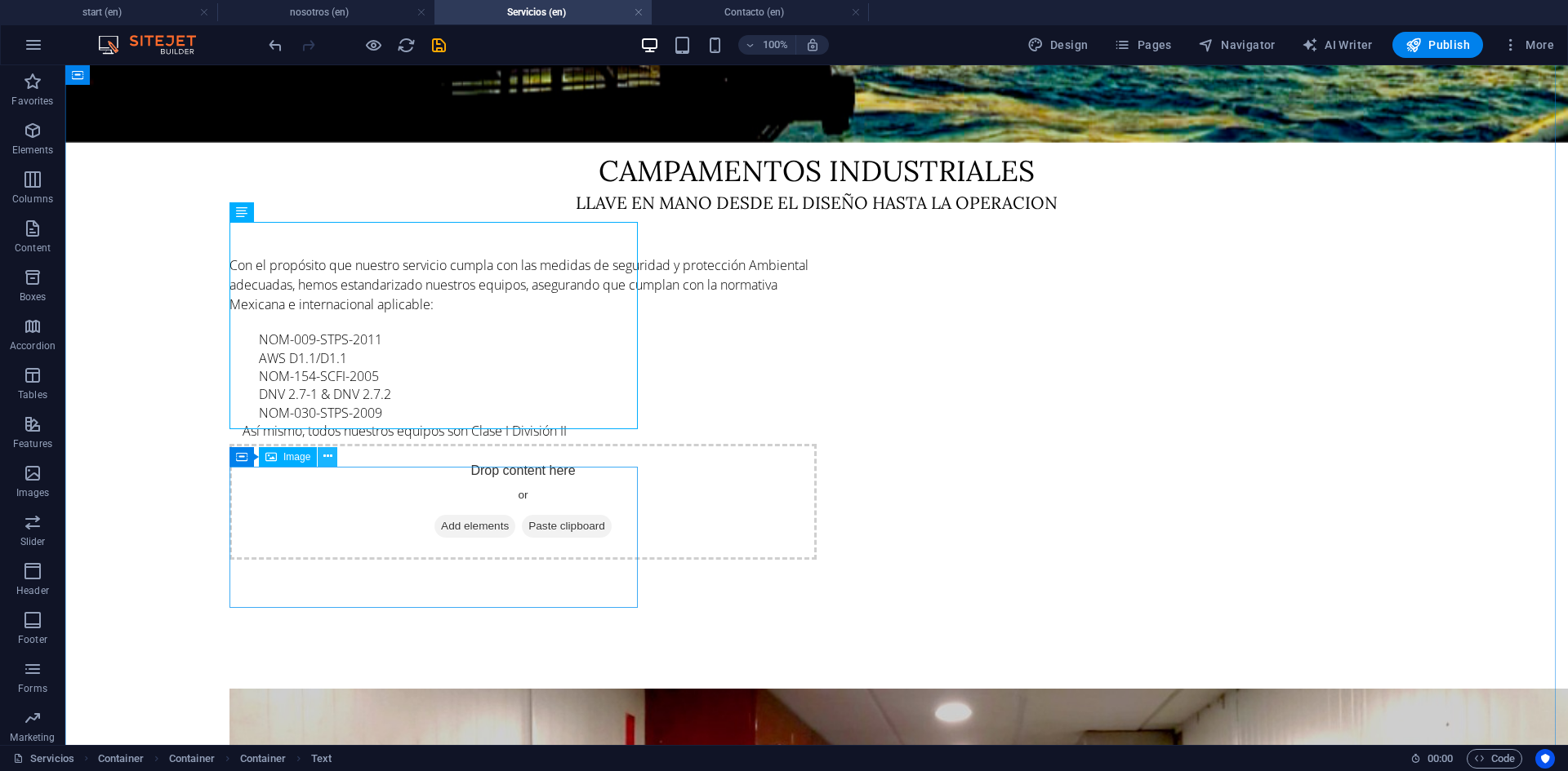
click at [329, 458] on icon at bounding box center [328, 457] width 9 height 17
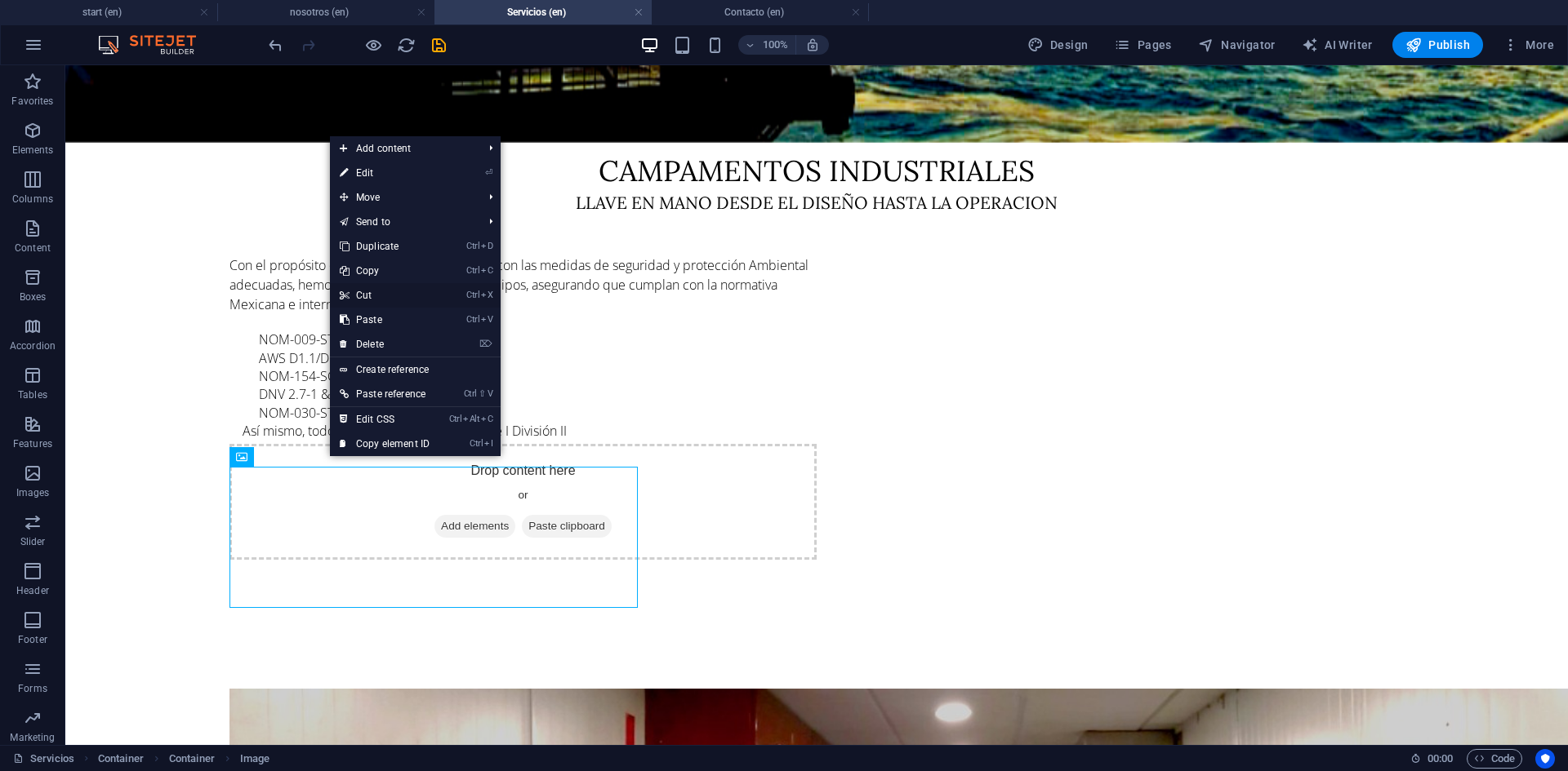
click at [374, 298] on link "Ctrl X Cut" at bounding box center [384, 296] width 110 height 24
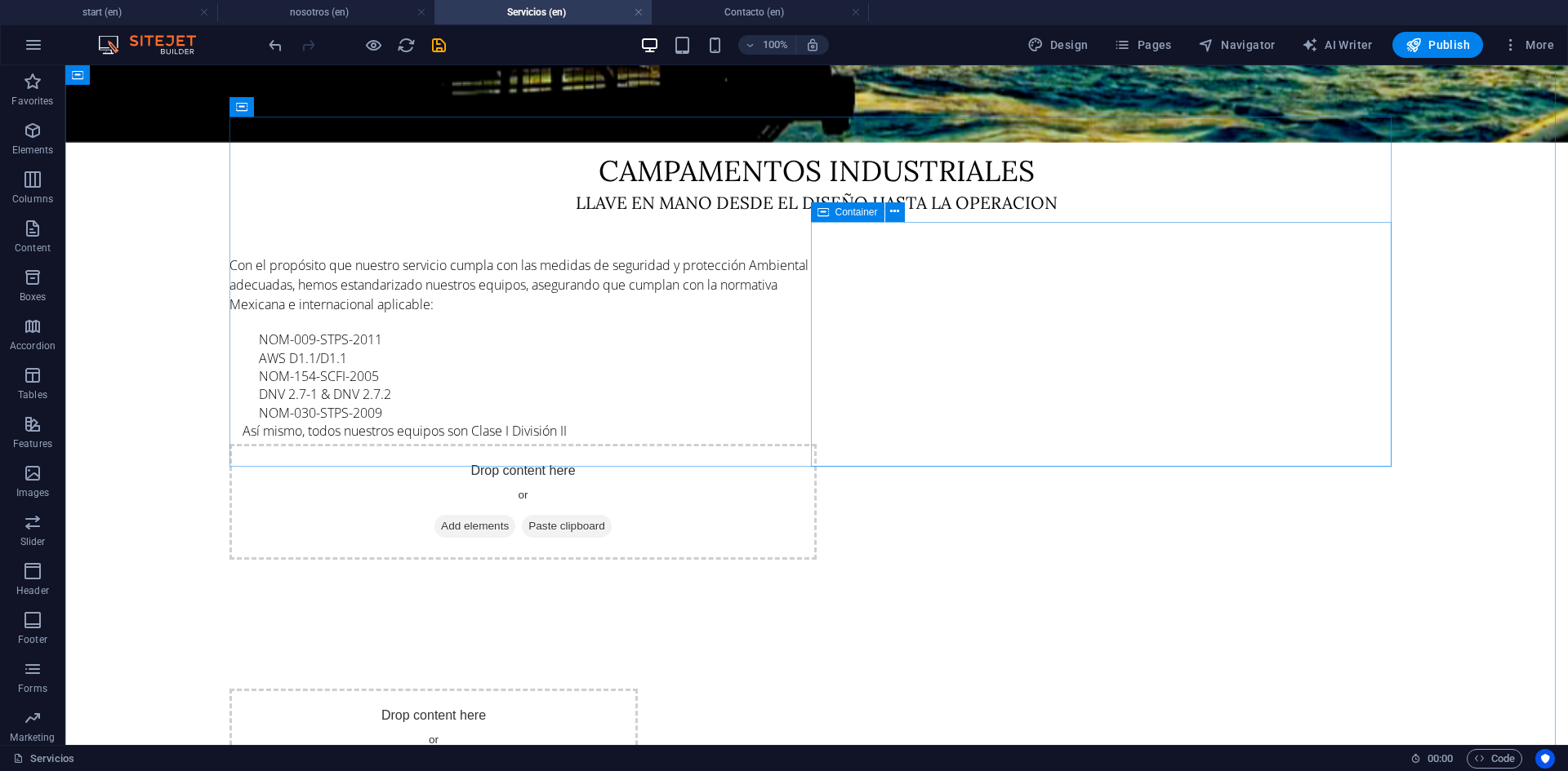
click at [611, 515] on span "Paste clipboard" at bounding box center [566, 526] width 90 height 22
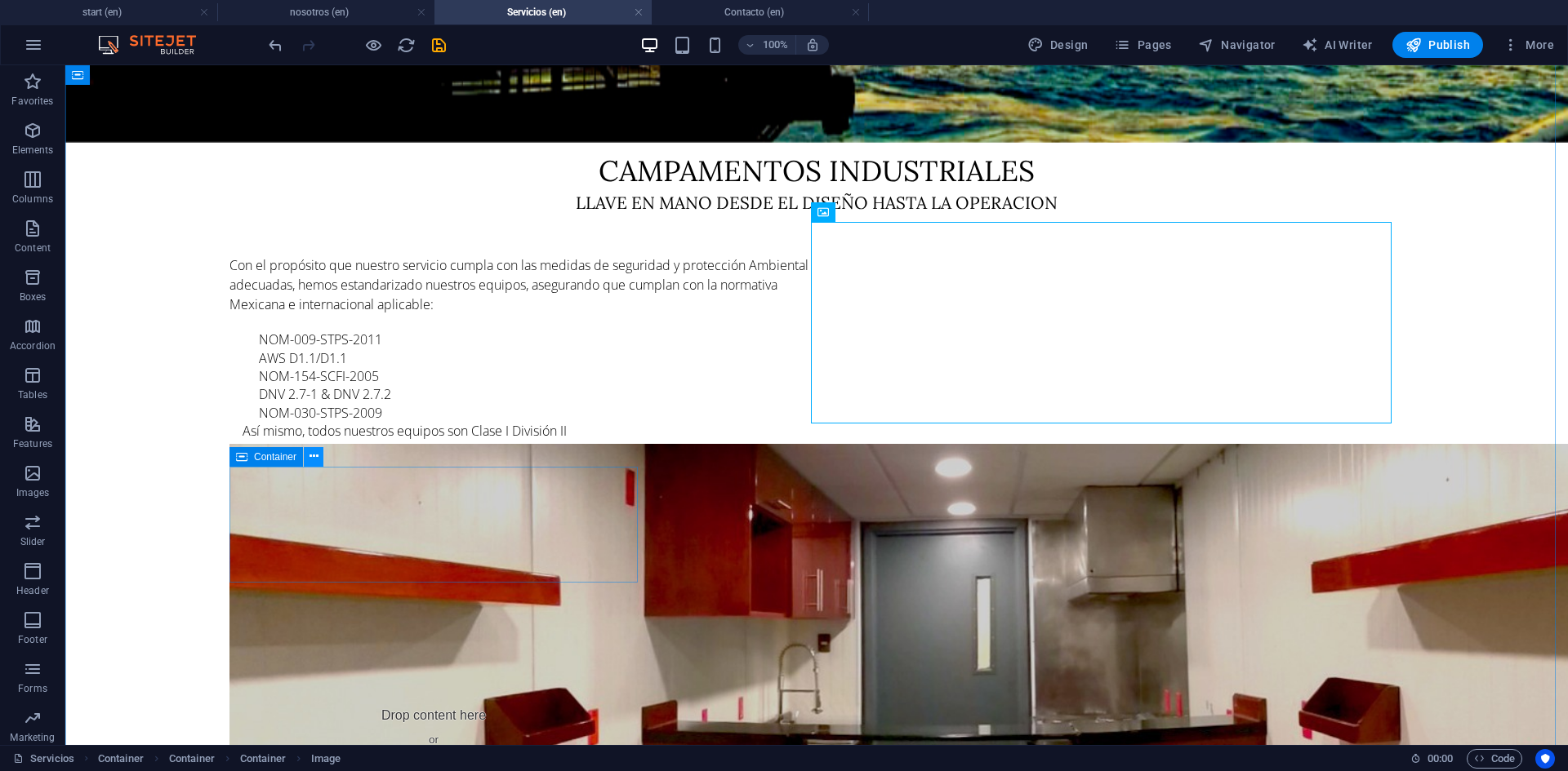
click at [312, 460] on icon at bounding box center [315, 457] width 9 height 17
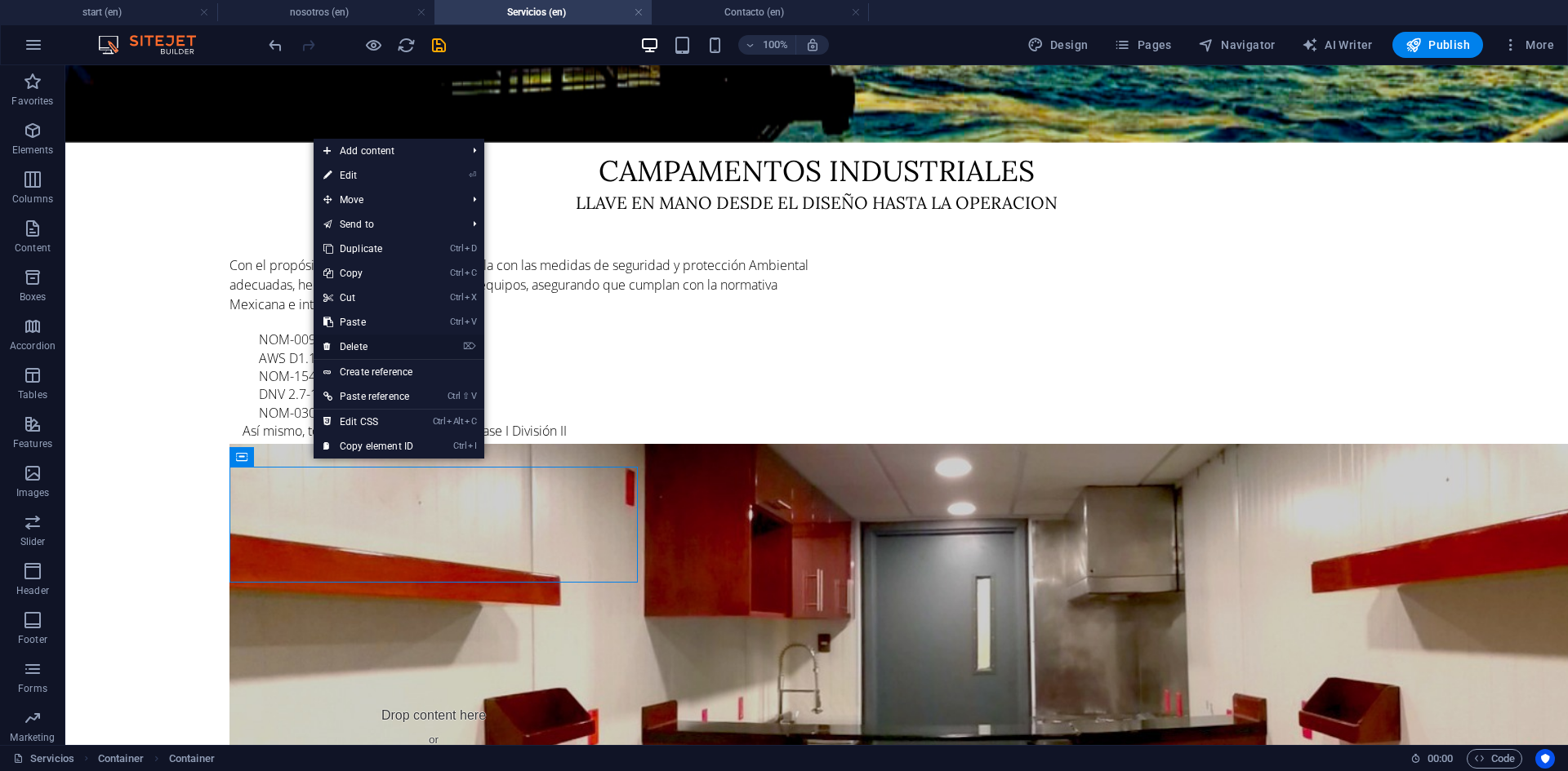
click at [344, 348] on link "⌦ Delete" at bounding box center [368, 347] width 110 height 24
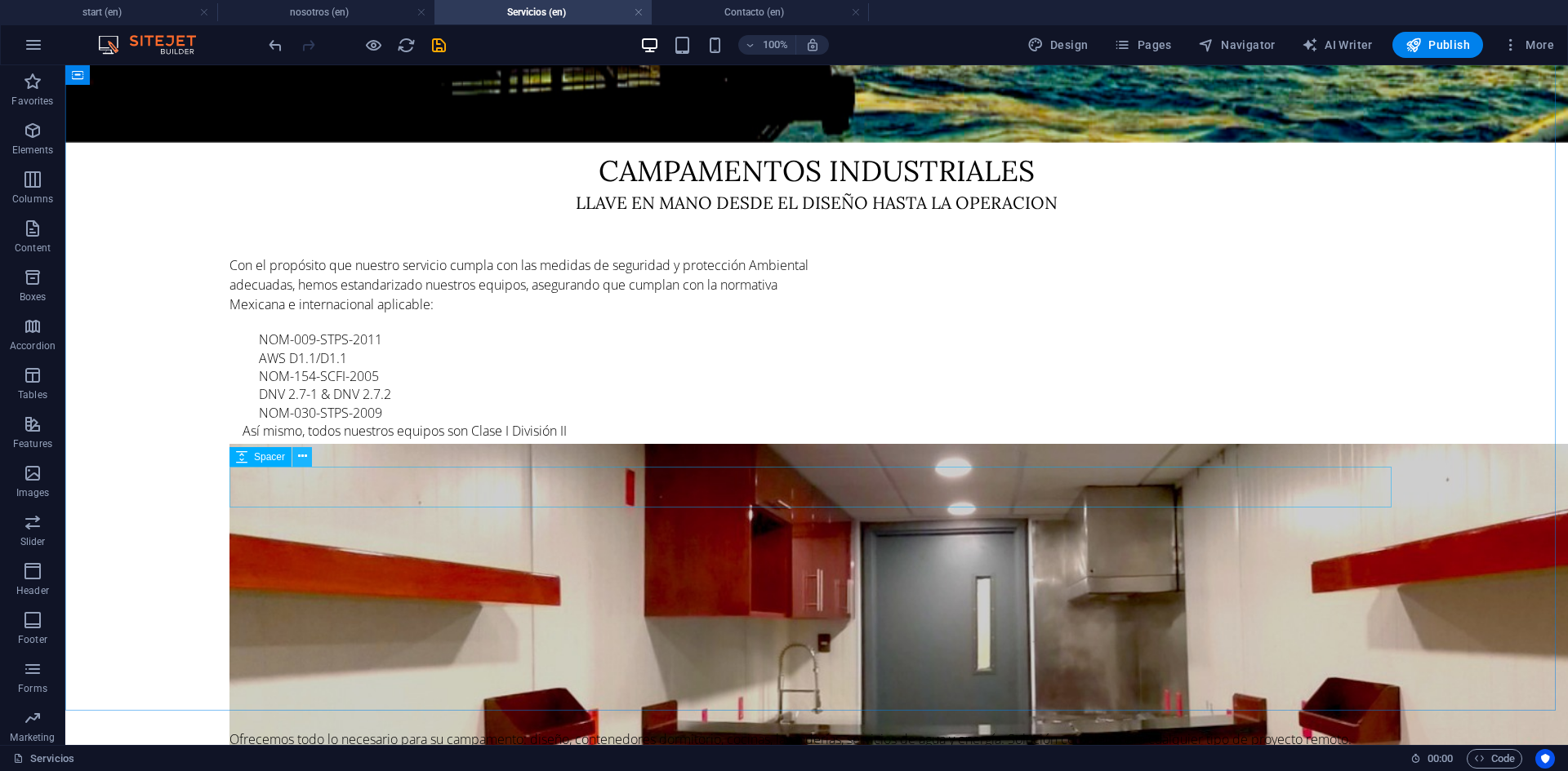
click at [305, 458] on icon at bounding box center [302, 457] width 9 height 17
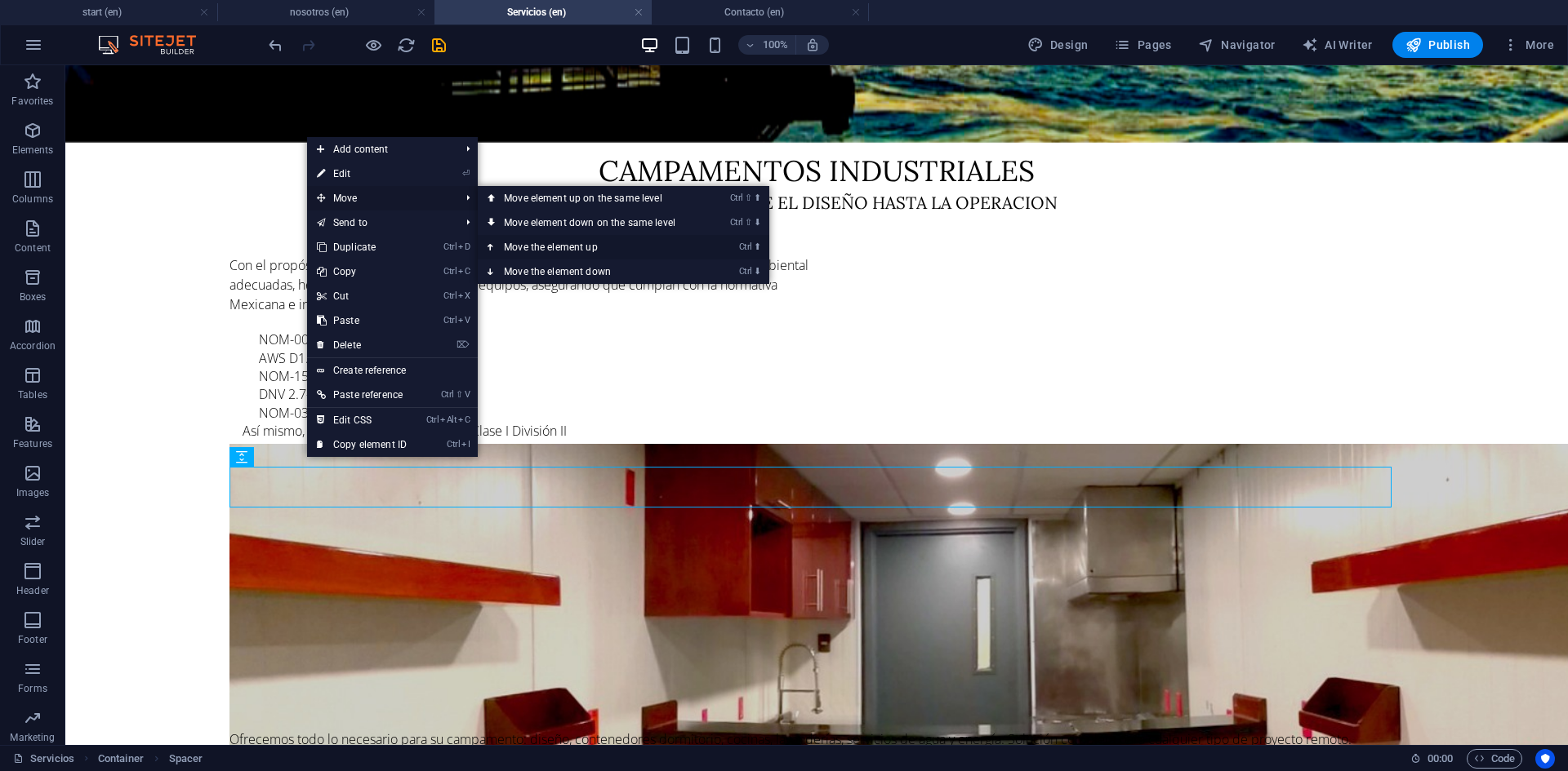
click at [559, 244] on link "Ctrl ⬆ Move the element up" at bounding box center [593, 247] width 230 height 24
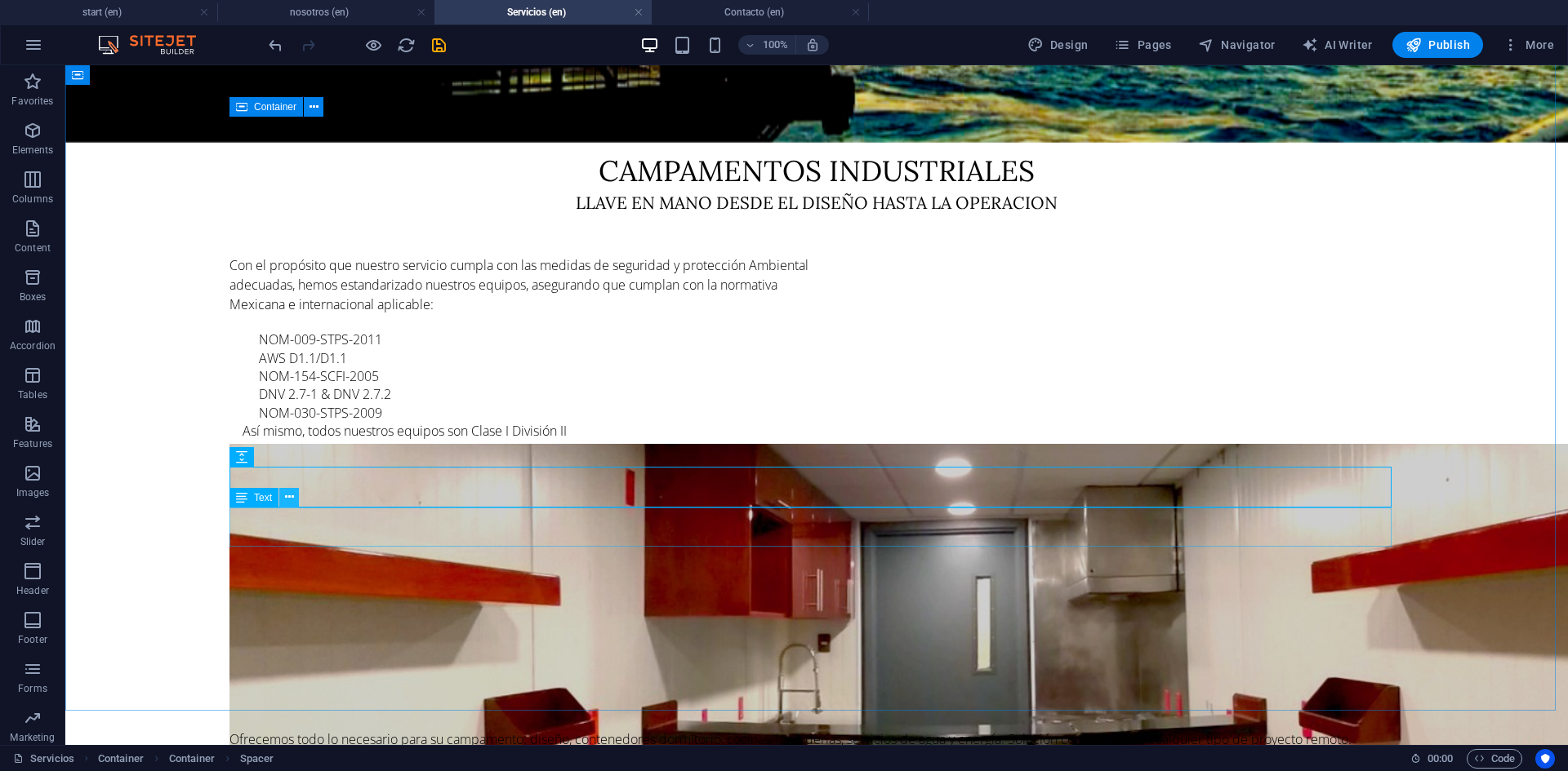
click at [290, 501] on icon at bounding box center [289, 497] width 9 height 17
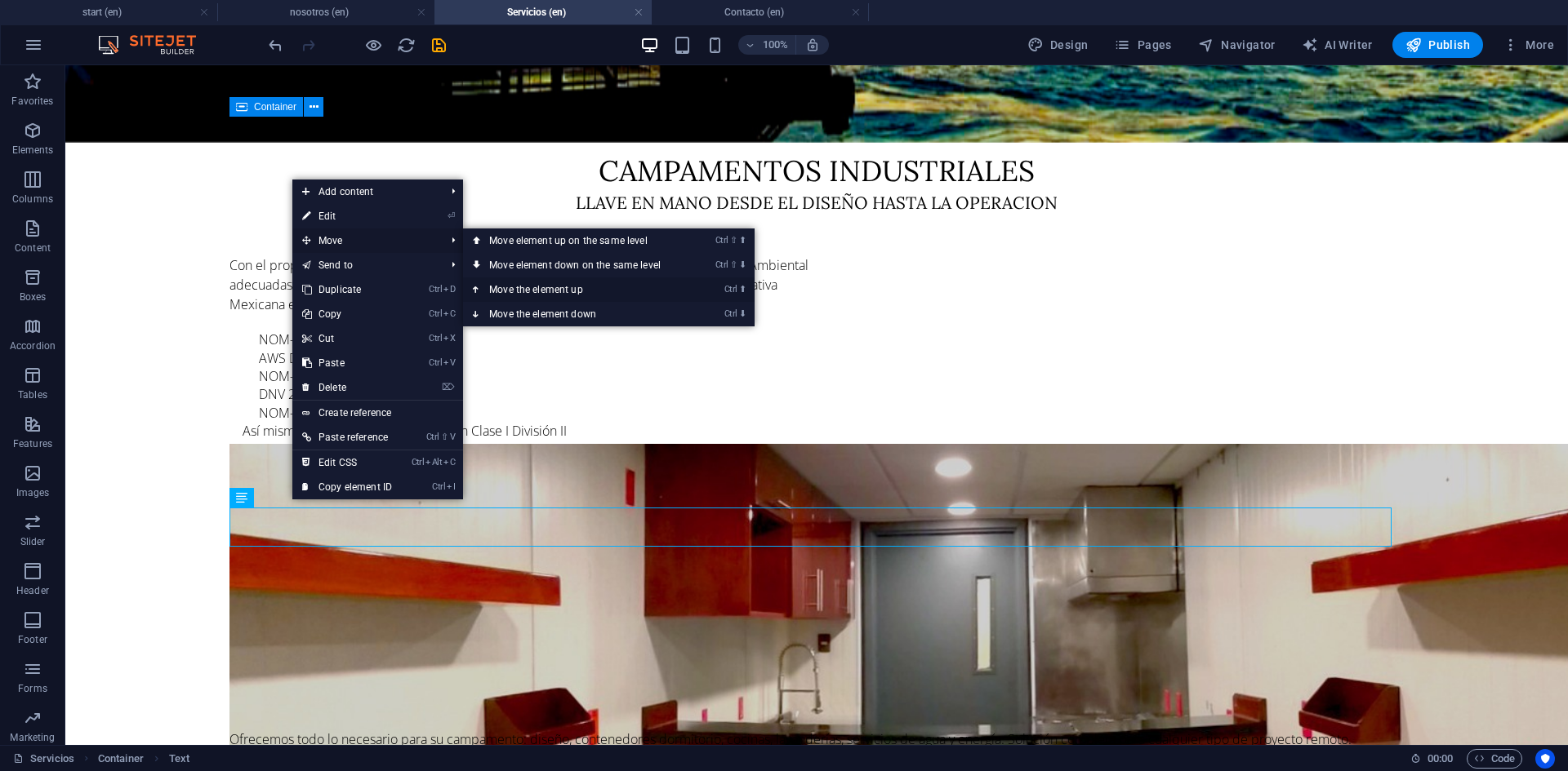
click at [542, 289] on link "Ctrl ⬆ Move the element up" at bounding box center [579, 290] width 230 height 24
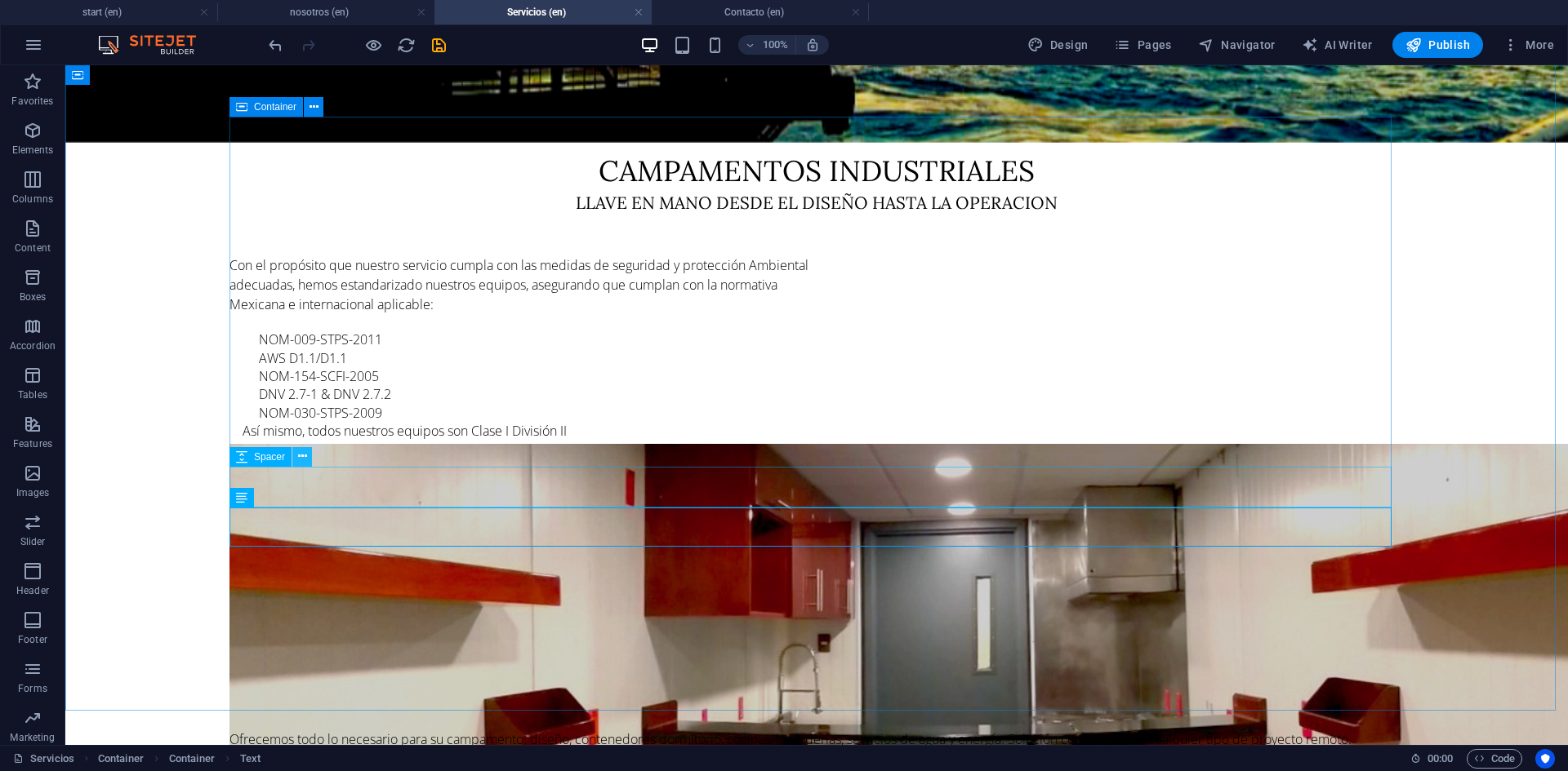
click at [298, 461] on icon at bounding box center [302, 457] width 9 height 17
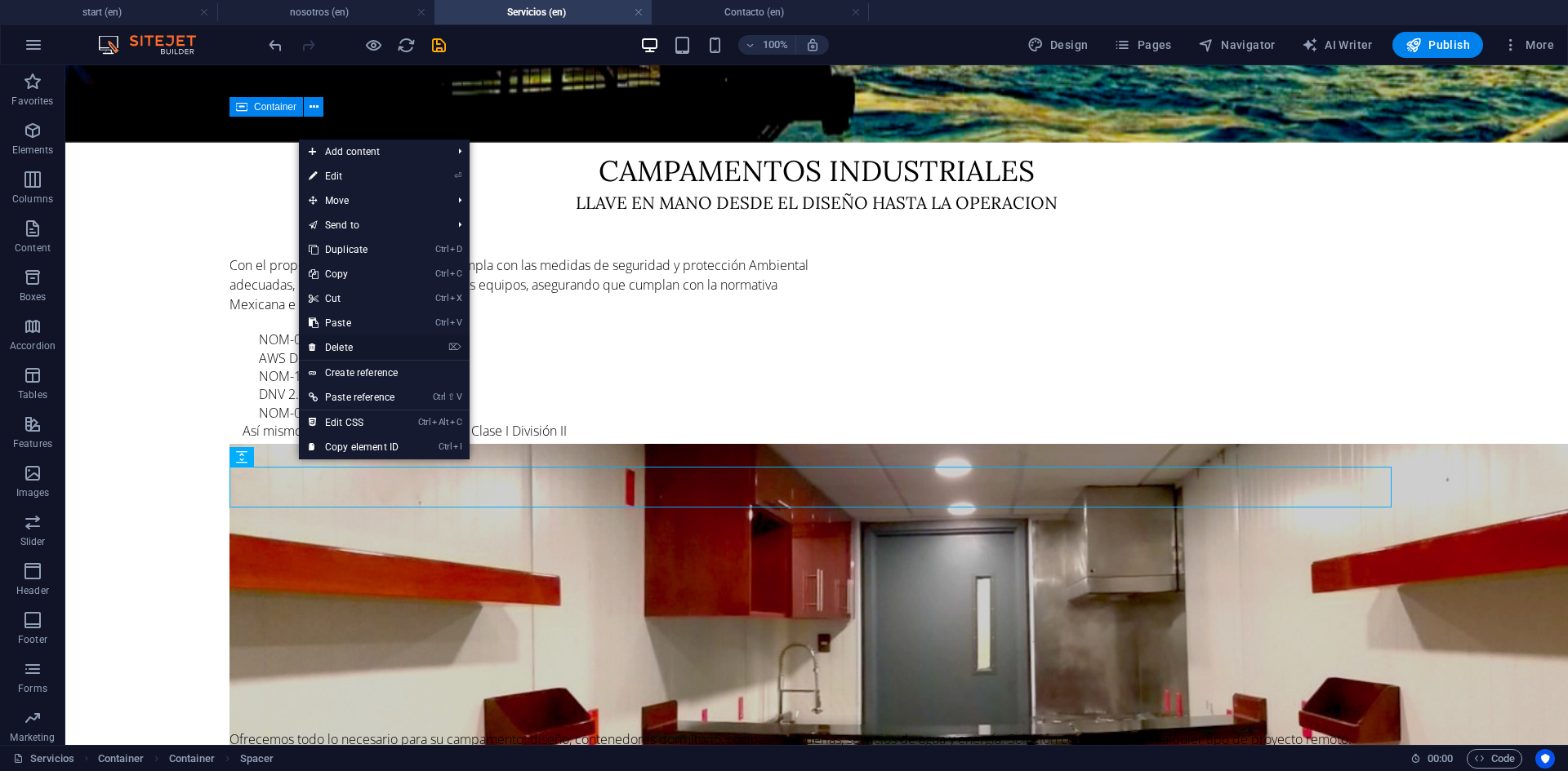
click at [348, 348] on link "⌦ Delete" at bounding box center [353, 347] width 110 height 24
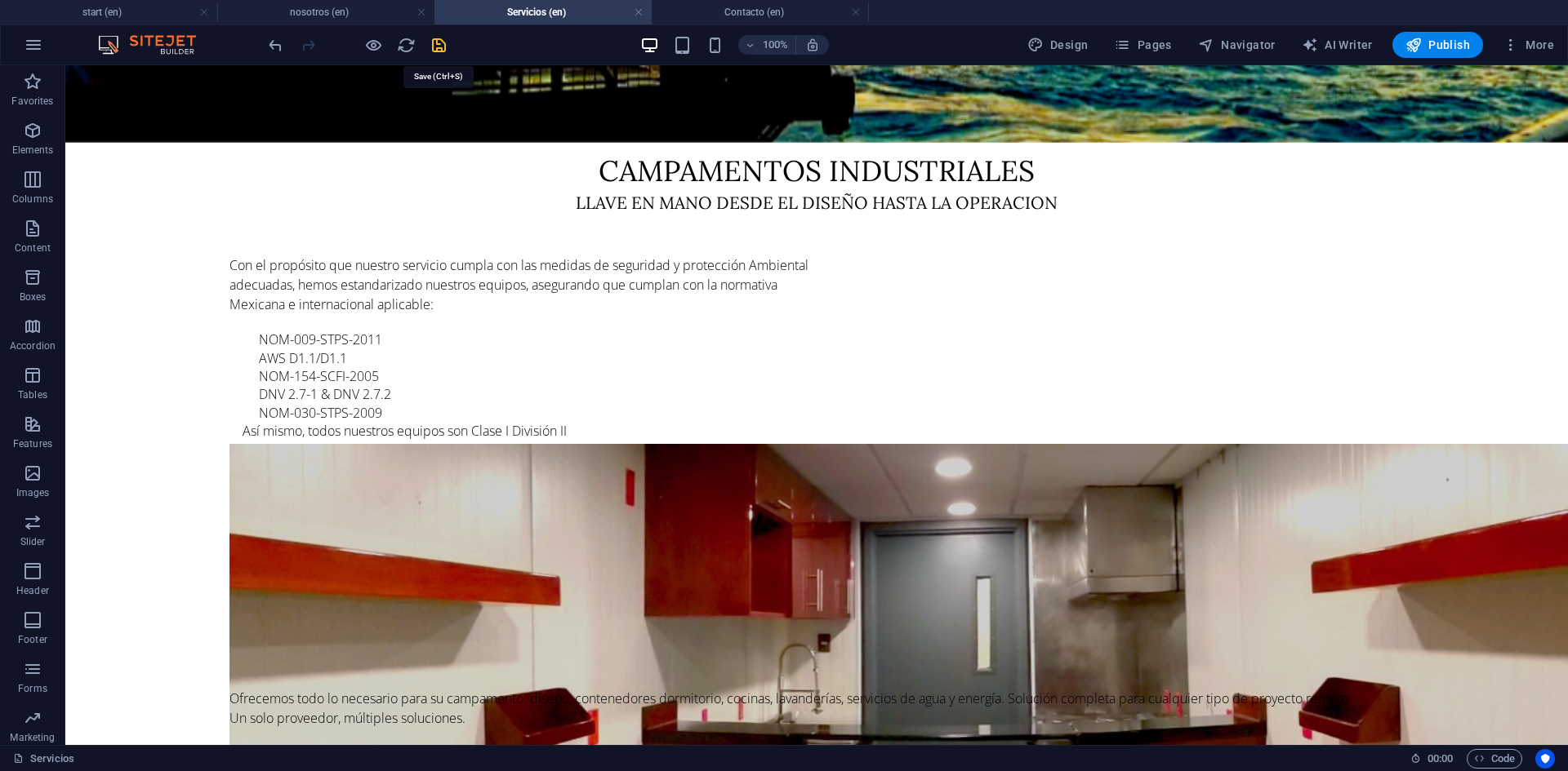
click at [441, 47] on icon "save" at bounding box center [439, 45] width 19 height 19
click at [626, 191] on div "llave en mano desde el diseño hasta la operacion" at bounding box center [816, 202] width 1174 height 23
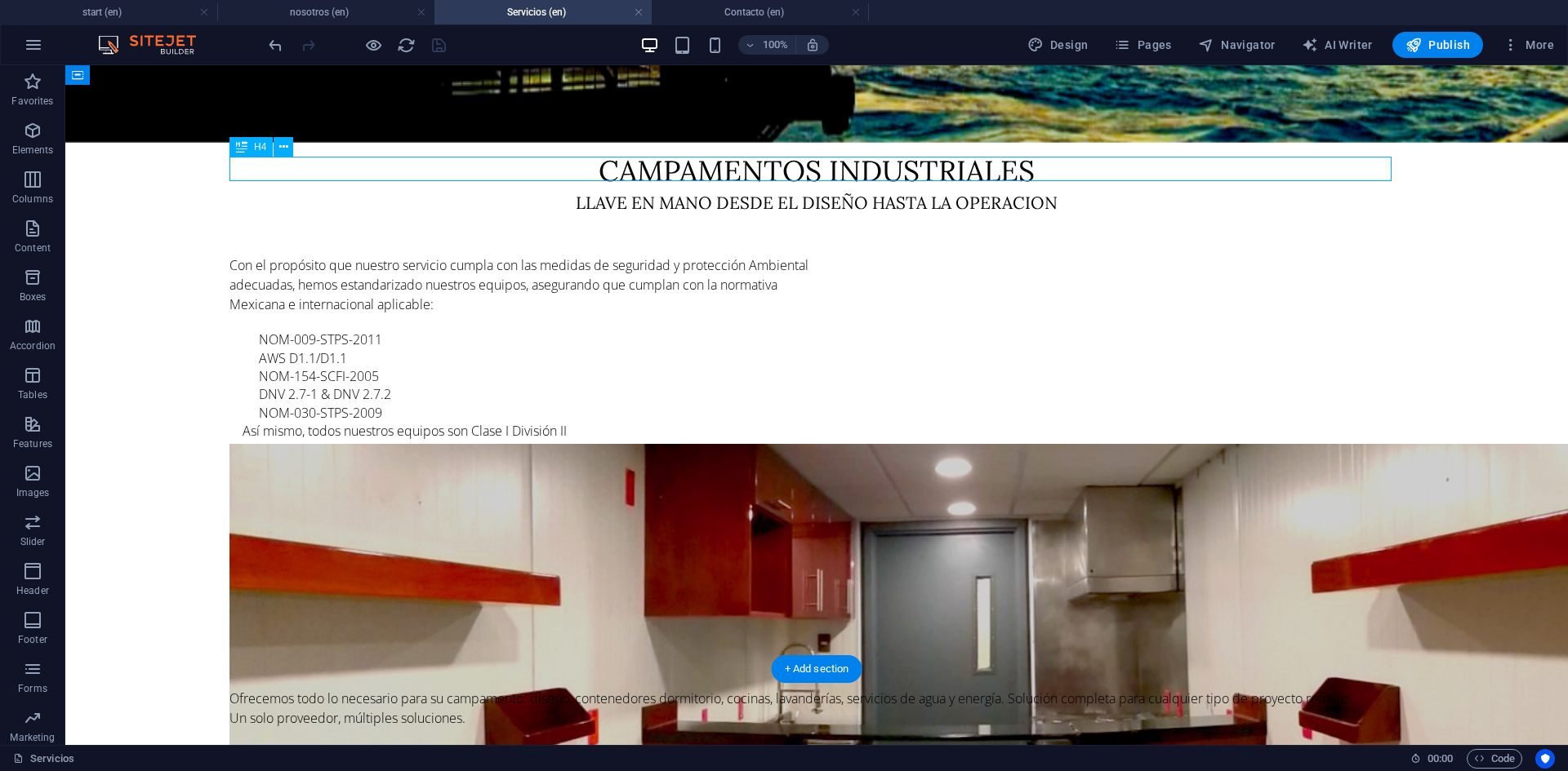
click at [626, 191] on div "llave en mano desde el diseño hasta la operacion" at bounding box center [816, 202] width 1174 height 23
click at [1521, 246] on div "Campamentos industriales soluciones habitacionales para obras y campamentos Con…" at bounding box center [816, 439] width 1502 height 905
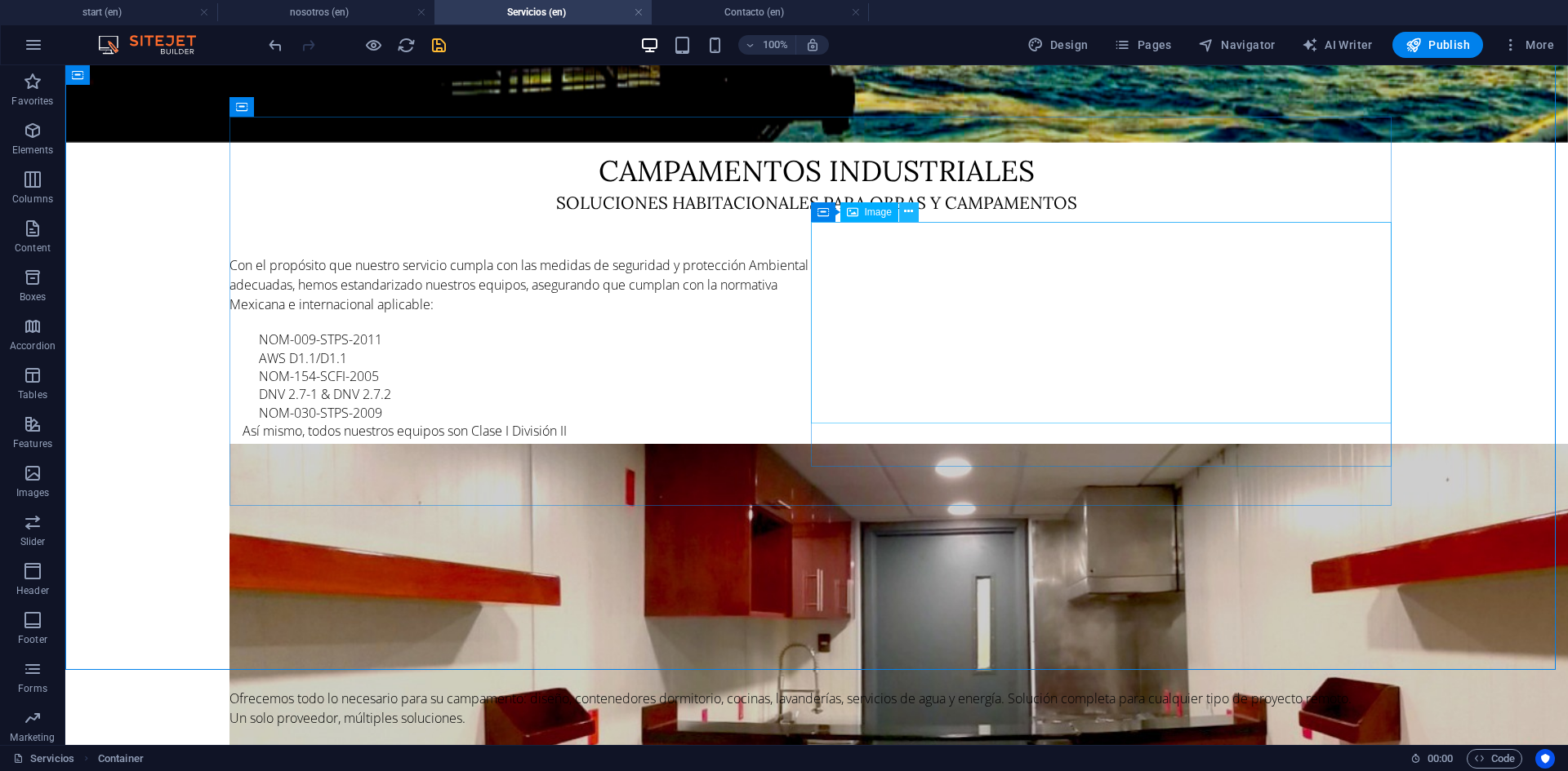
click at [910, 211] on icon at bounding box center [908, 211] width 9 height 17
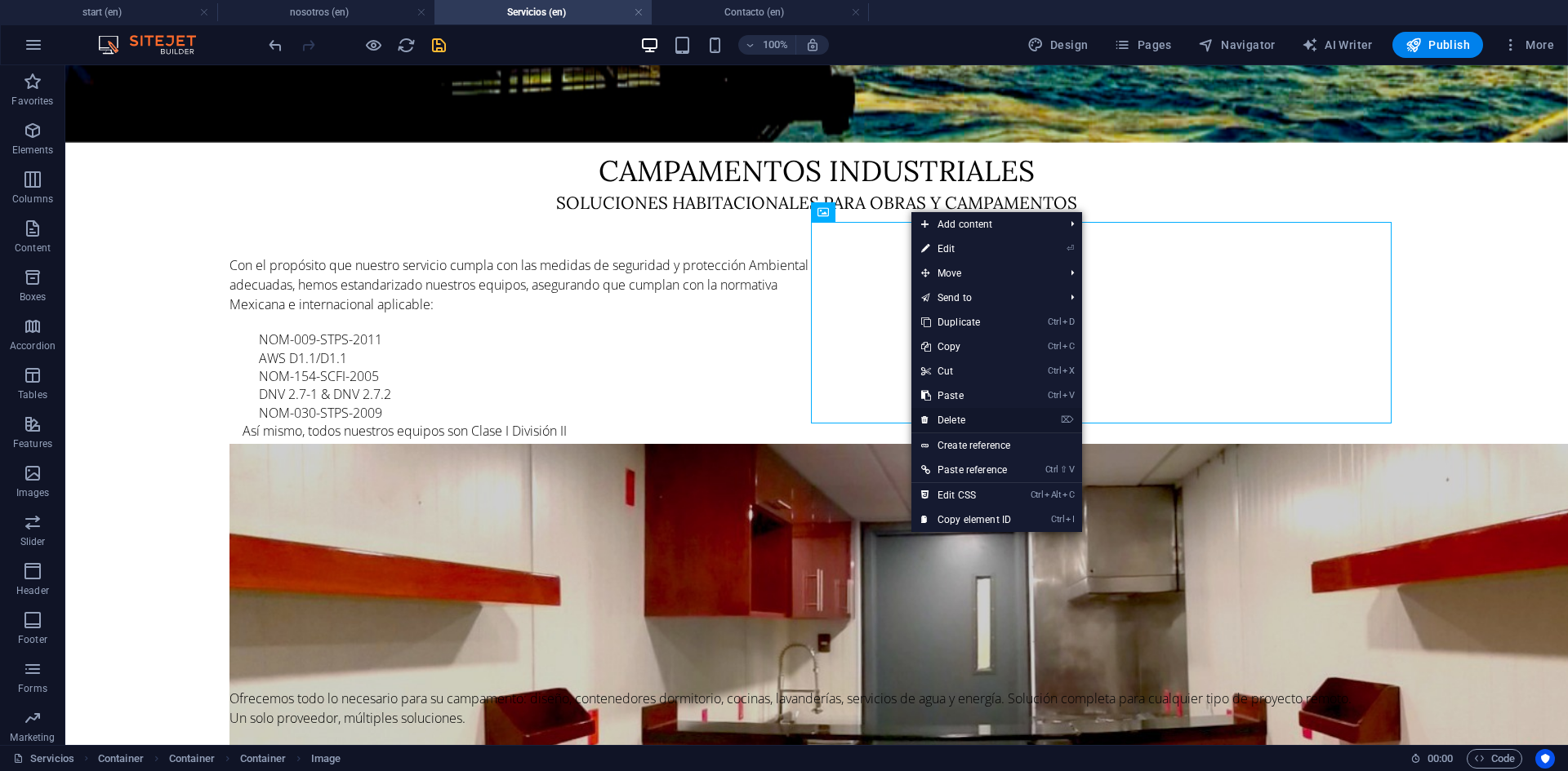
click at [974, 415] on link "⌦ Delete" at bounding box center [965, 420] width 110 height 24
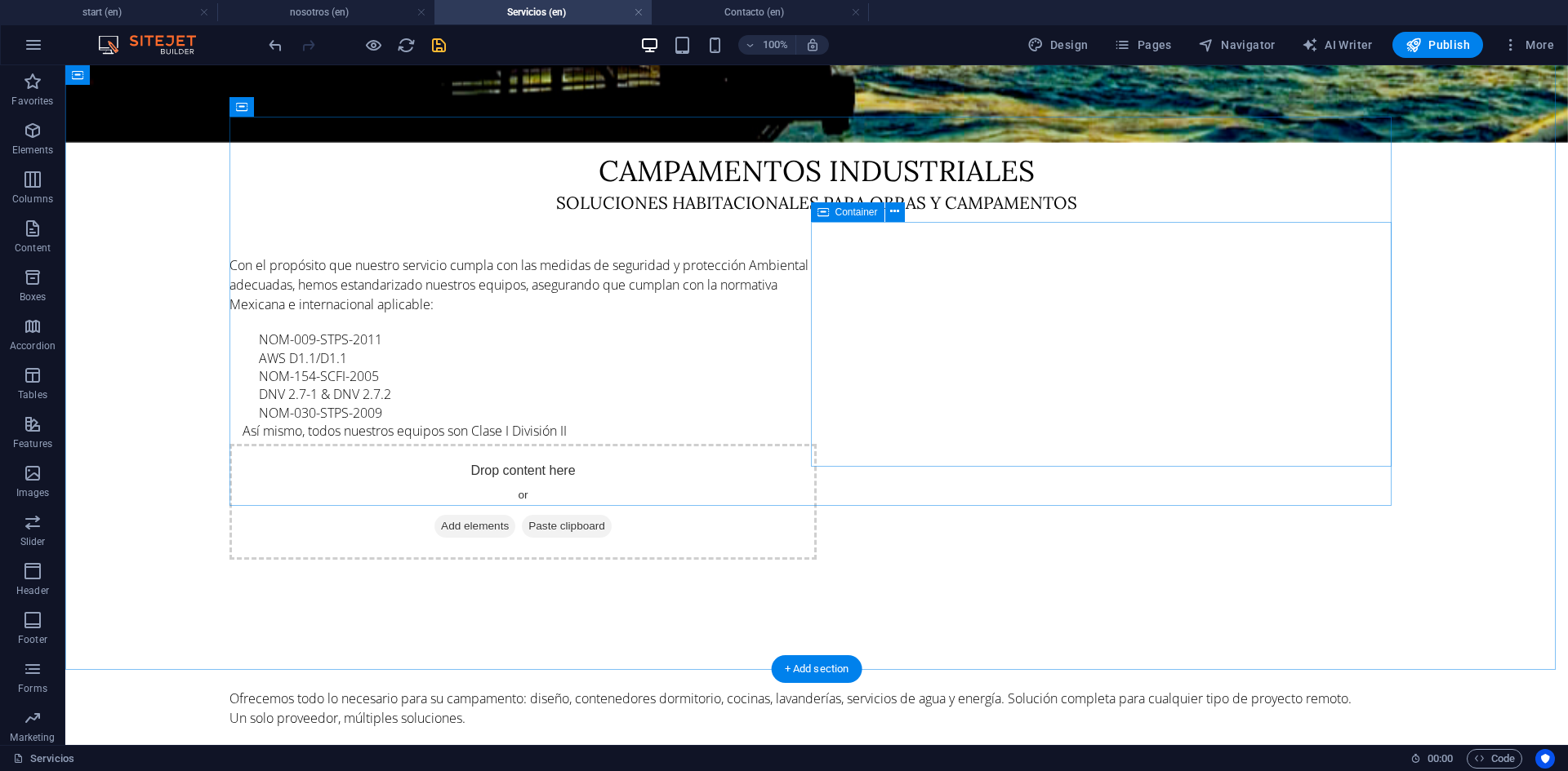
click at [515, 515] on span "Add elements" at bounding box center [475, 526] width 81 height 22
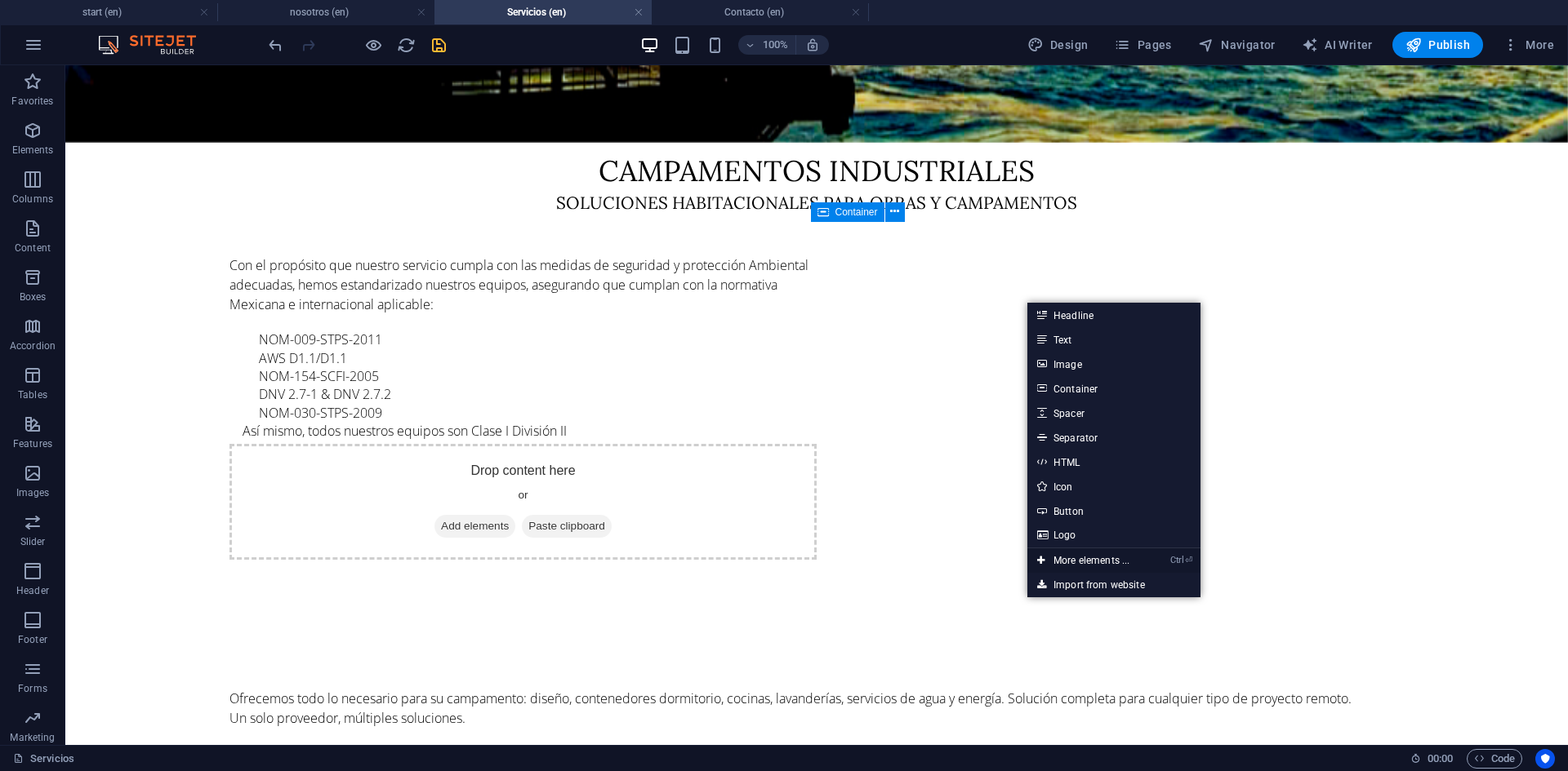
click at [1095, 560] on link "Ctrl ⏎ More elements ..." at bounding box center [1082, 560] width 111 height 24
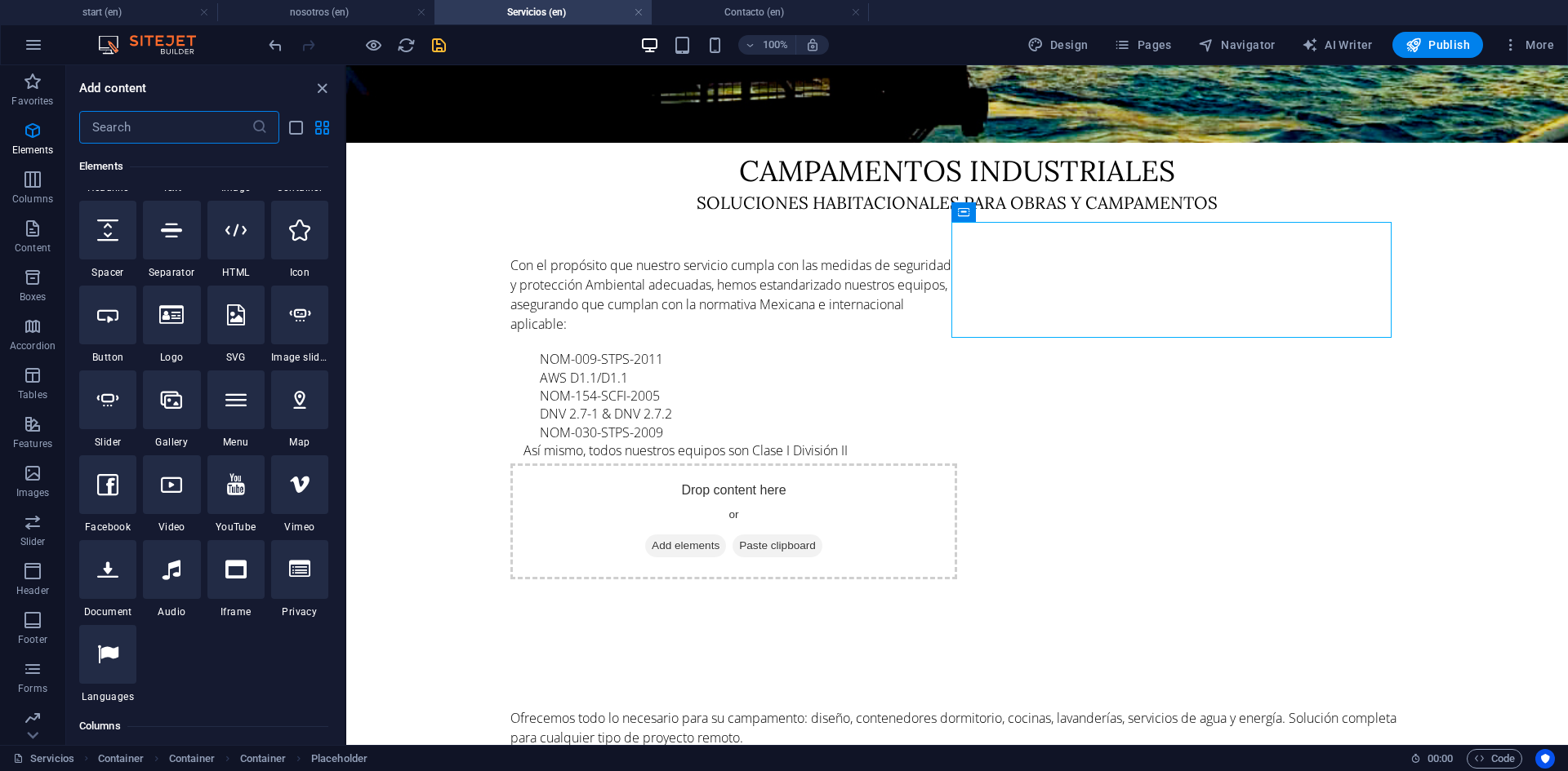
scroll to position [270, 0]
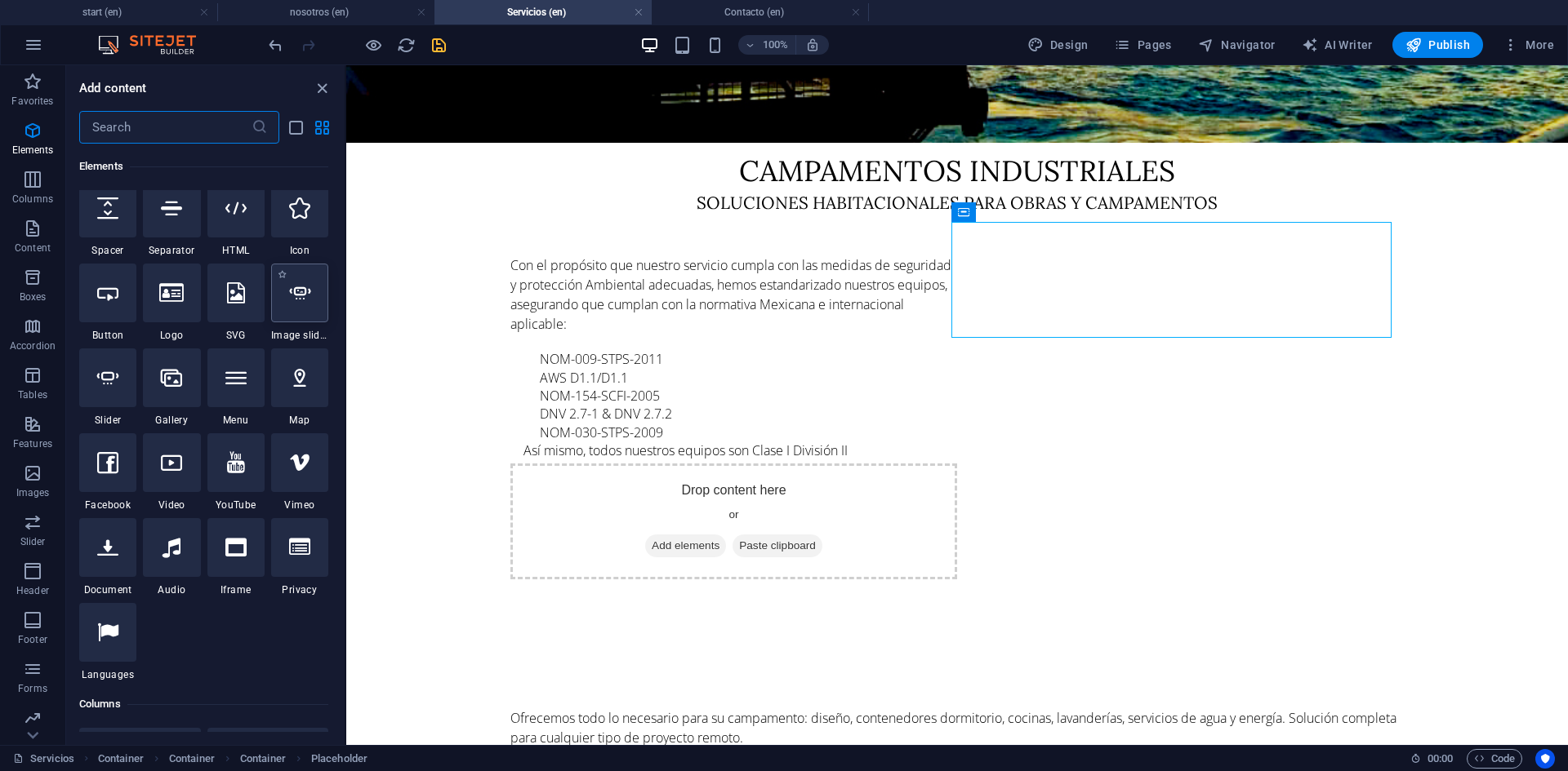
click at [294, 304] on div at bounding box center [300, 293] width 57 height 59
select select "ms"
select select "s"
select select "progressive"
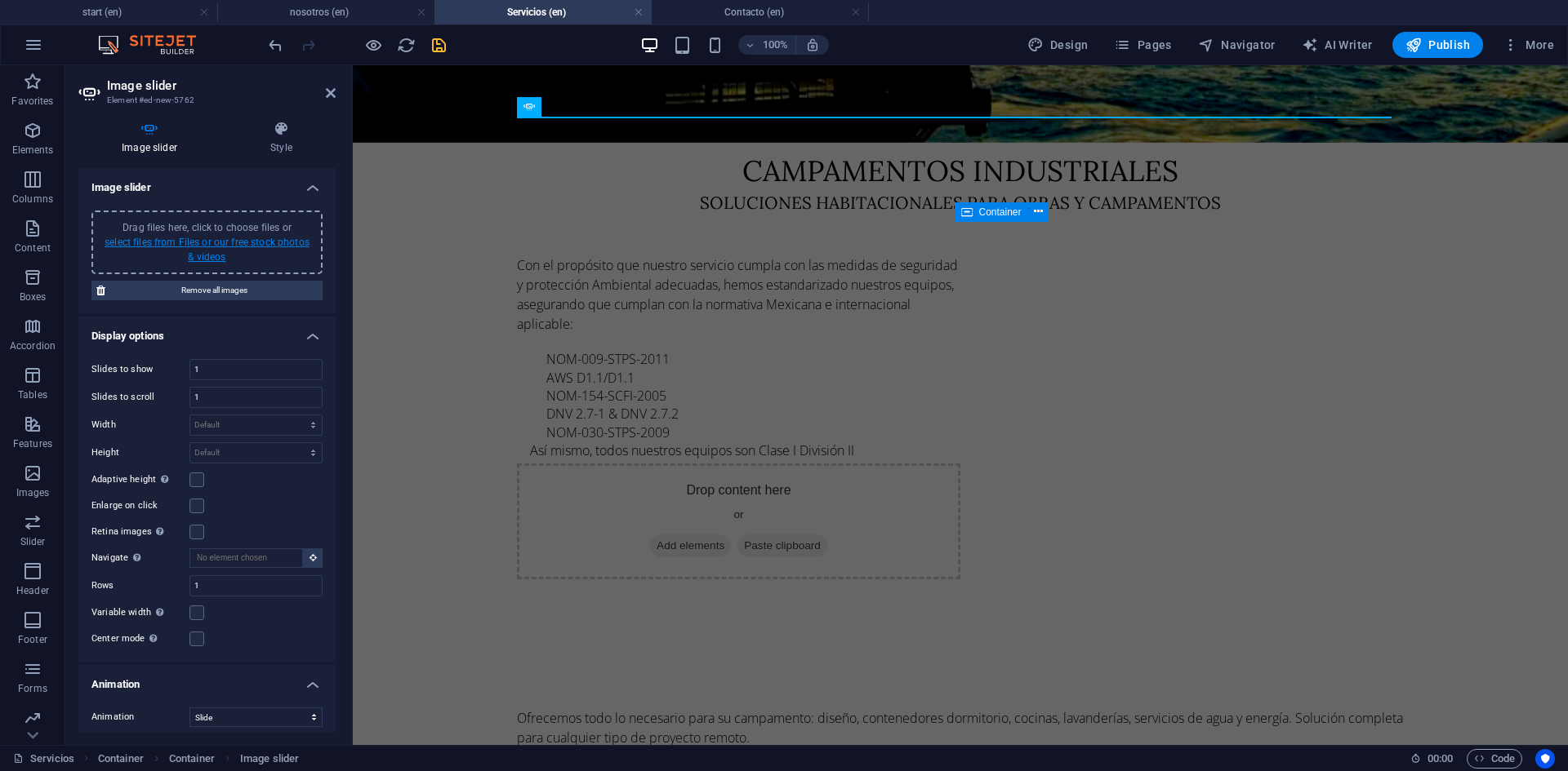
click at [214, 251] on link "select files from Files or our free stock photos & videos" at bounding box center [207, 250] width 205 height 26
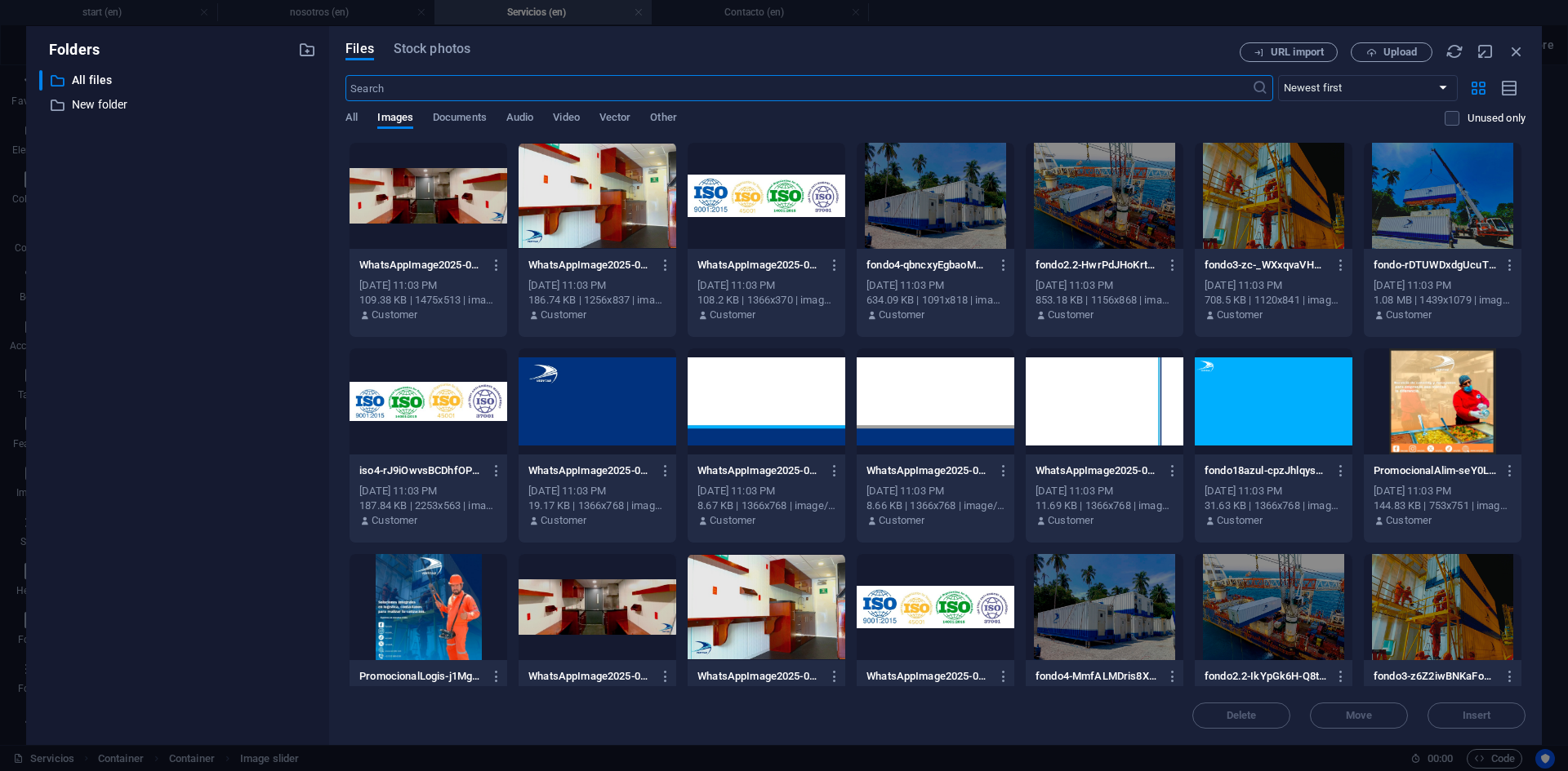
click at [435, 206] on div at bounding box center [428, 196] width 157 height 106
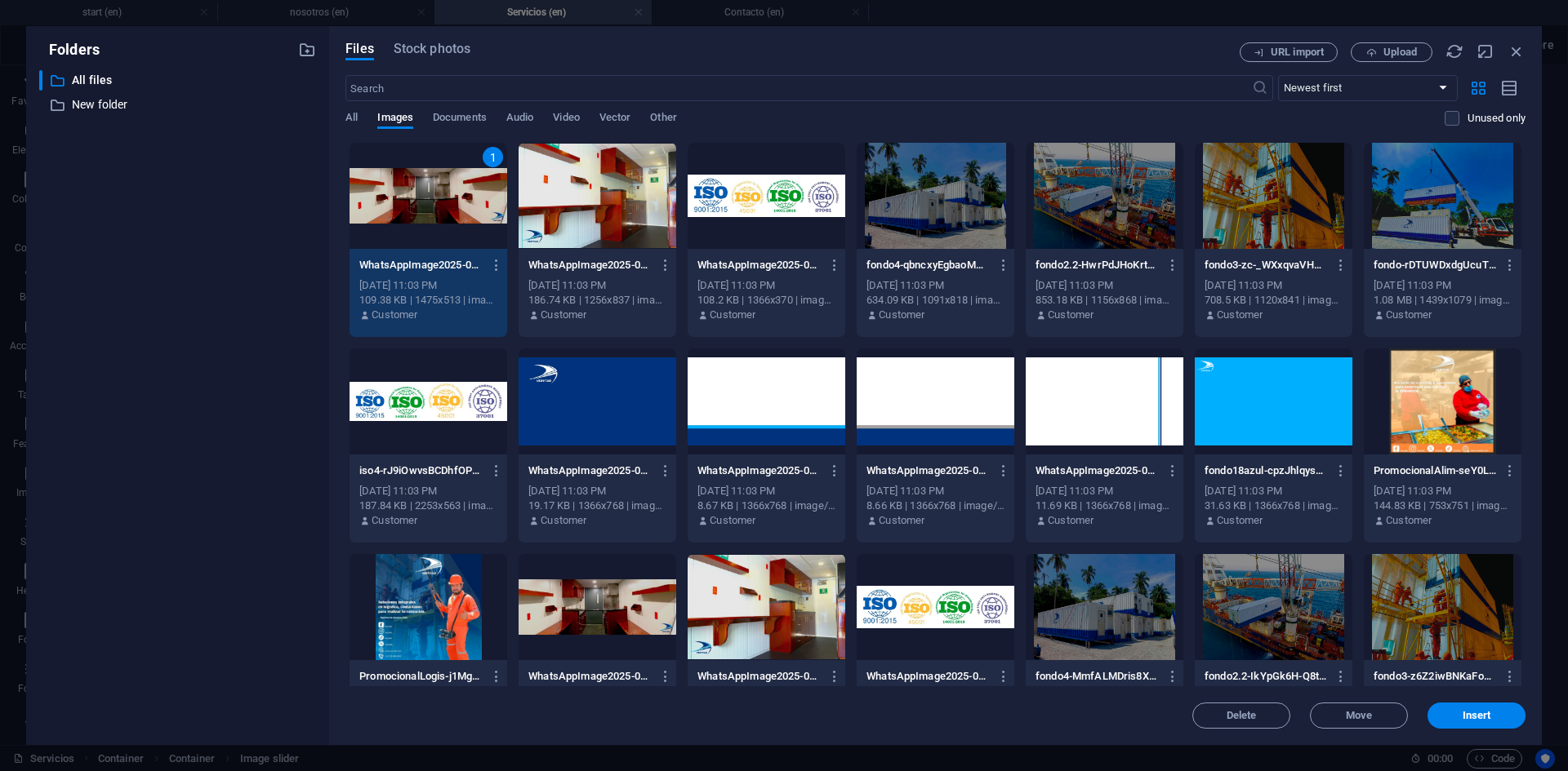
click at [903, 244] on div at bounding box center [935, 196] width 157 height 106
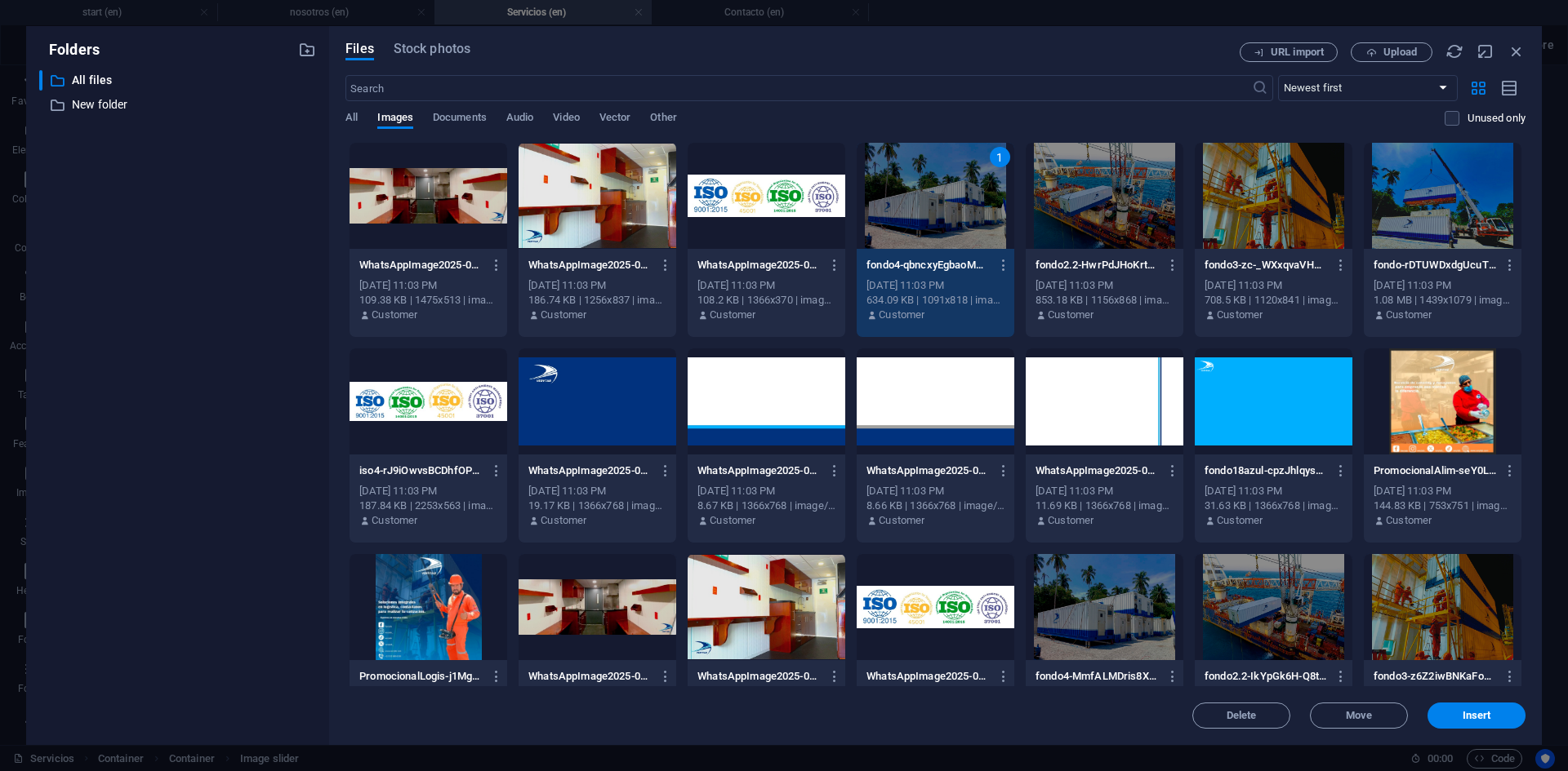
click at [405, 237] on div at bounding box center [428, 196] width 157 height 106
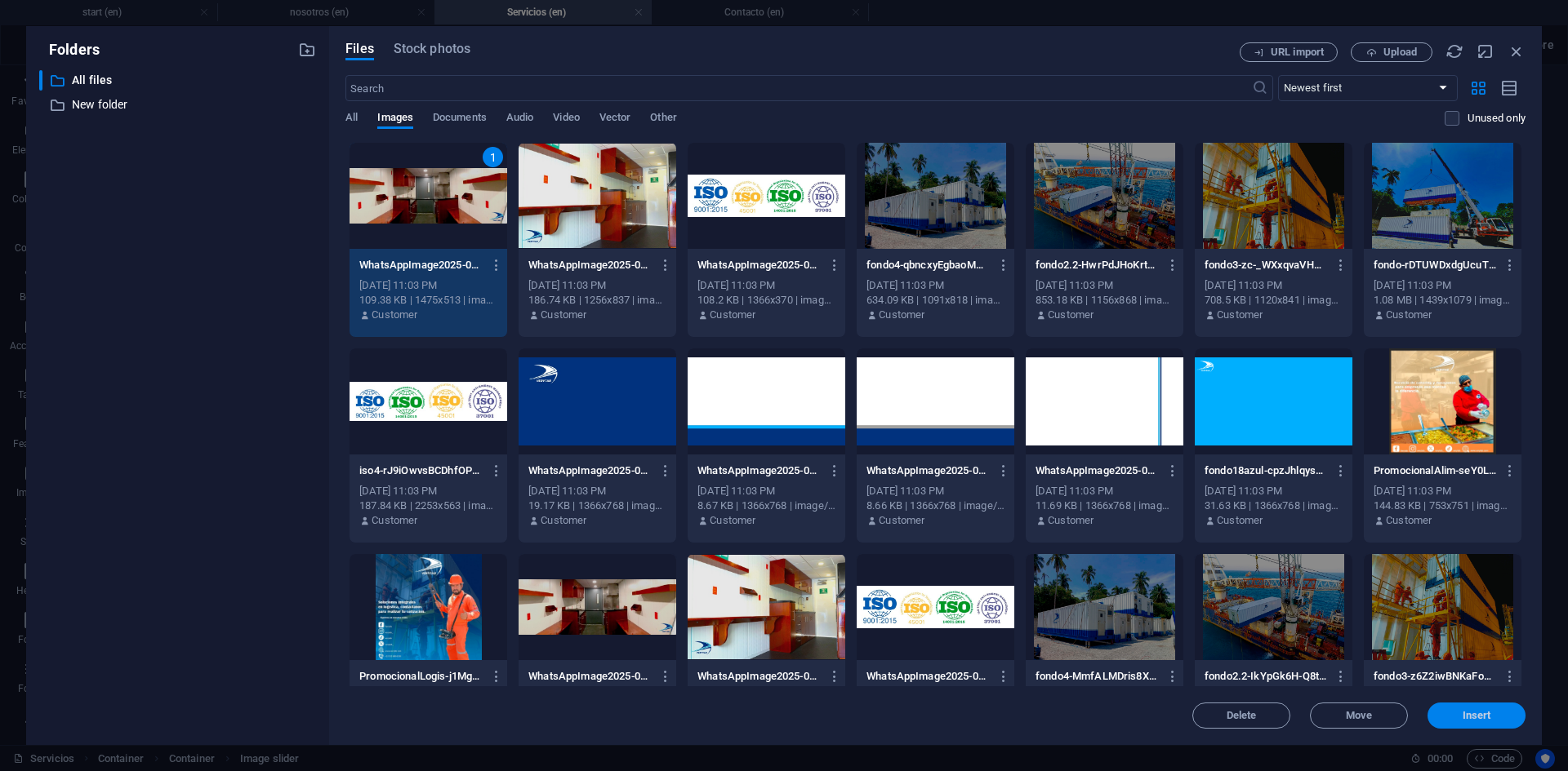
click at [1457, 710] on button "Insert" at bounding box center [1476, 716] width 98 height 26
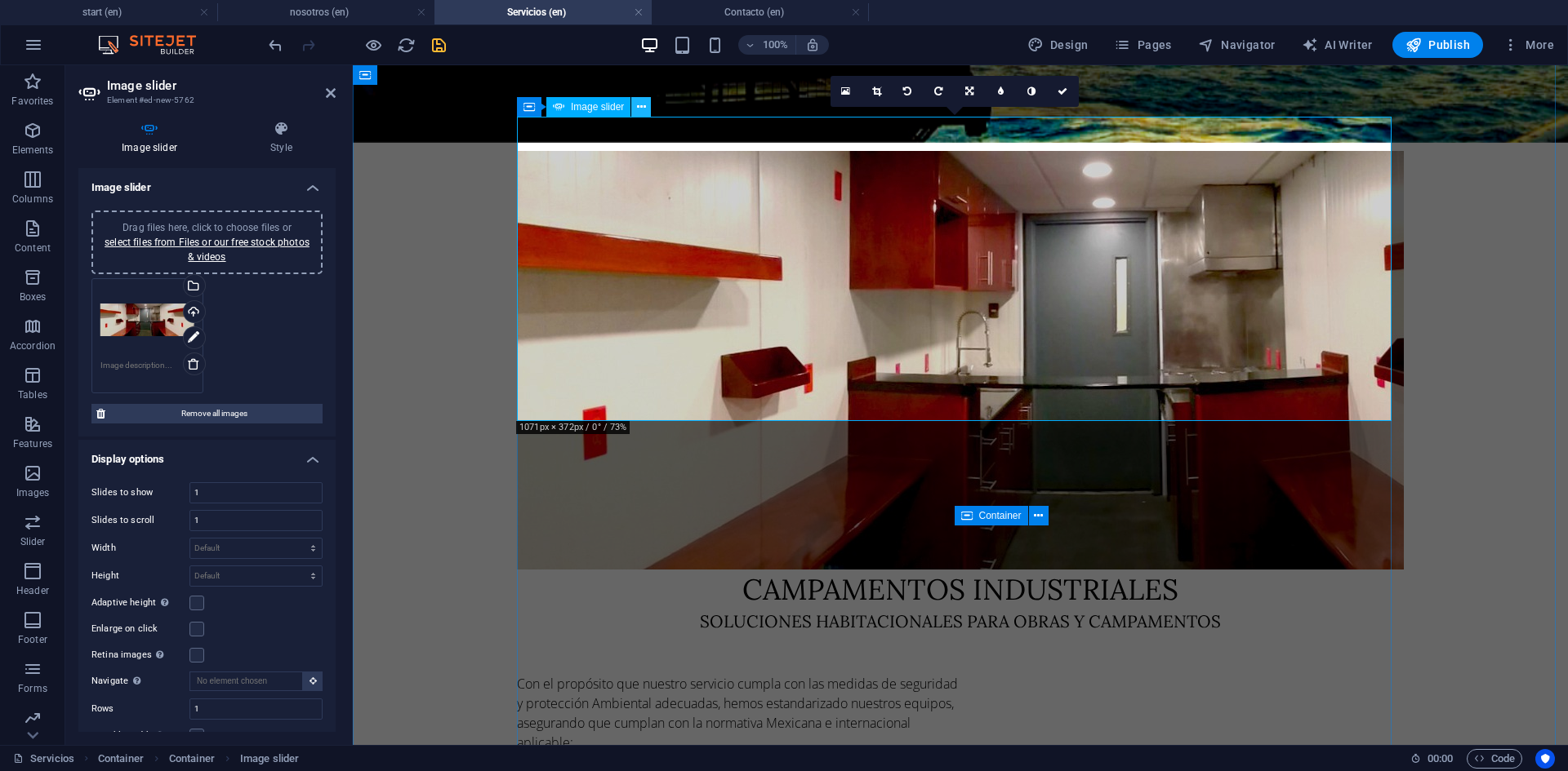
click at [639, 104] on icon at bounding box center [641, 108] width 9 height 17
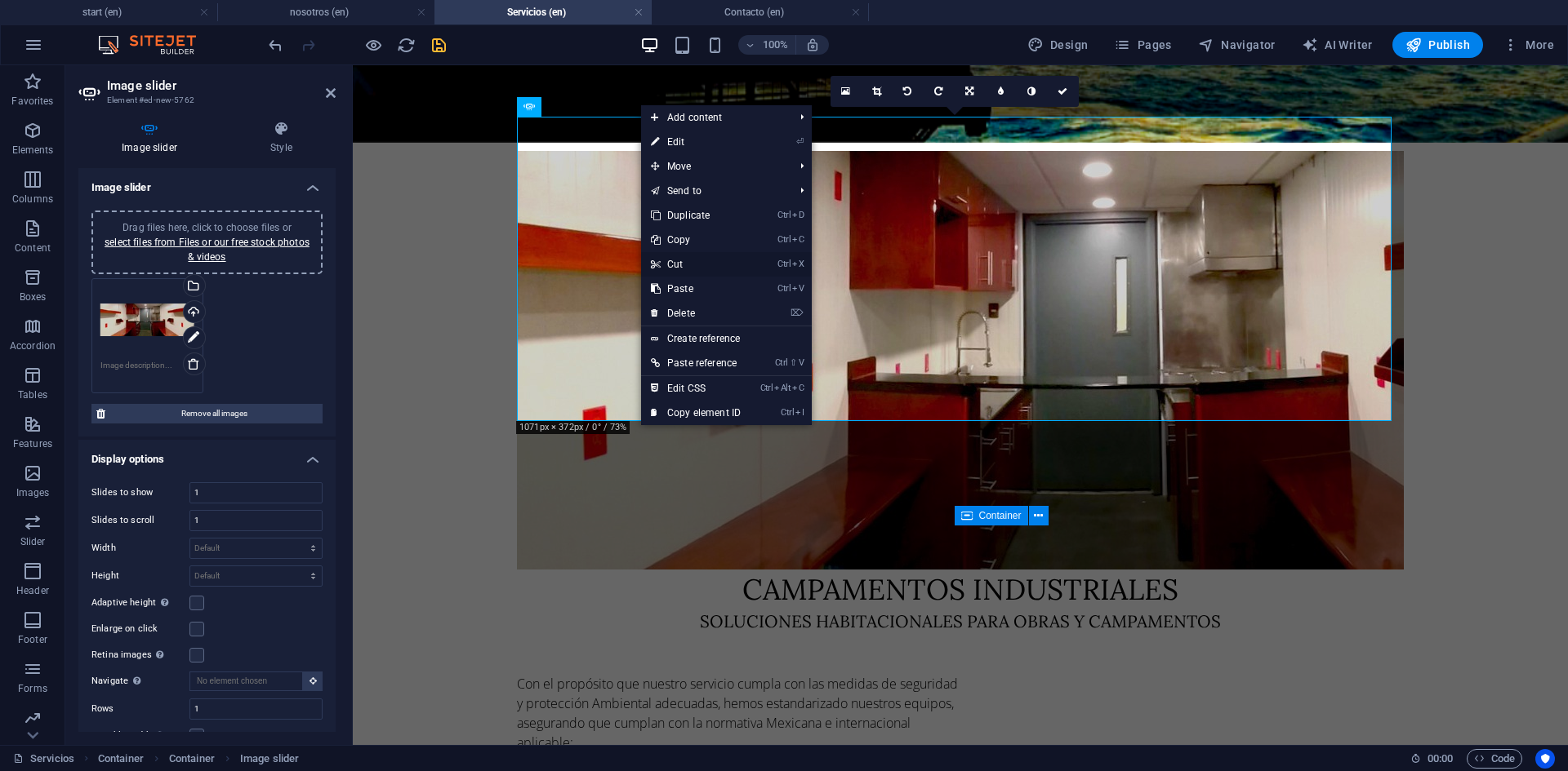
click at [686, 267] on link "Ctrl X Cut" at bounding box center [696, 264] width 110 height 24
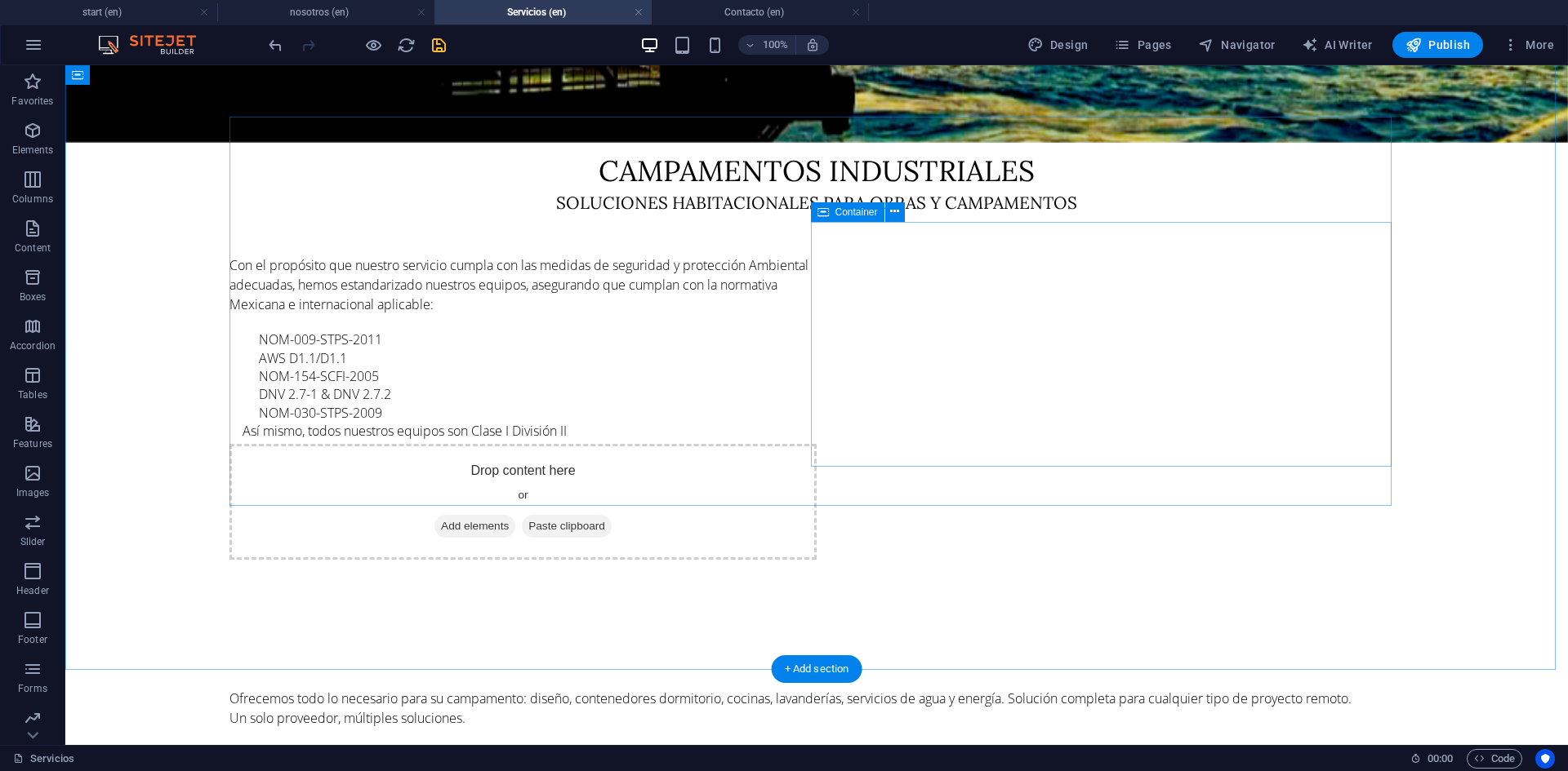
click at [611, 515] on span "Paste clipboard" at bounding box center [566, 526] width 90 height 22
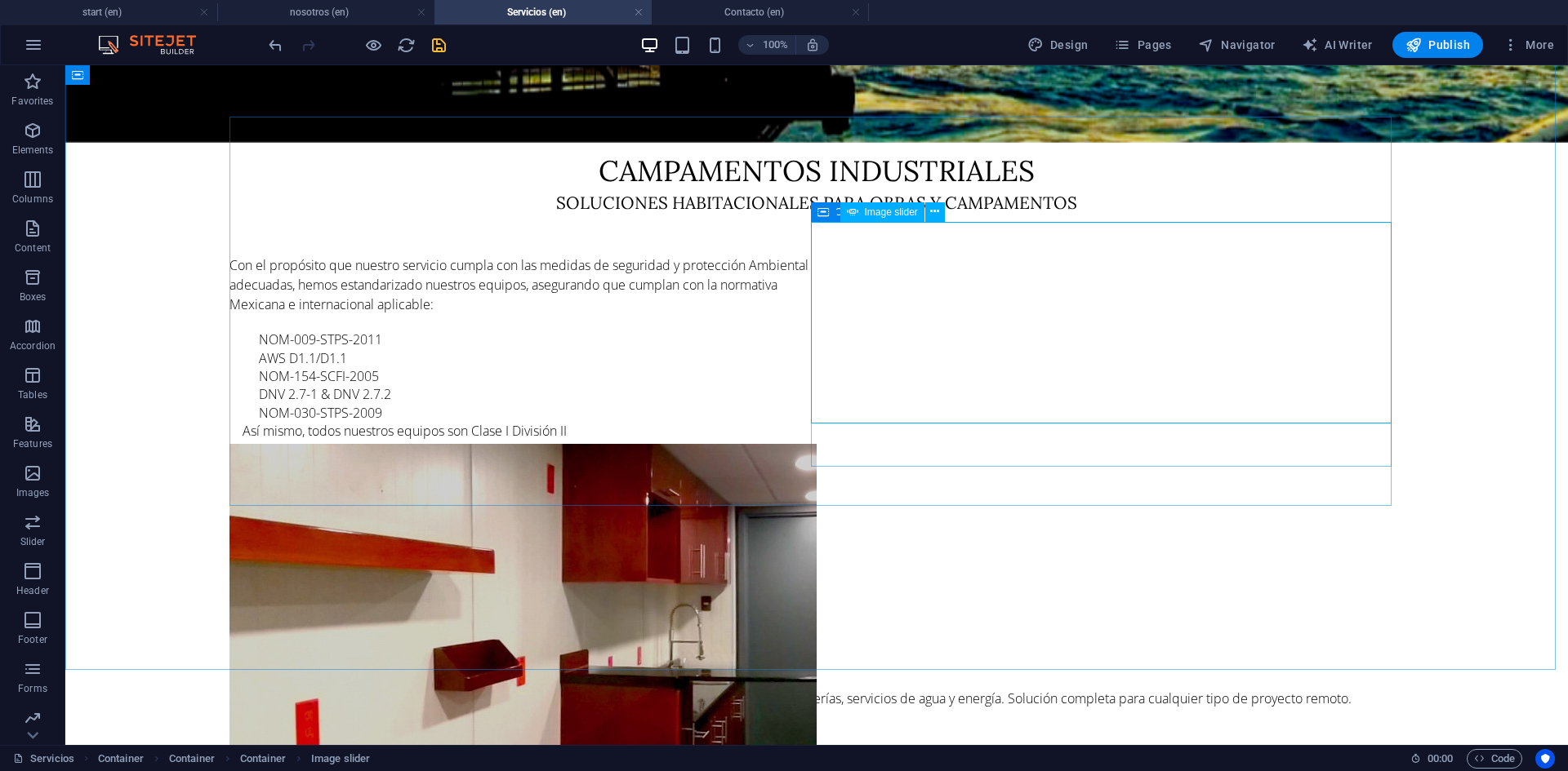
click at [901, 214] on span "Image slider" at bounding box center [891, 212] width 53 height 9
select select "ms"
select select "s"
select select "progressive"
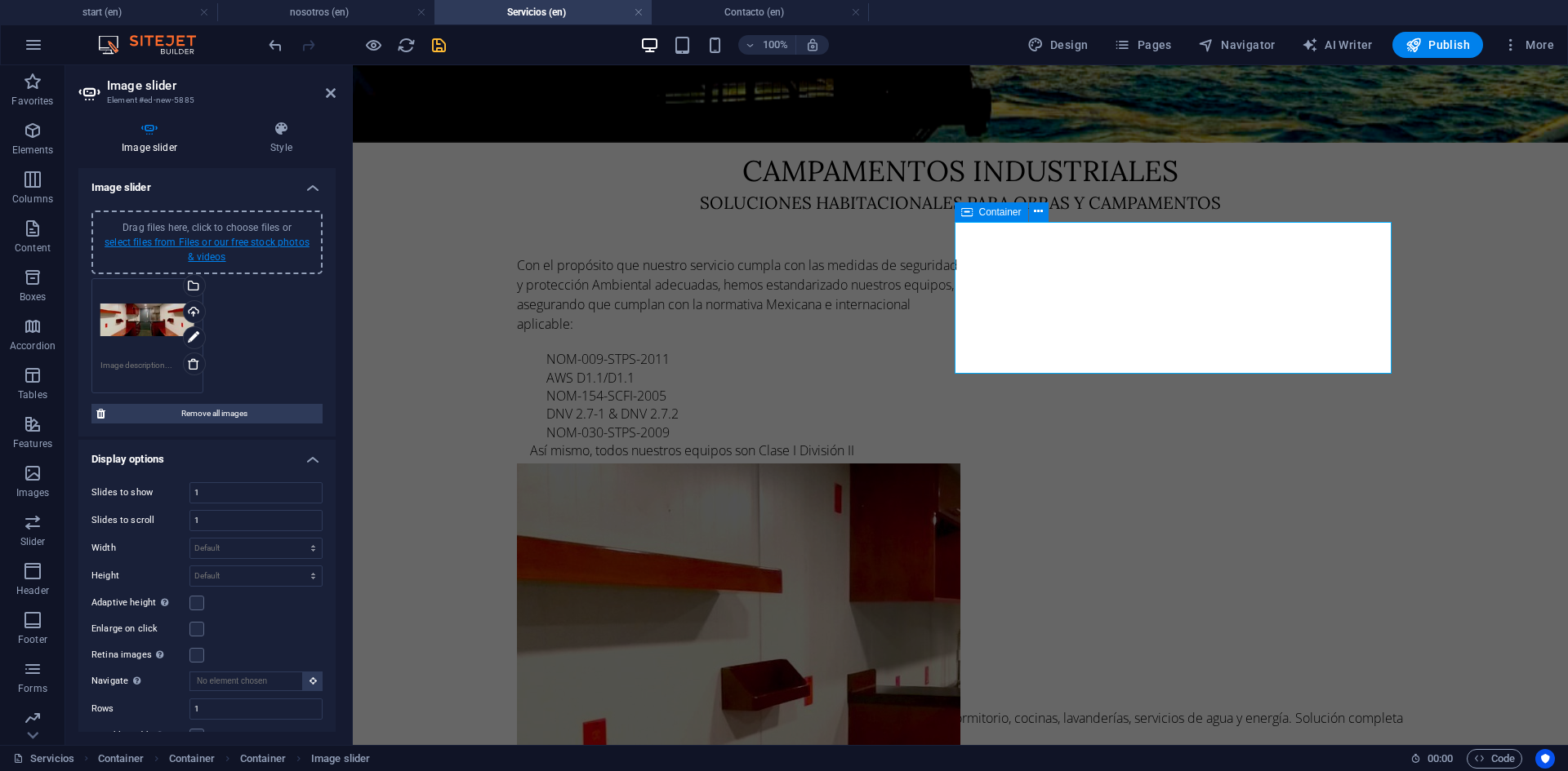
click at [212, 251] on link "select files from Files or our free stock photos & videos" at bounding box center [207, 250] width 205 height 26
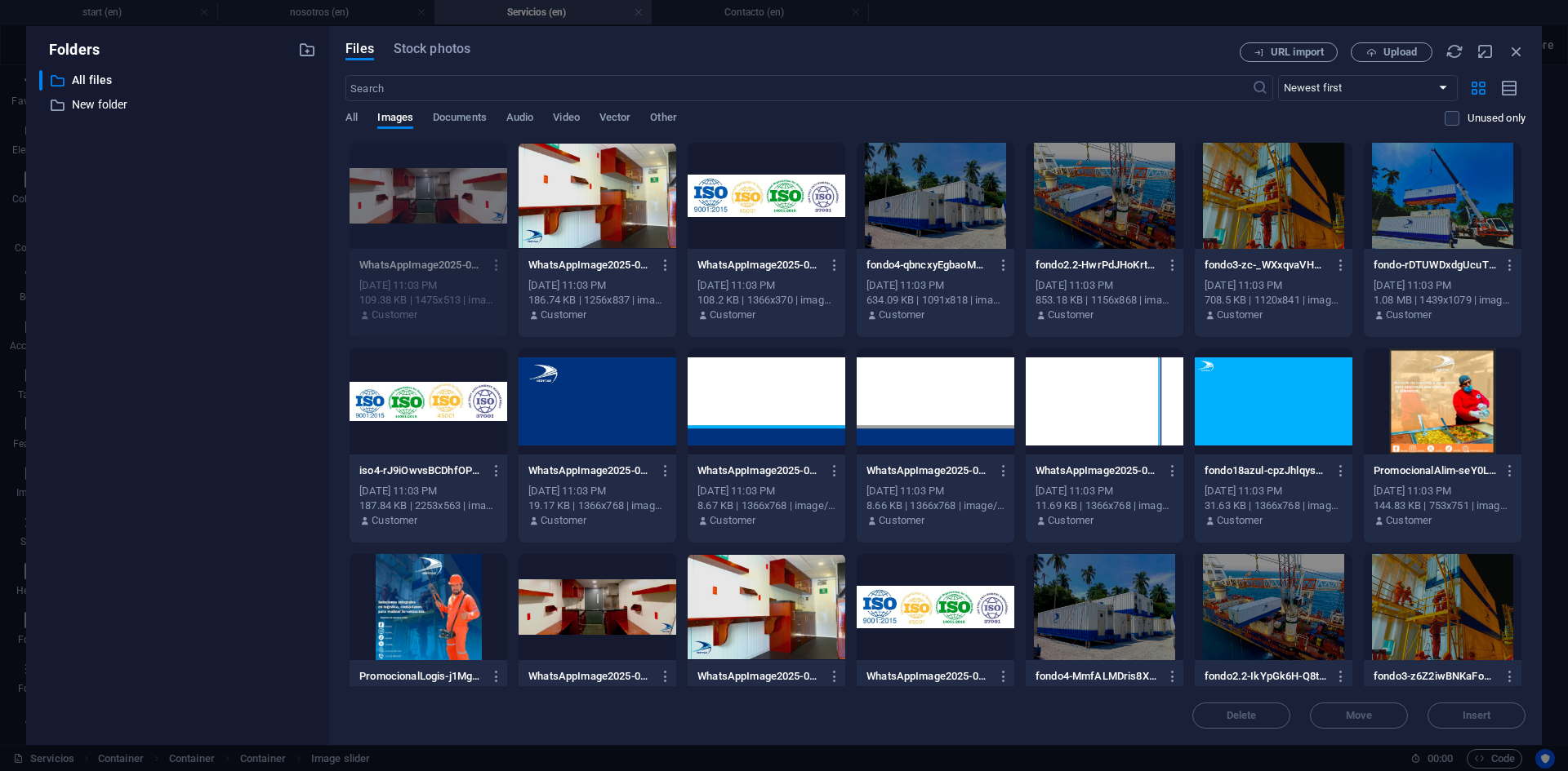
click at [923, 214] on div at bounding box center [935, 196] width 157 height 106
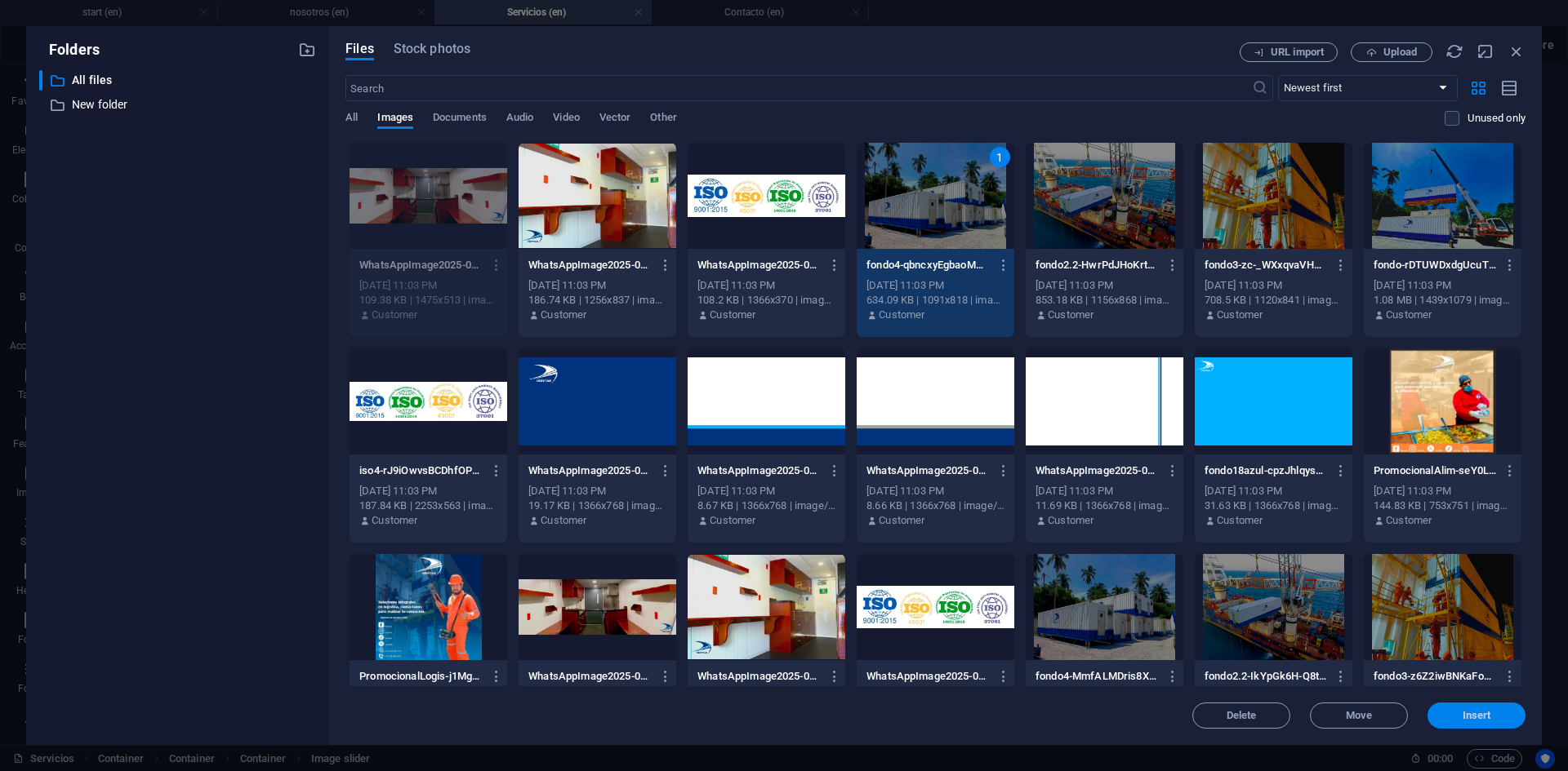
click at [1466, 718] on span "Insert" at bounding box center [1476, 716] width 29 height 9
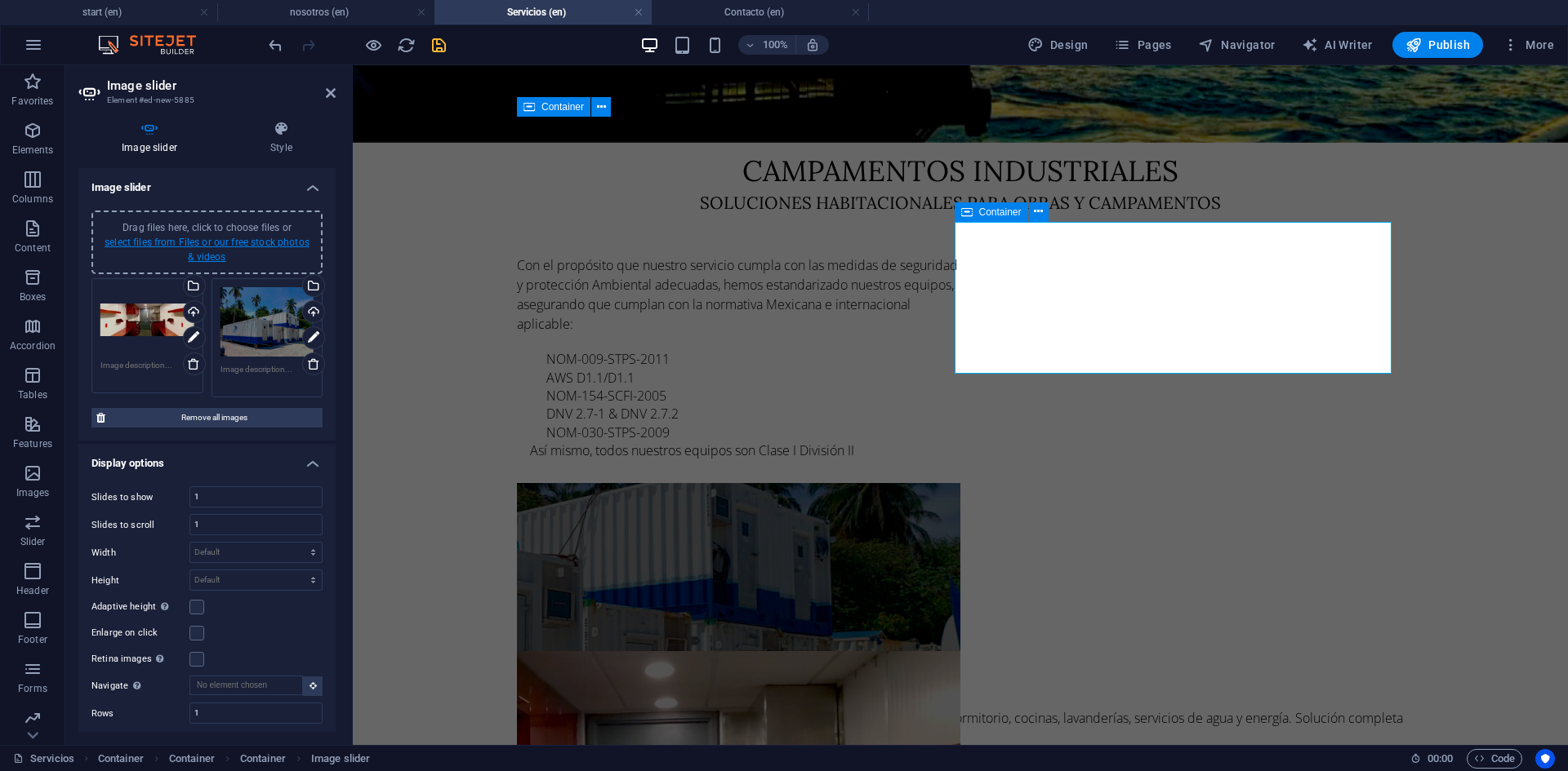
click at [221, 244] on link "select files from Files or our free stock photos & videos" at bounding box center [207, 250] width 205 height 26
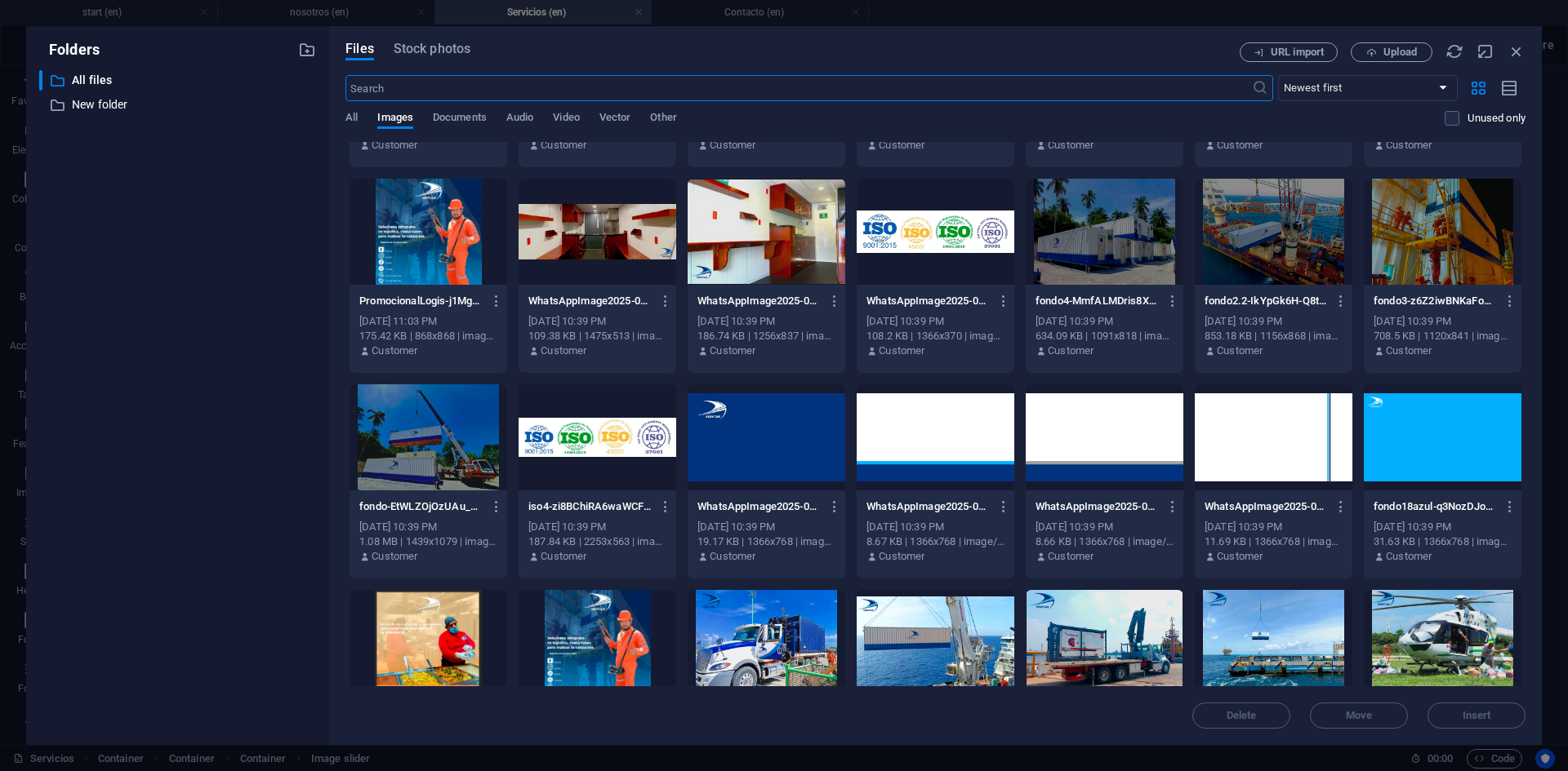
scroll to position [372, 0]
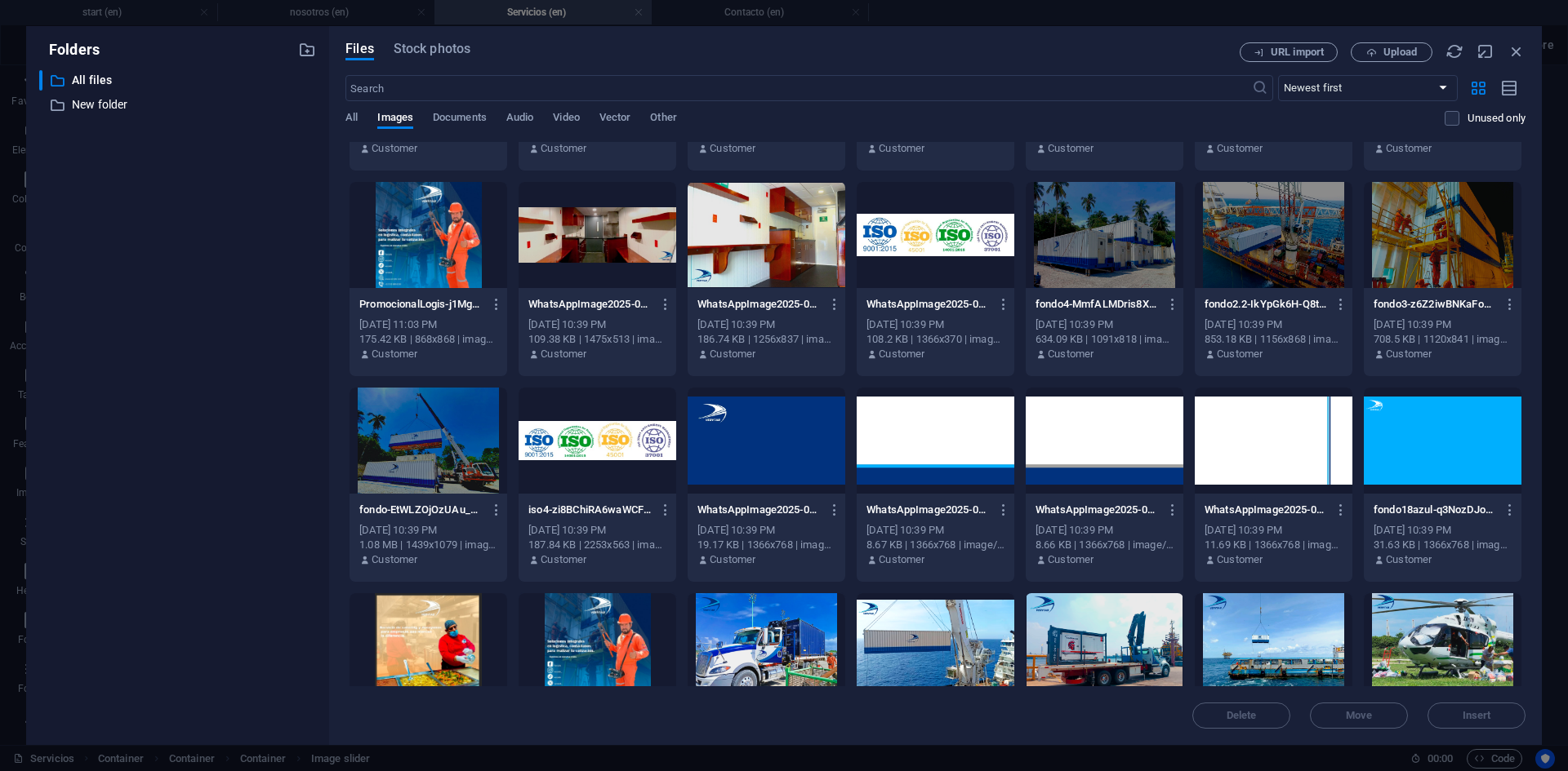
click at [762, 247] on div at bounding box center [766, 234] width 157 height 106
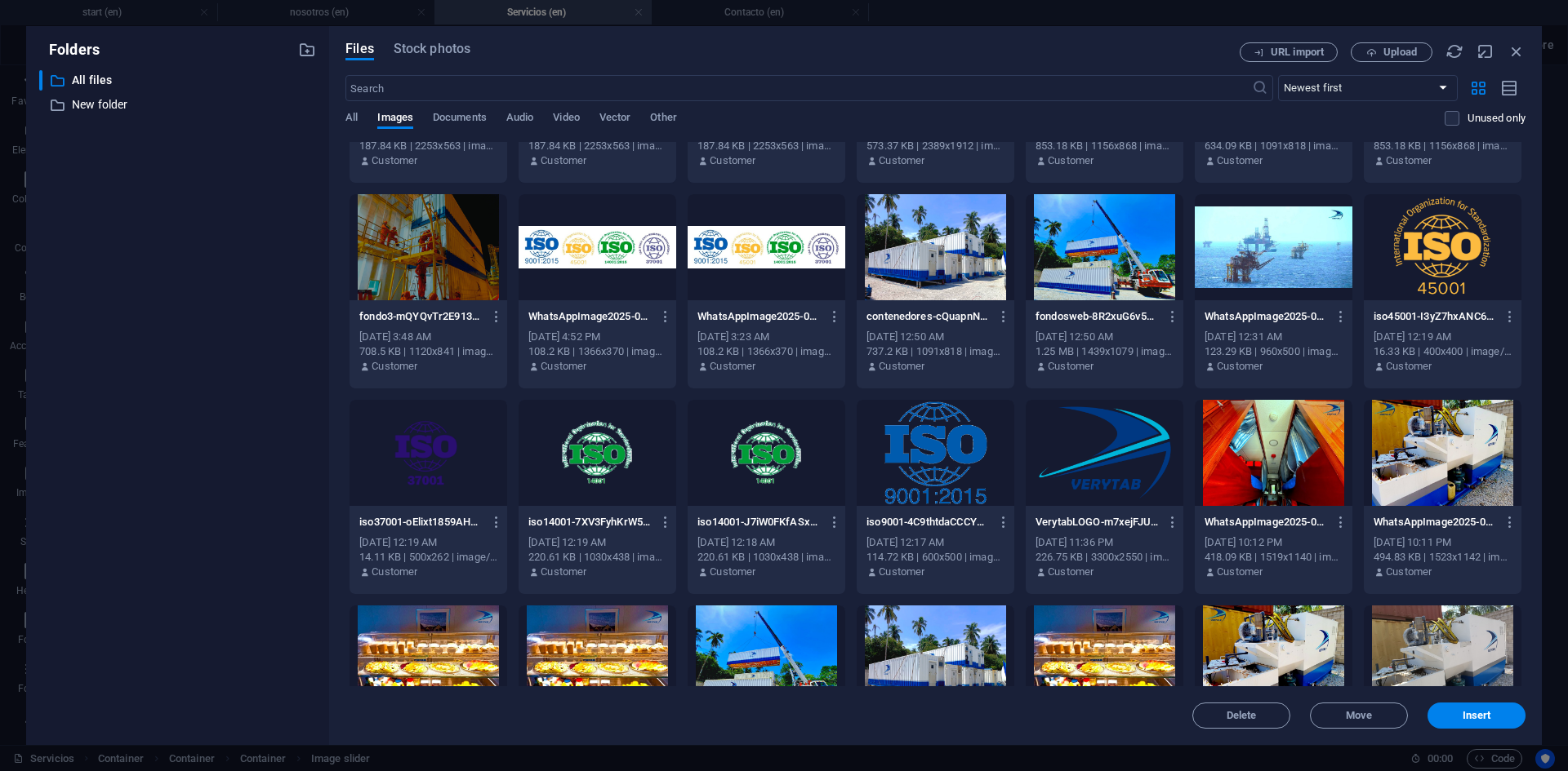
scroll to position [2010, 0]
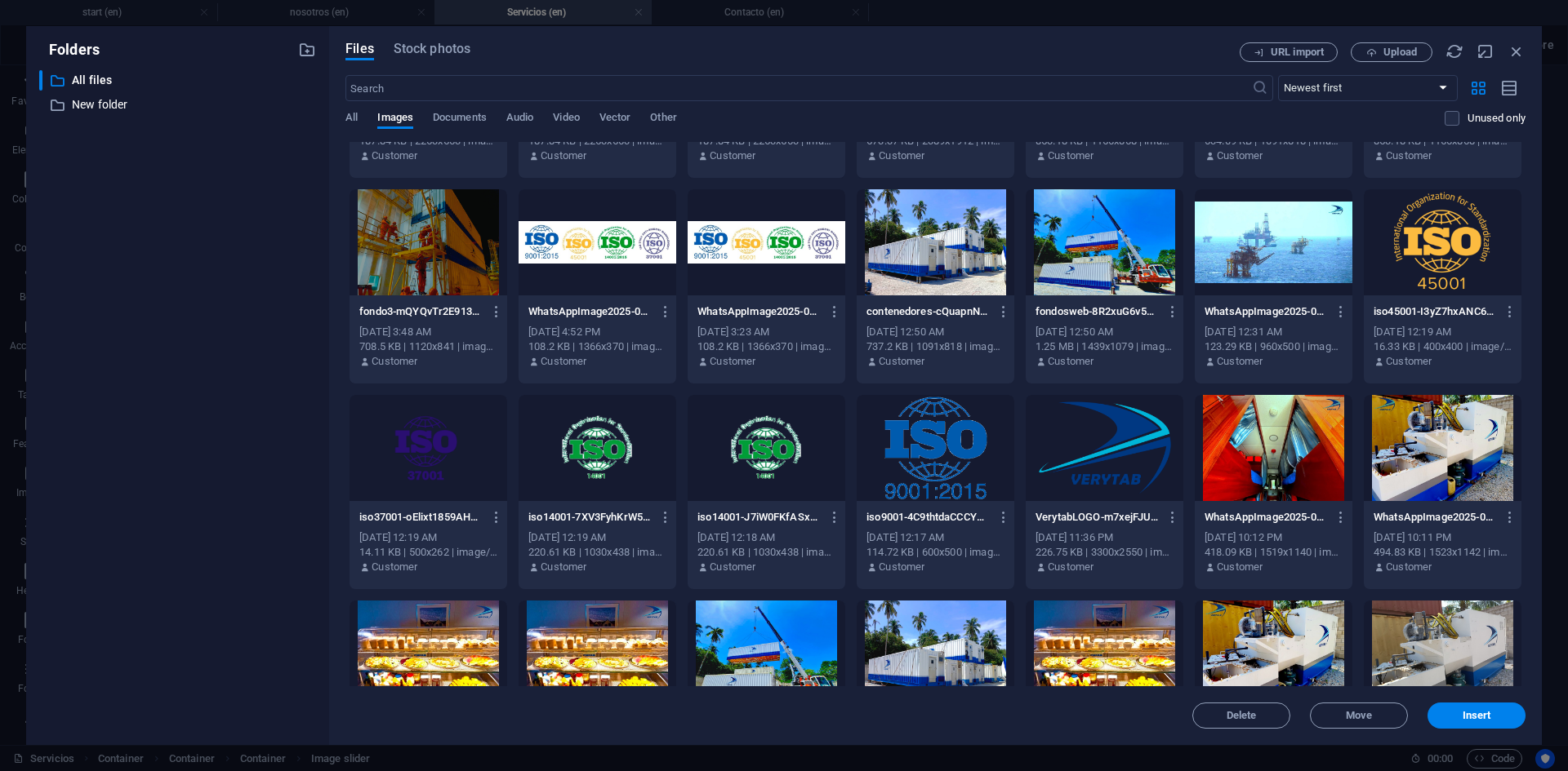
click at [1269, 447] on div at bounding box center [1273, 447] width 157 height 106
click at [1465, 712] on span "Insert" at bounding box center [1476, 716] width 29 height 9
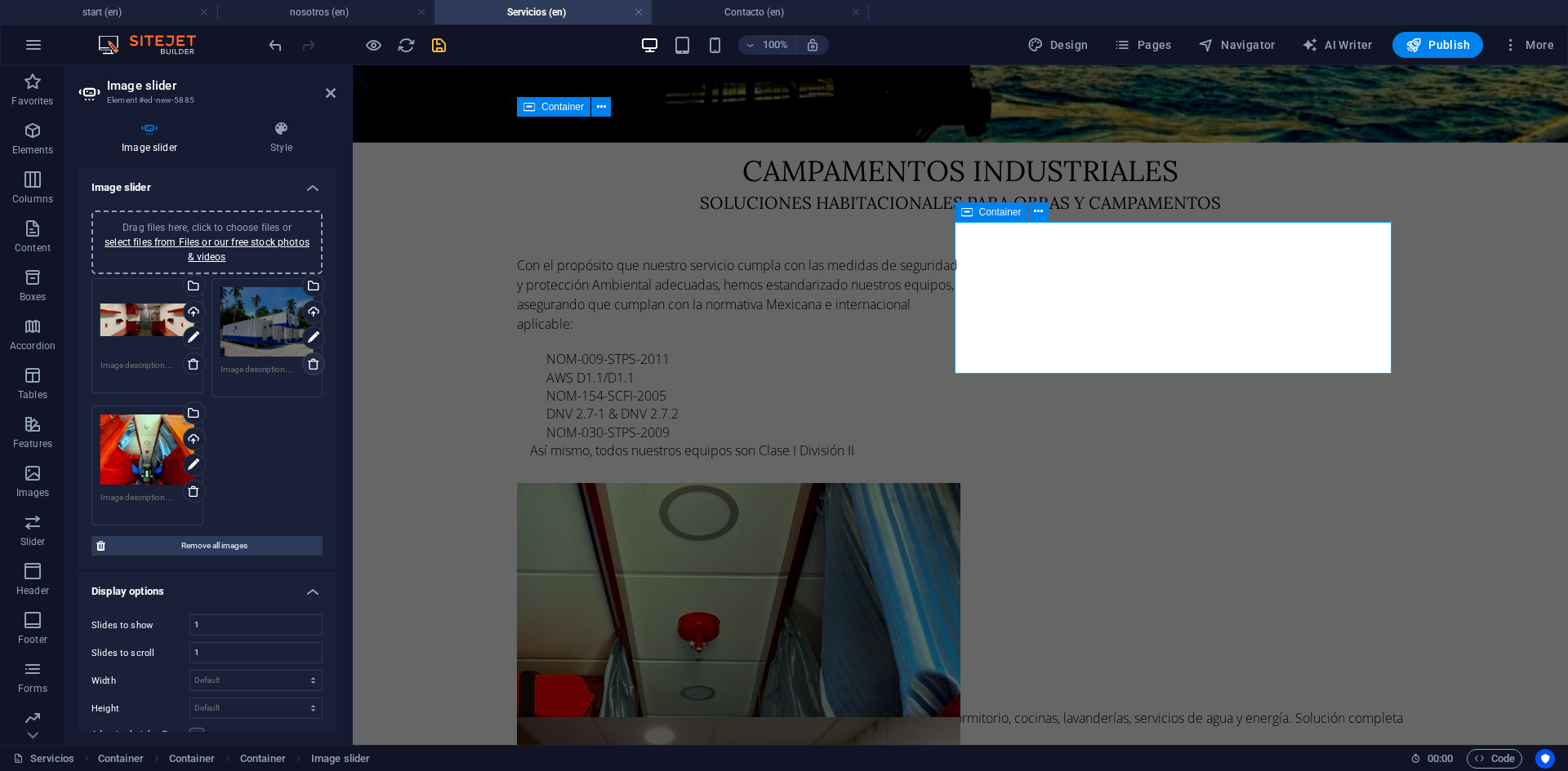
click at [315, 366] on icon at bounding box center [314, 364] width 13 height 13
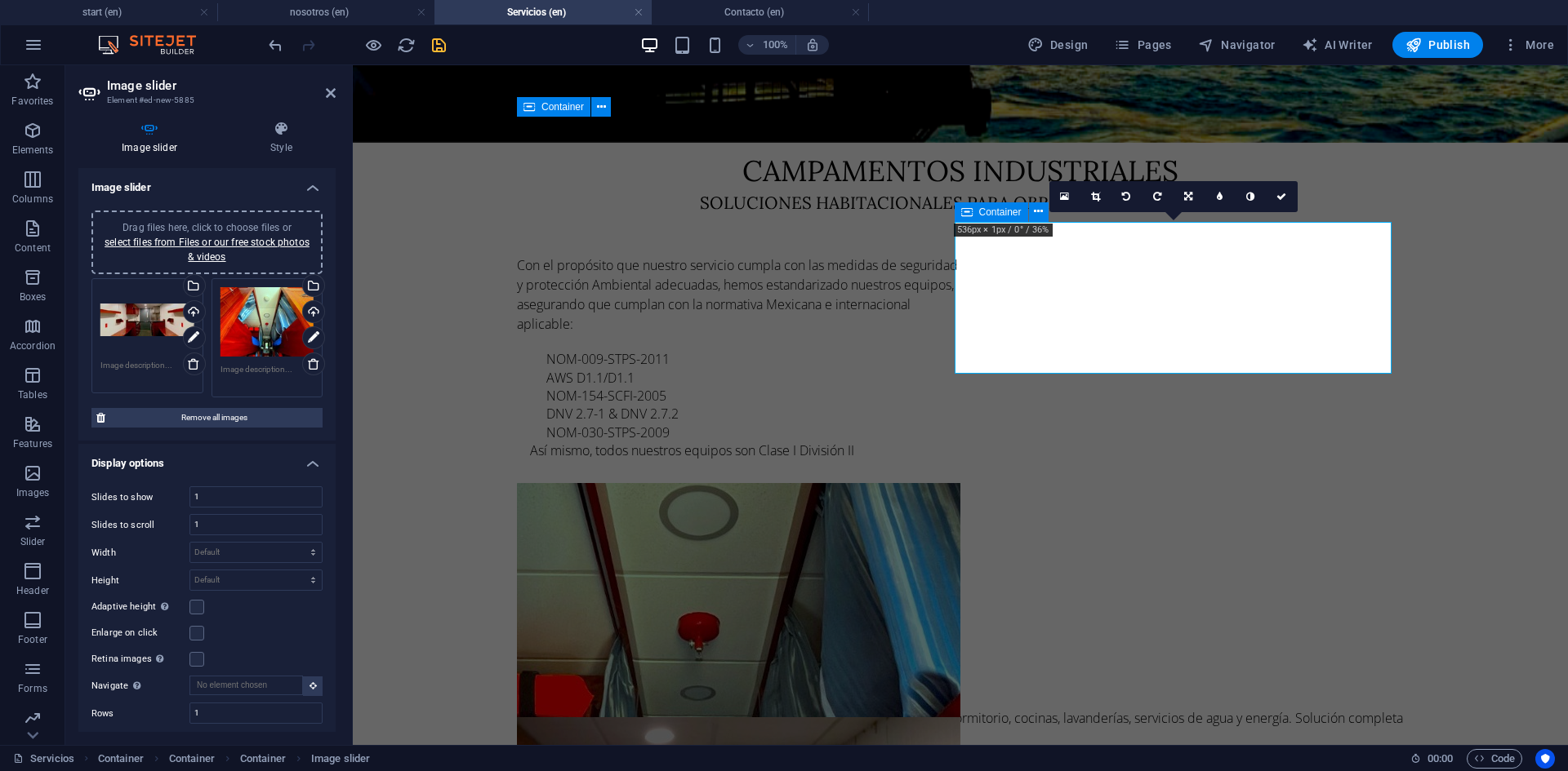
click at [242, 335] on div "Drag files here, click to choose files or select files from Files or our free s…" at bounding box center [267, 322] width 94 height 70
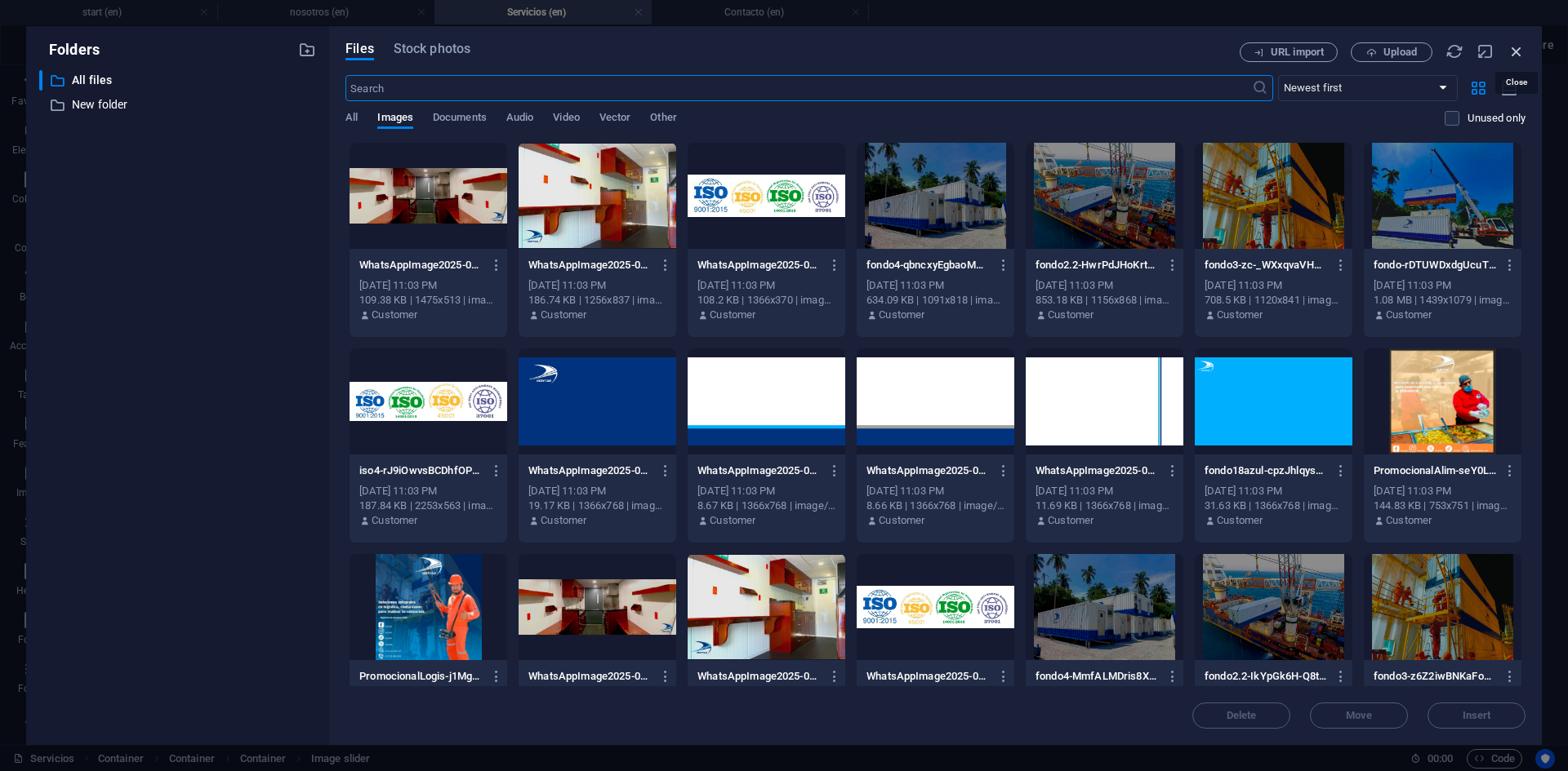
click at [1518, 50] on icon "button" at bounding box center [1516, 51] width 18 height 18
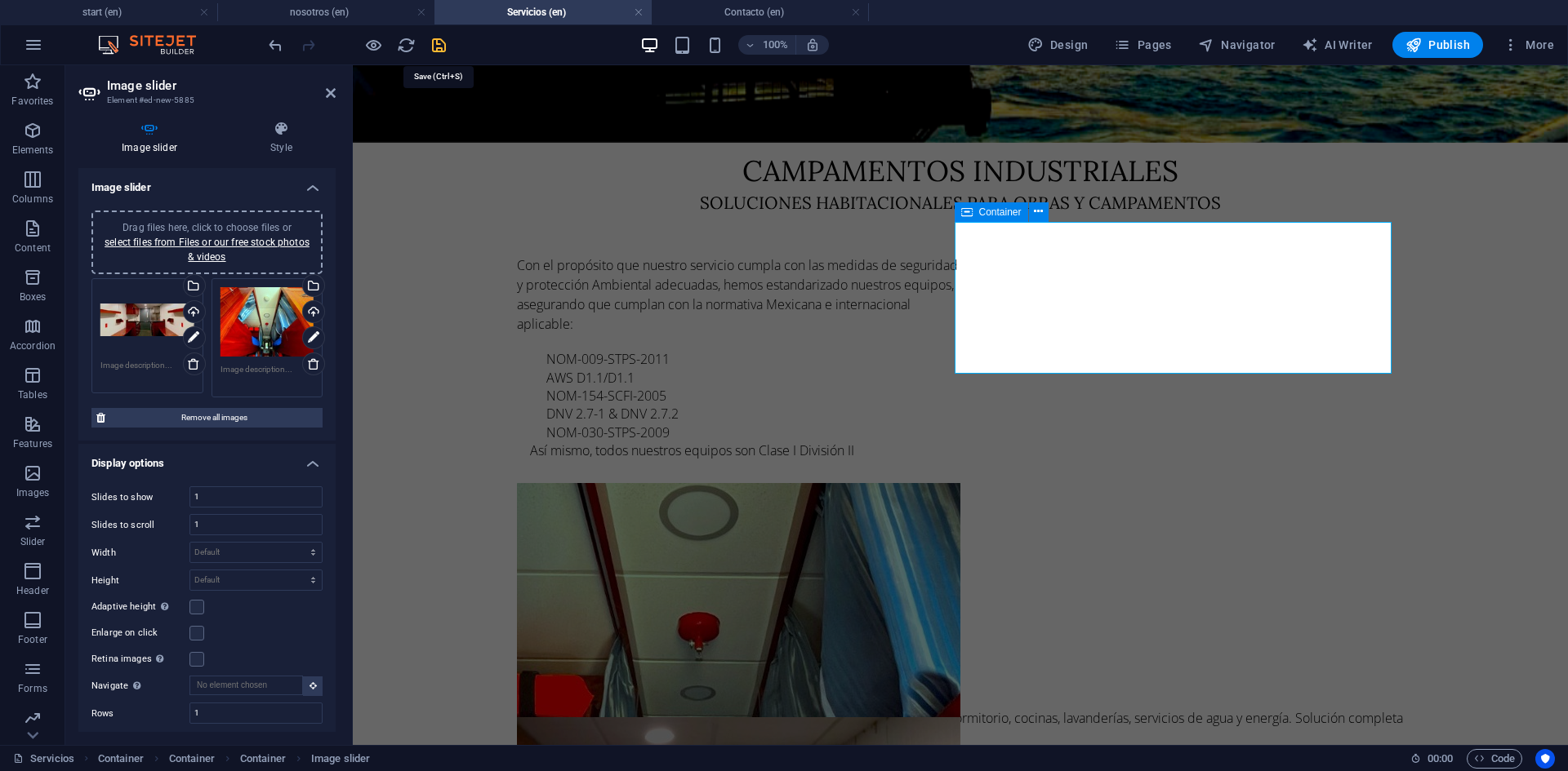
click at [437, 45] on icon "save" at bounding box center [439, 45] width 19 height 19
